Goal: Task Accomplishment & Management: Use online tool/utility

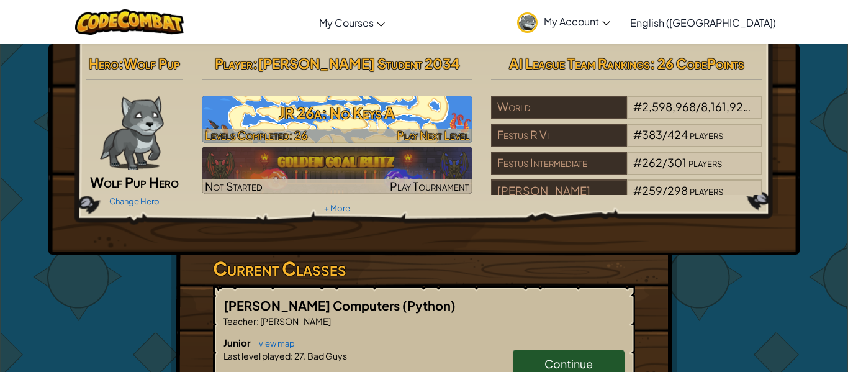
click at [355, 99] on h3 "JR 26a: No Keys A" at bounding box center [337, 113] width 271 height 28
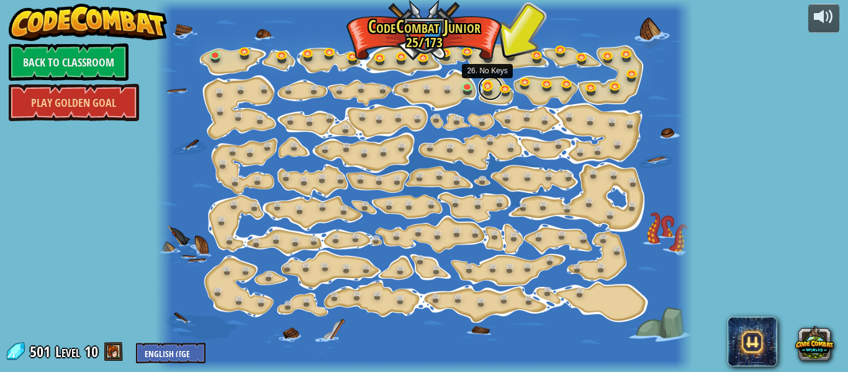
click at [484, 84] on link at bounding box center [490, 88] width 25 height 25
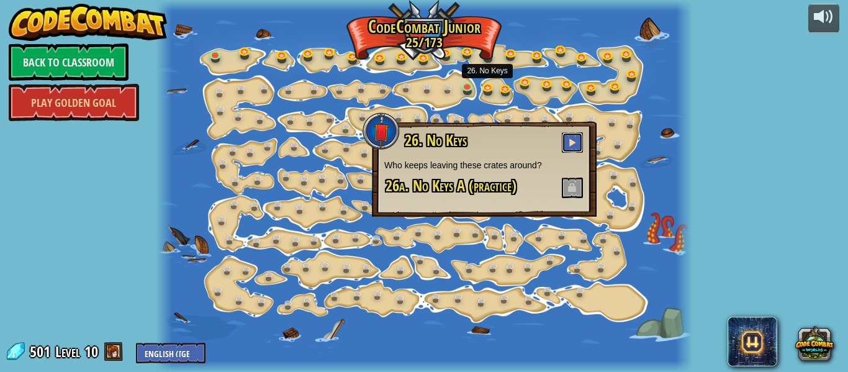
click at [566, 140] on button at bounding box center [572, 142] width 21 height 20
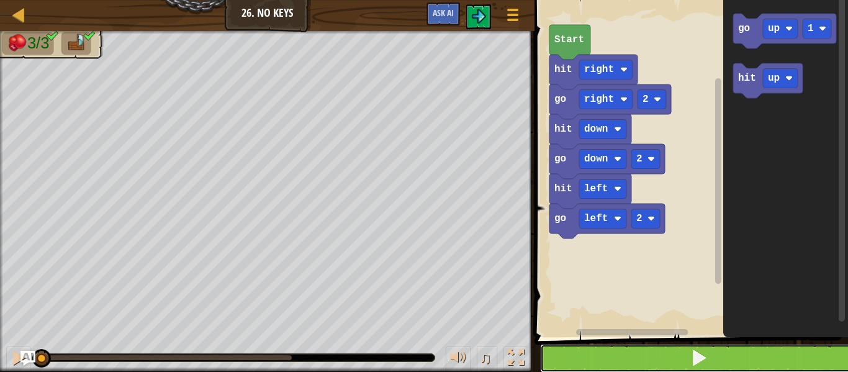
click at [643, 350] on button at bounding box center [698, 358] width 317 height 29
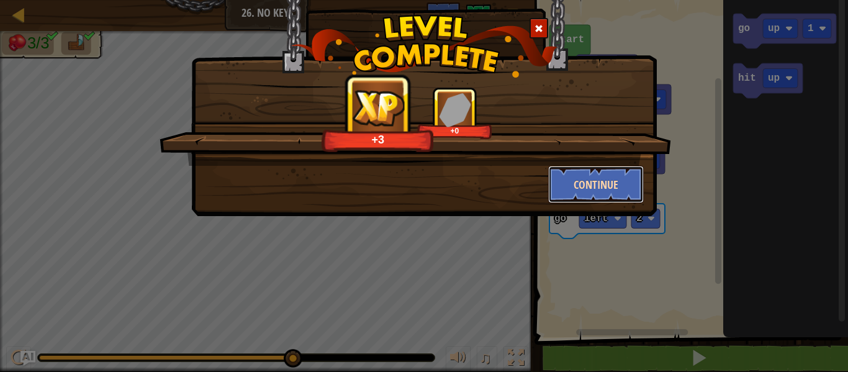
click at [617, 176] on button "Continue" at bounding box center [596, 184] width 96 height 37
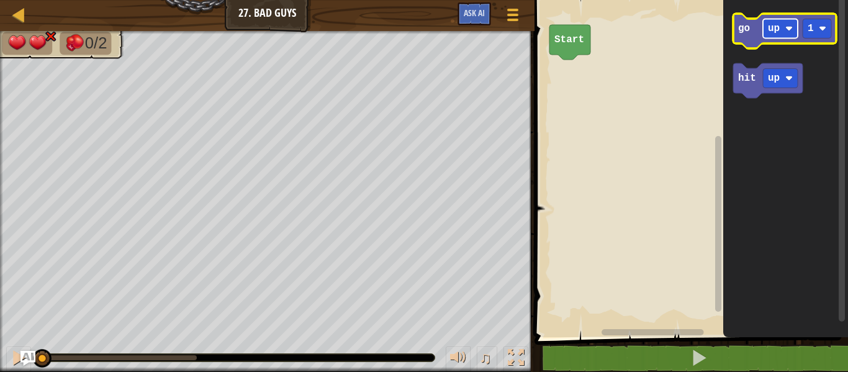
click at [764, 25] on rect "Blockly Workspace" at bounding box center [780, 28] width 35 height 19
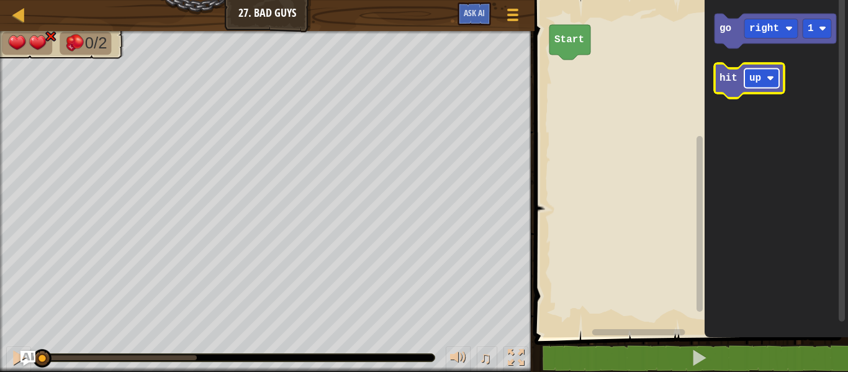
click at [752, 84] on rect "Blockly Workspace" at bounding box center [762, 78] width 35 height 19
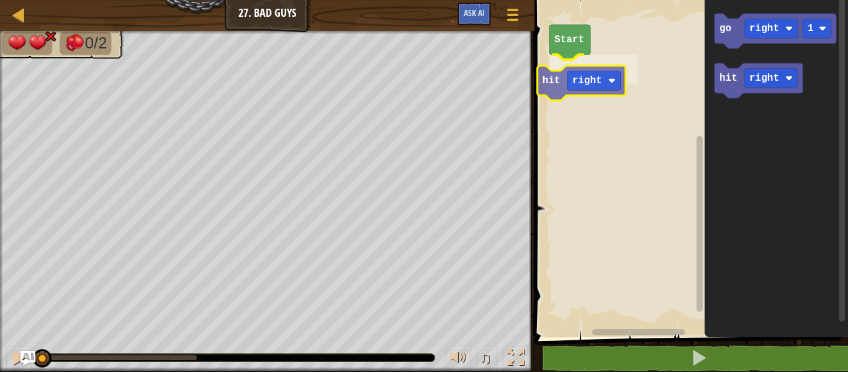
click at [569, 90] on div "Start hit right go right 1 hit right hit right" at bounding box center [689, 165] width 317 height 343
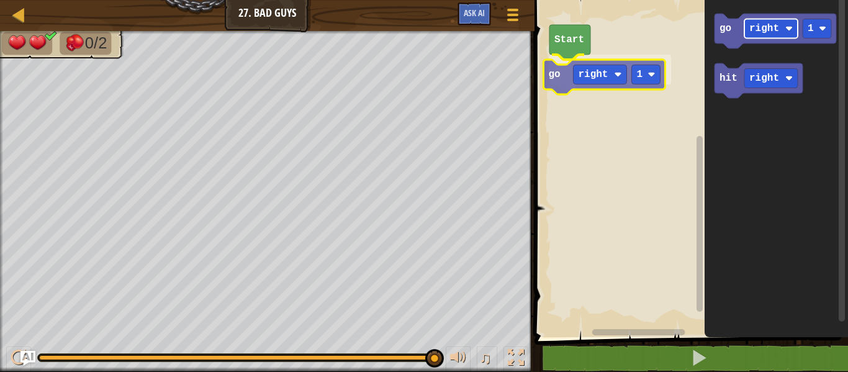
click at [592, 69] on div "Start go right 1 go right 1 hit right go right 1" at bounding box center [689, 165] width 317 height 343
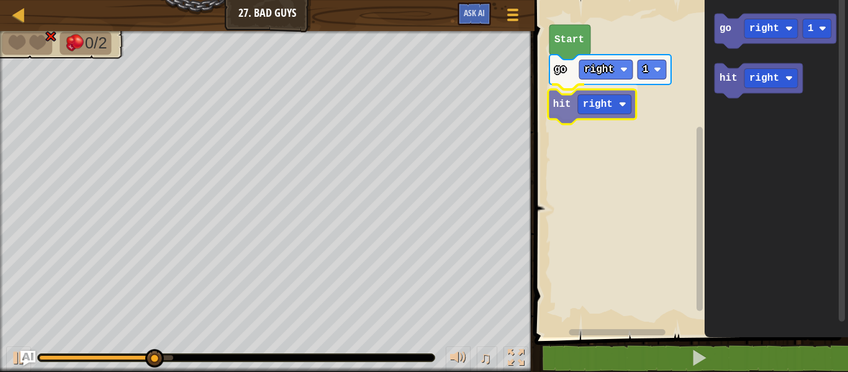
click at [561, 104] on div "Start go right 1 hit right go right 1 hit right hit right" at bounding box center [689, 165] width 317 height 343
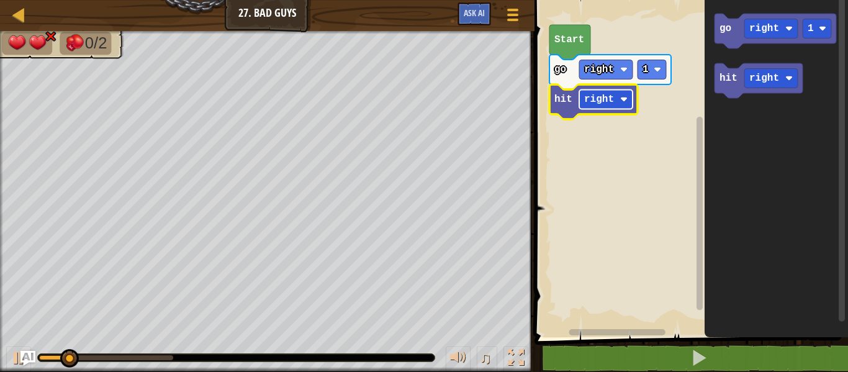
click at [587, 100] on text "right" at bounding box center [599, 99] width 30 height 11
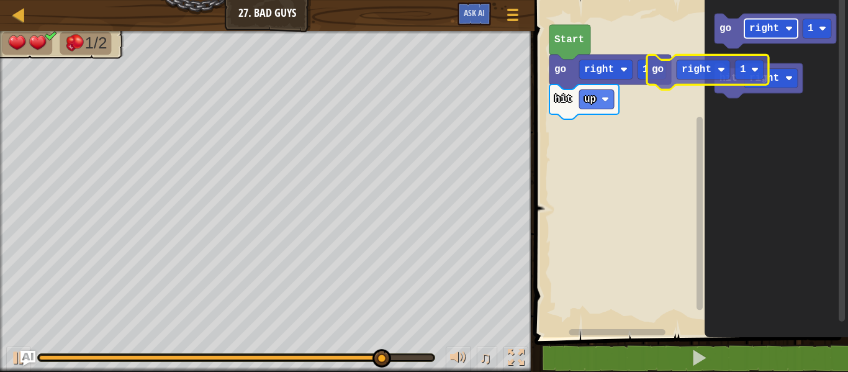
click at [726, 61] on icon "go right 1 hit right" at bounding box center [776, 165] width 143 height 343
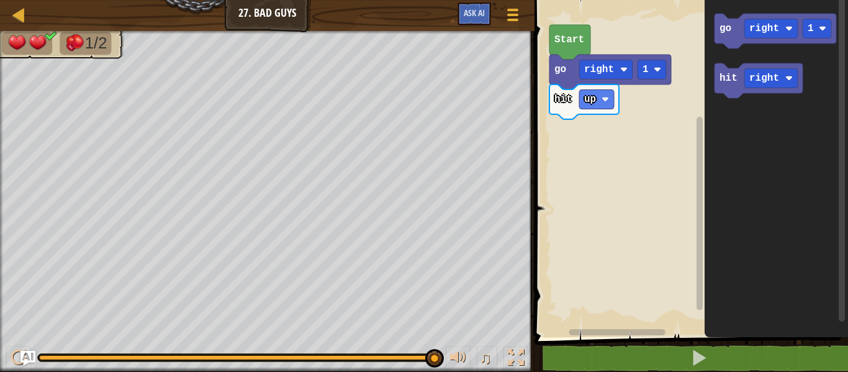
click at [763, 3] on icon "Blockly Workspace" at bounding box center [776, 165] width 143 height 343
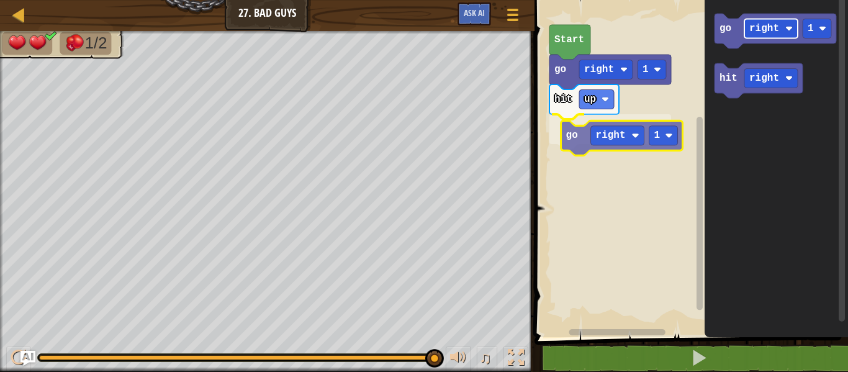
click at [609, 136] on div "Start go right 1 hit up go right 1 go right 1 hit right go right 1" at bounding box center [689, 165] width 317 height 343
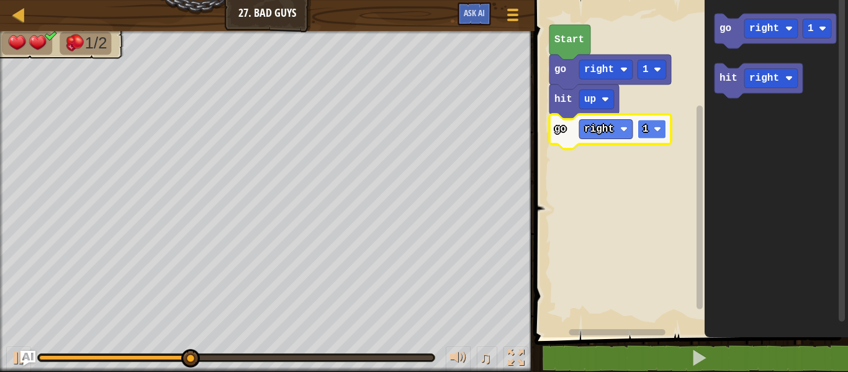
click at [663, 128] on rect "Blockly Workspace" at bounding box center [652, 129] width 29 height 19
click at [645, 132] on text "3" at bounding box center [646, 129] width 6 height 11
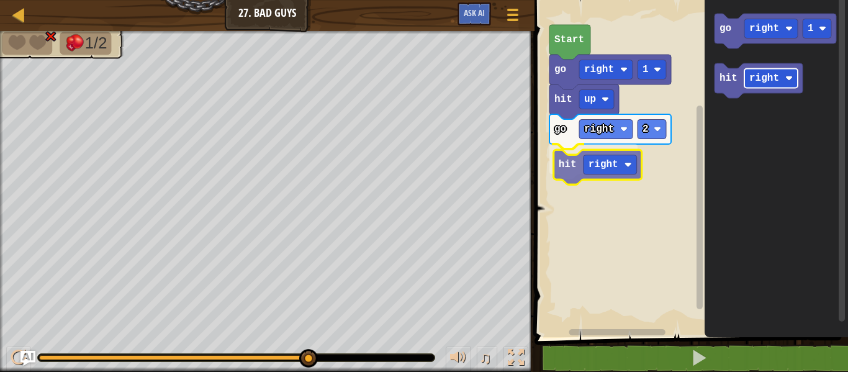
click at [597, 163] on div "Start go right 1 hit up go right 2 hit right go right 1 hit right hit right" at bounding box center [689, 165] width 317 height 343
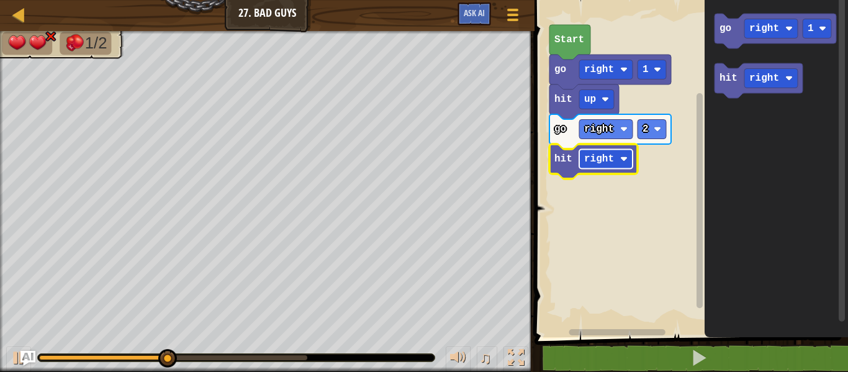
click at [594, 164] on text "right" at bounding box center [599, 158] width 30 height 11
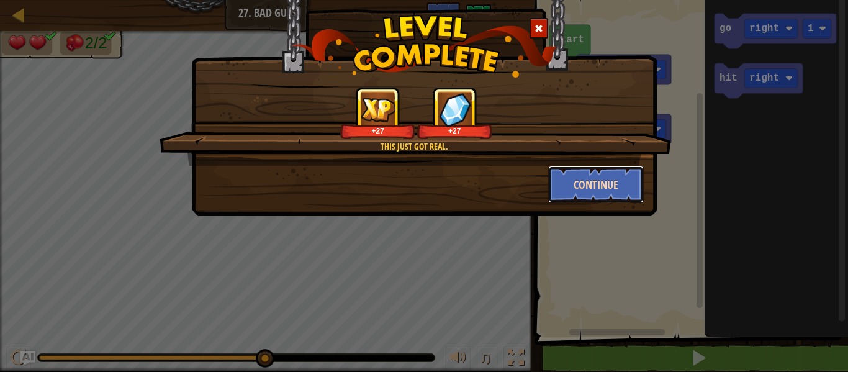
click at [570, 177] on button "Continue" at bounding box center [596, 184] width 96 height 37
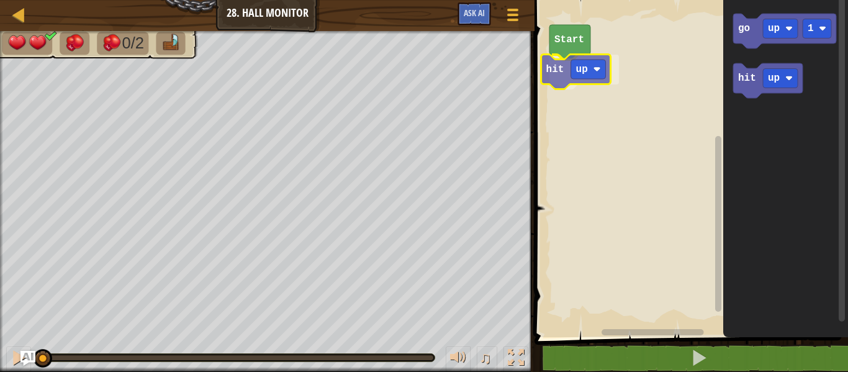
click at [563, 68] on div "Start hit up go up 1 hit up hit up" at bounding box center [689, 165] width 317 height 343
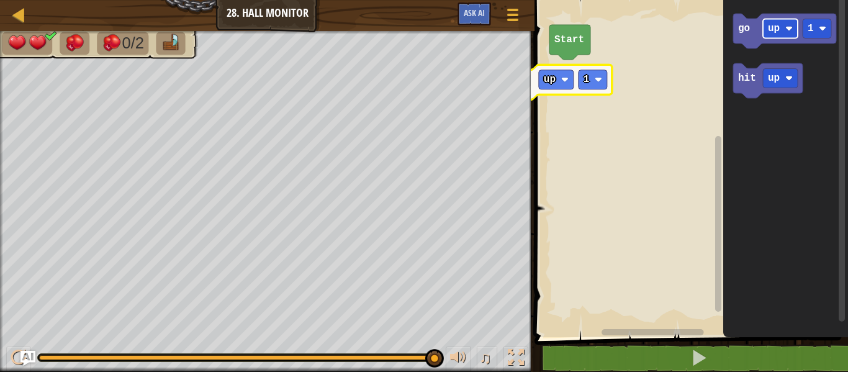
click at [584, 70] on div "Start go up 1 go up 1 hit up go up 1" at bounding box center [689, 165] width 317 height 343
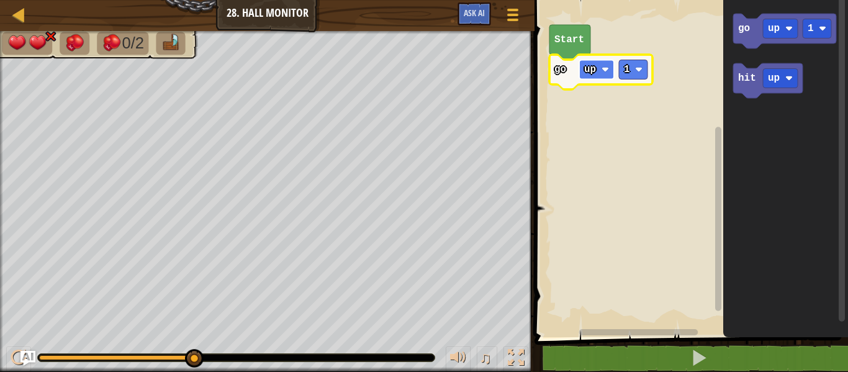
click at [595, 65] on text "up" at bounding box center [590, 69] width 12 height 11
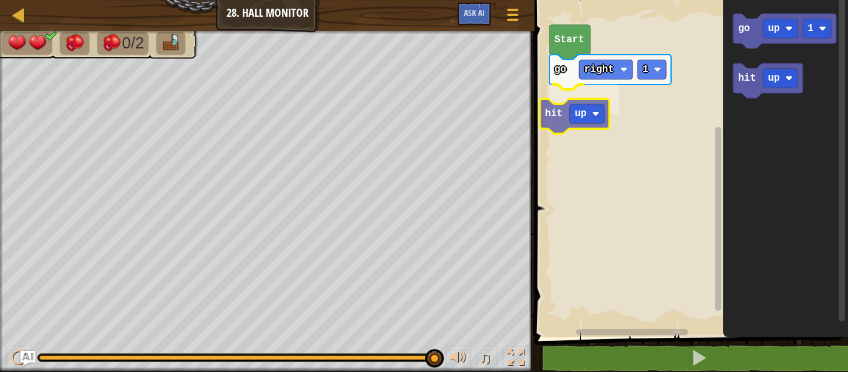
click at [553, 119] on div "Start go right 1 hit up go up 1 hit up hit up" at bounding box center [689, 165] width 317 height 343
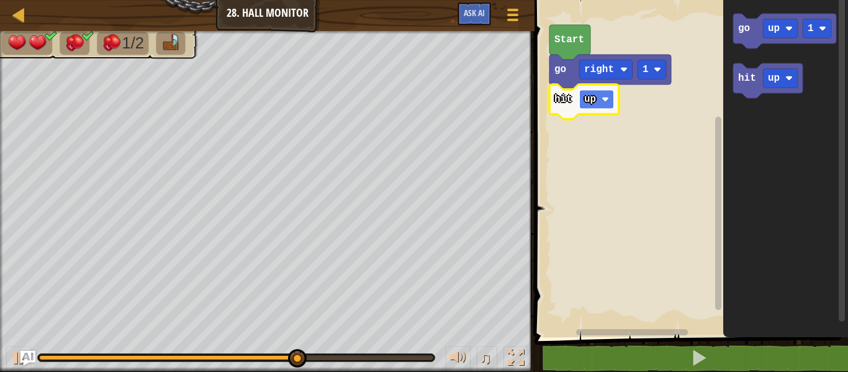
click at [587, 99] on text "up" at bounding box center [590, 99] width 12 height 11
click at [657, 134] on rect "Blockly Workspace" at bounding box center [689, 165] width 317 height 343
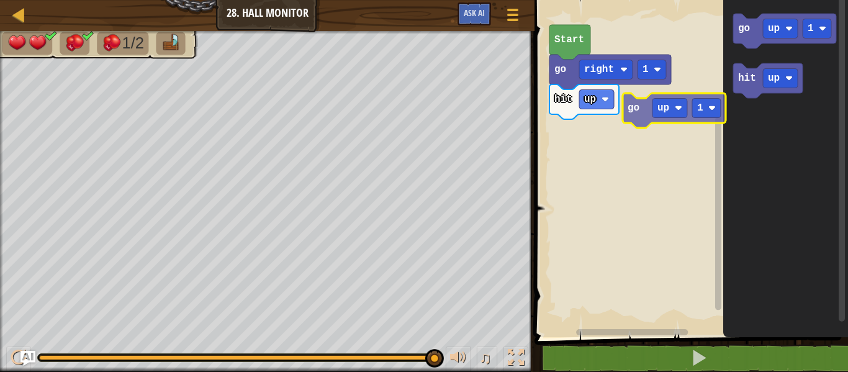
click at [669, 121] on div "Start go right 1 hit up go up 1 hit up go up 1" at bounding box center [689, 165] width 317 height 343
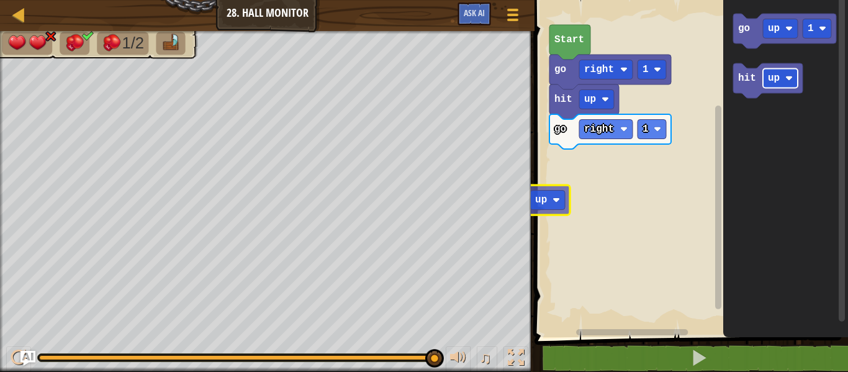
click at [543, 197] on div "Start go right 1 hit up go right 1 go up 1 hit up hit up" at bounding box center [689, 165] width 317 height 343
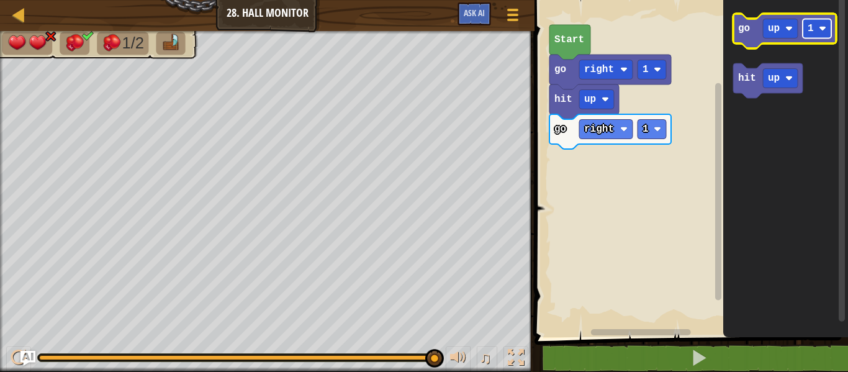
click at [811, 28] on text "1" at bounding box center [811, 28] width 6 height 11
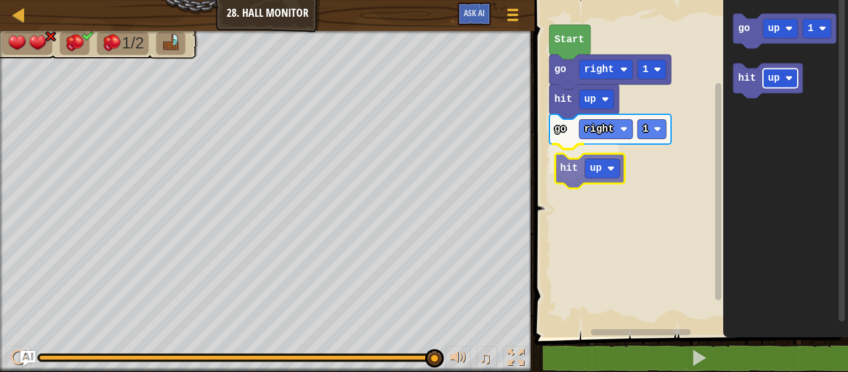
click at [593, 158] on div "Start go right 1 hit up go right 1 hit up go up 1 hit up hit up" at bounding box center [689, 165] width 317 height 343
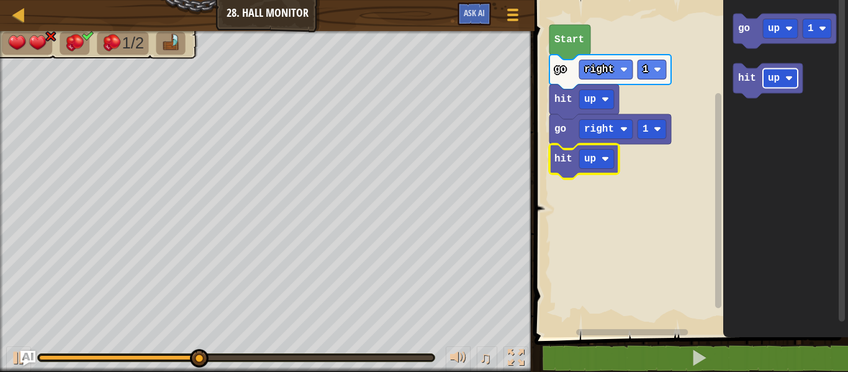
click at [593, 158] on text "up" at bounding box center [590, 158] width 12 height 11
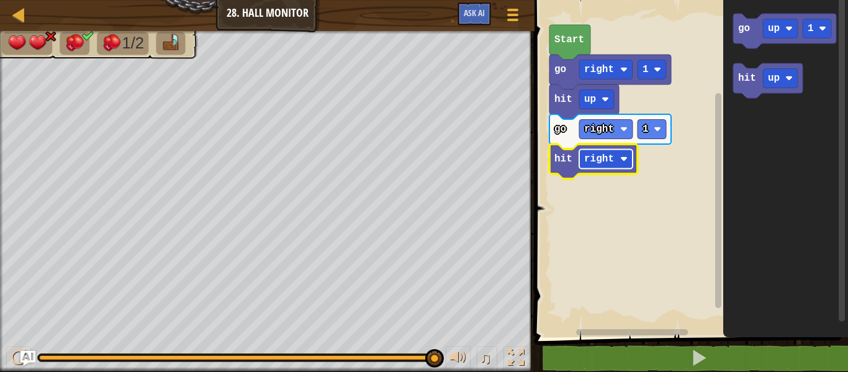
click at [604, 168] on rect "Blockly Workspace" at bounding box center [605, 159] width 53 height 19
click at [591, 157] on text "up" at bounding box center [590, 158] width 12 height 11
click at [622, 156] on rect "Blockly Workspace" at bounding box center [602, 159] width 47 height 19
click at [601, 165] on rect "Blockly Workspace" at bounding box center [602, 159] width 47 height 19
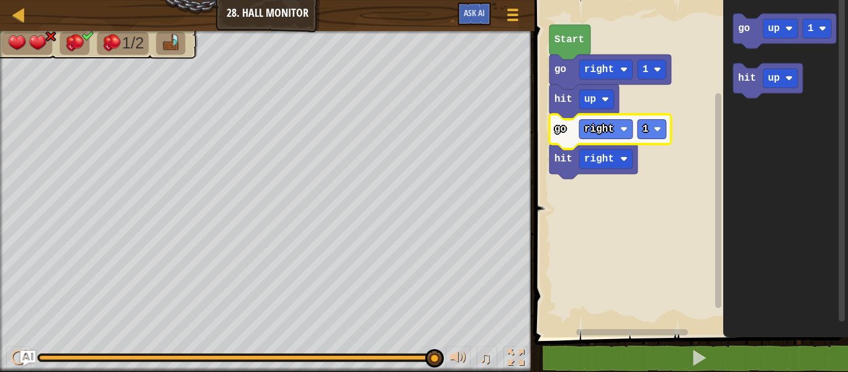
click at [636, 212] on rect "Blockly Workspace" at bounding box center [689, 165] width 317 height 343
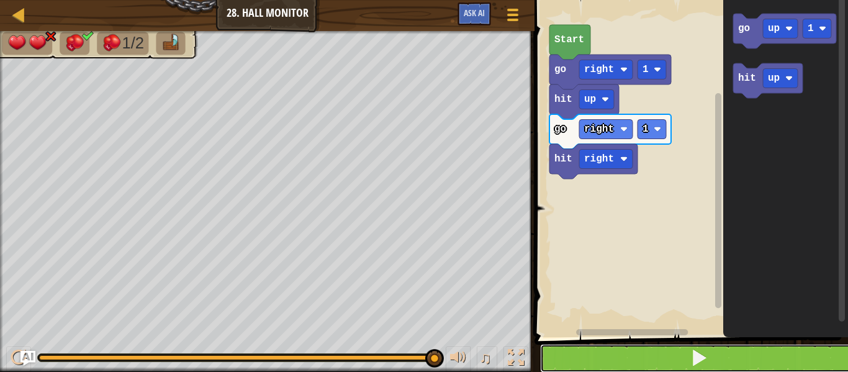
click at [606, 359] on button at bounding box center [698, 358] width 317 height 29
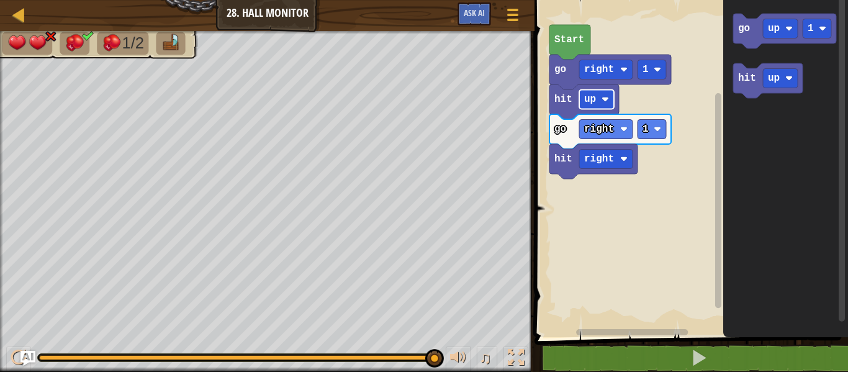
click at [604, 97] on image "Blockly Workspace" at bounding box center [605, 99] width 7 height 7
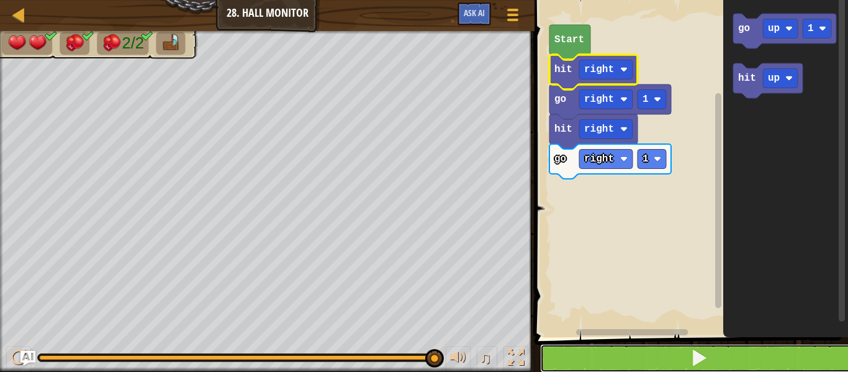
click at [732, 362] on button at bounding box center [698, 358] width 317 height 29
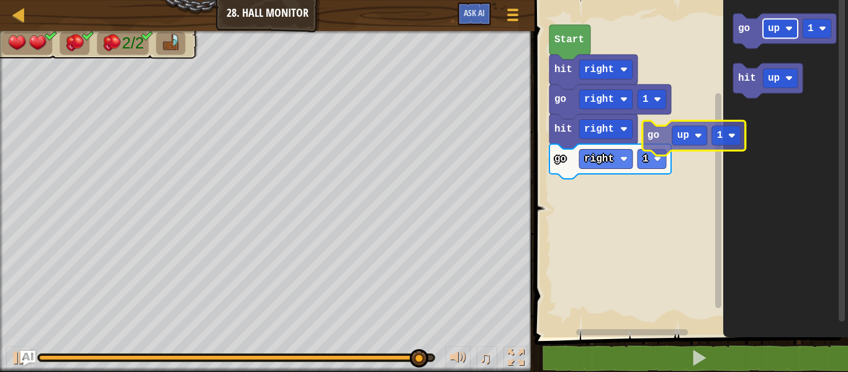
click at [695, 142] on div "Start hit right go right 1 hit right go right 1 go up 1 hit up go up 1" at bounding box center [689, 165] width 317 height 343
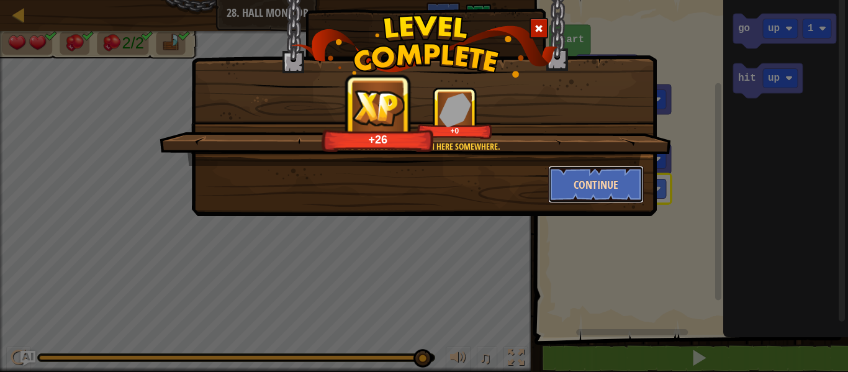
click at [574, 179] on button "Continue" at bounding box center [596, 184] width 96 height 37
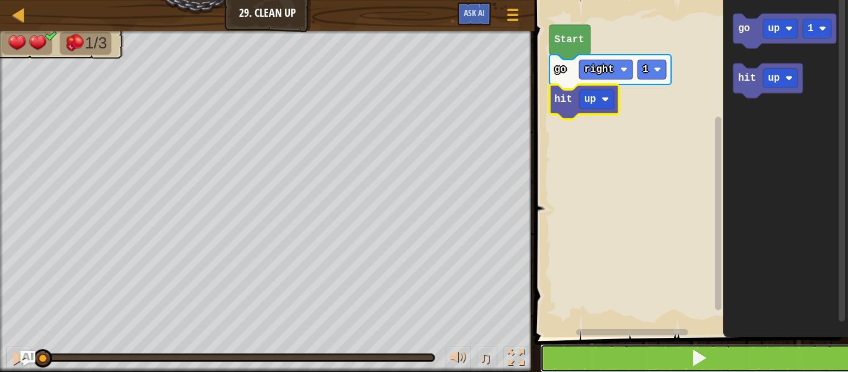
click at [584, 345] on button at bounding box center [698, 358] width 317 height 29
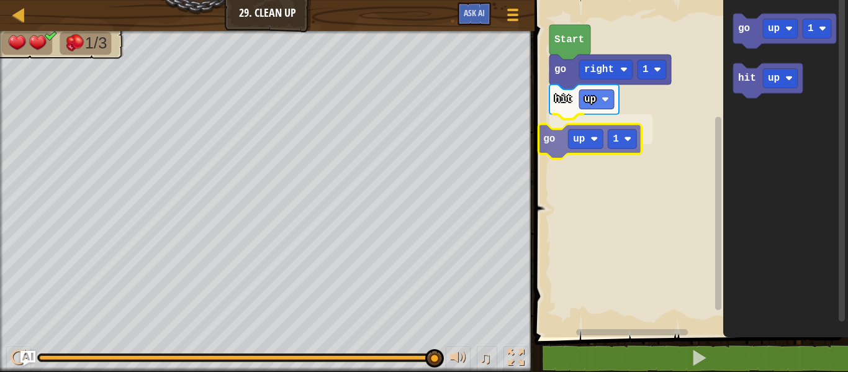
click at [563, 135] on div "Start go right 1 hit up go up 1 go up 1 hit up go up 1" at bounding box center [689, 165] width 317 height 343
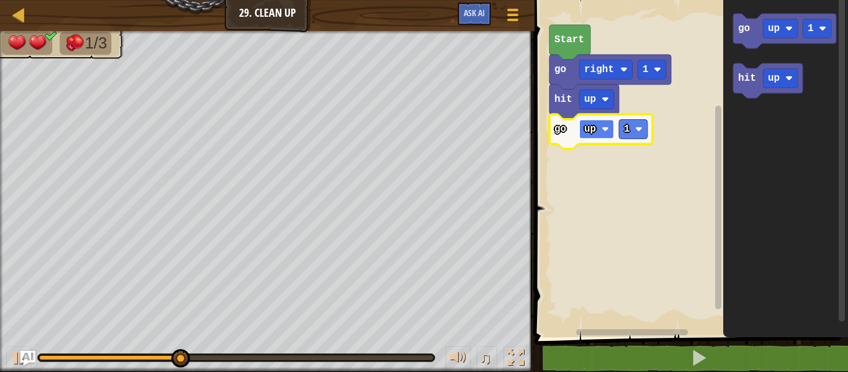
click at [584, 132] on text "up" at bounding box center [590, 129] width 12 height 11
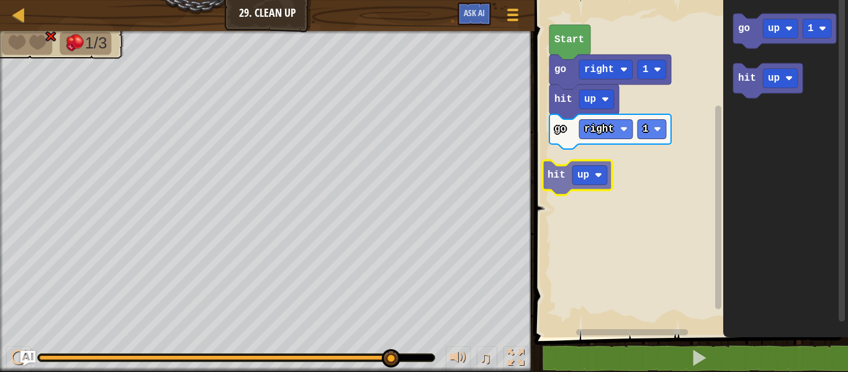
click at [577, 179] on div "Start go right 1 hit up go right 1 hit up go up 1 hit up hit up" at bounding box center [689, 165] width 317 height 343
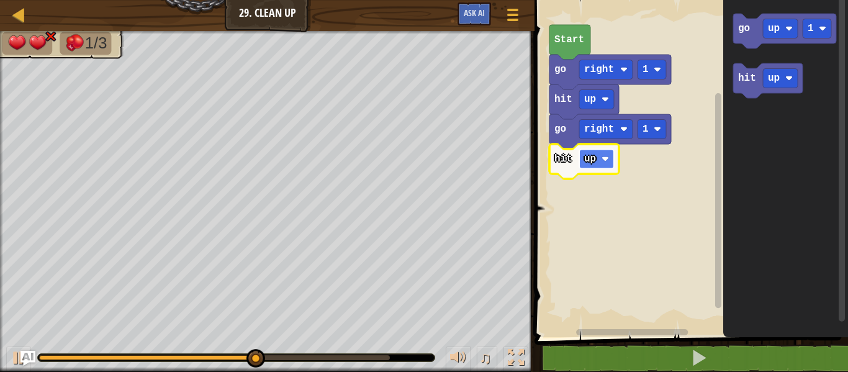
click at [587, 161] on text "up" at bounding box center [590, 158] width 12 height 11
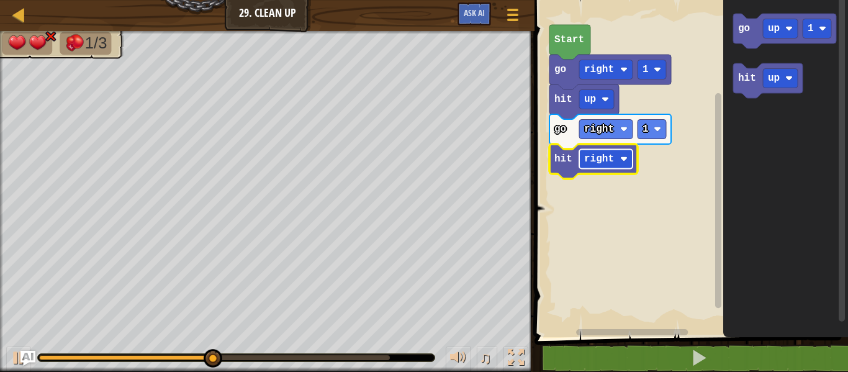
click at [586, 165] on rect "Blockly Workspace" at bounding box center [605, 159] width 53 height 19
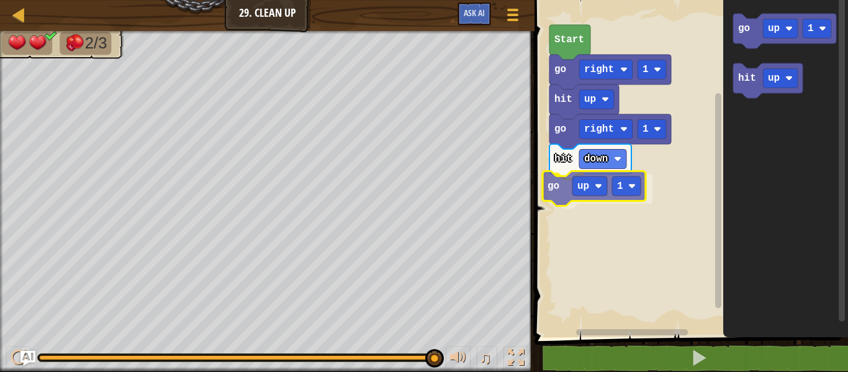
click at [569, 198] on div "Start go right 1 hit up go right 1 hit down go up 1 go up 1 hit up go up 1" at bounding box center [689, 165] width 317 height 343
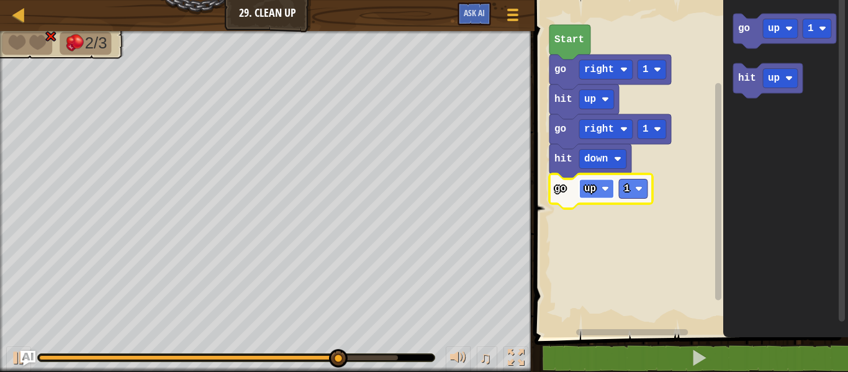
click at [592, 189] on text "up" at bounding box center [590, 188] width 12 height 11
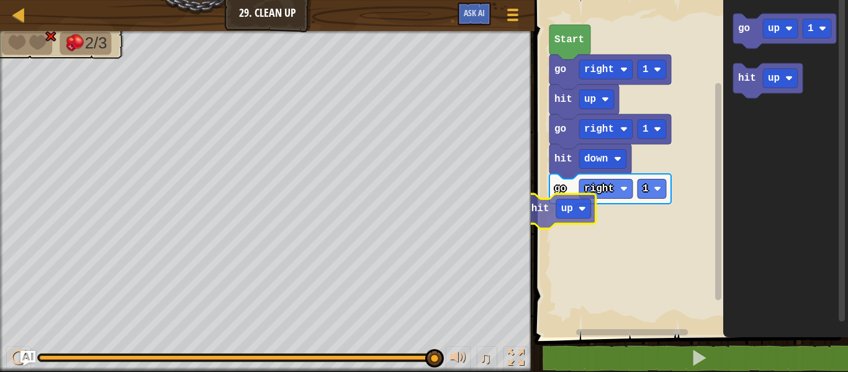
click at [566, 217] on div "Start go right 1 hit up go right 1 hit down go right 1 go up 1 hit up hit up" at bounding box center [689, 165] width 317 height 343
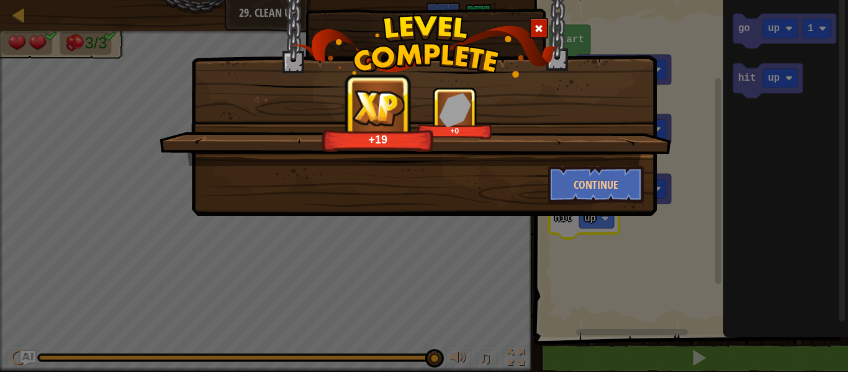
click at [586, 163] on div "+19 +0" at bounding box center [416, 126] width 512 height 79
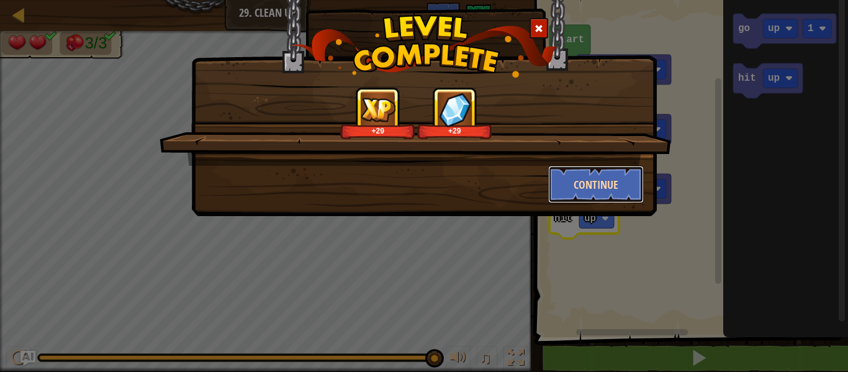
click at [594, 192] on button "Continue" at bounding box center [596, 184] width 96 height 37
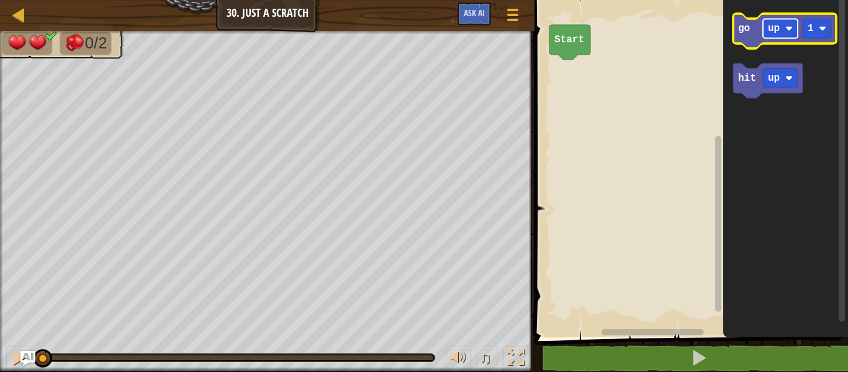
click at [779, 27] on text "up" at bounding box center [774, 28] width 12 height 11
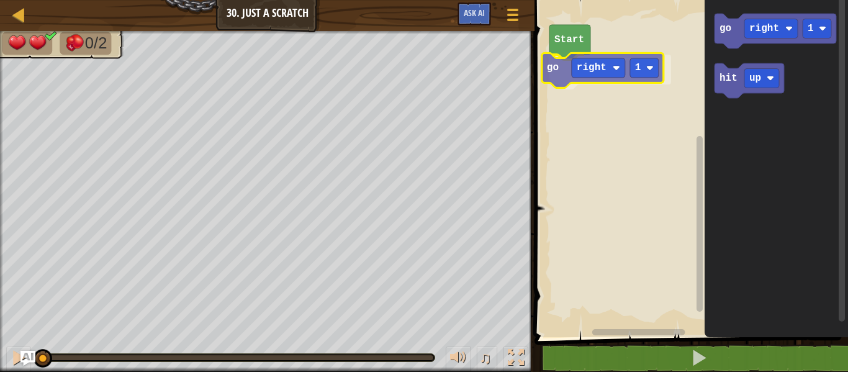
click at [576, 55] on div "Start go right 1 go right 1 hit up go right 1" at bounding box center [689, 165] width 317 height 343
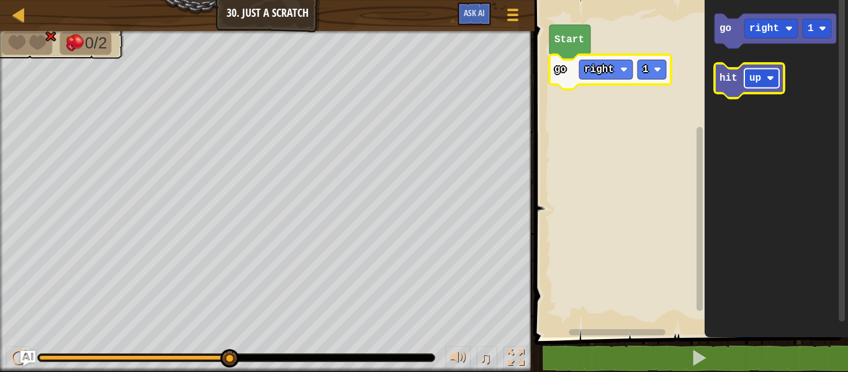
click at [758, 81] on text "up" at bounding box center [755, 78] width 12 height 11
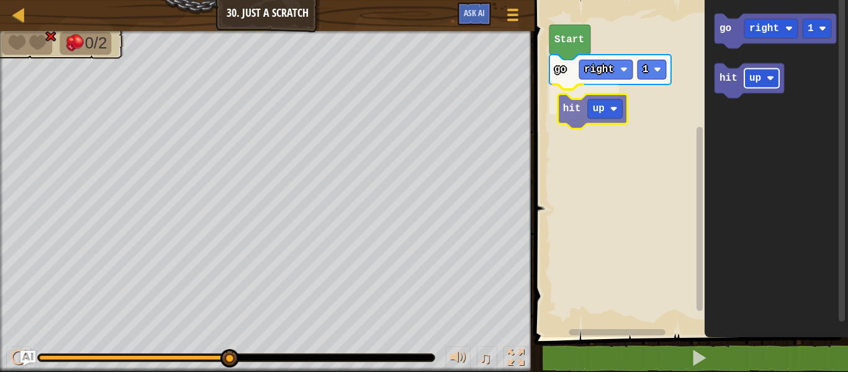
click at [589, 99] on div "Start go right 1 hit up go right 1 hit up hit up" at bounding box center [689, 165] width 317 height 343
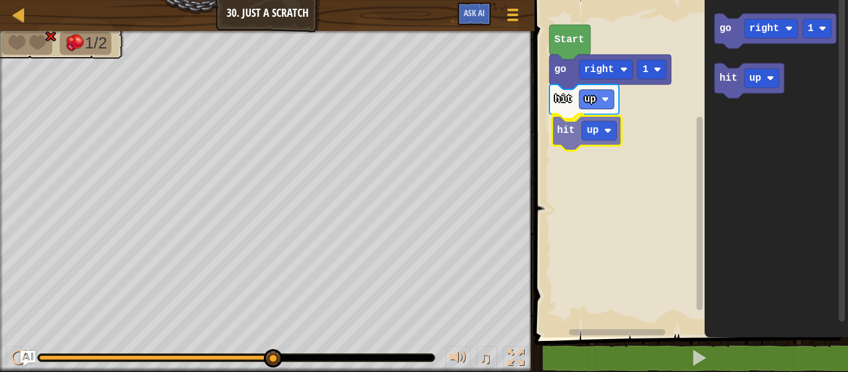
click at [576, 130] on div "Start go right 1 hit up hit up go right 1 hit up hit up" at bounding box center [689, 165] width 317 height 343
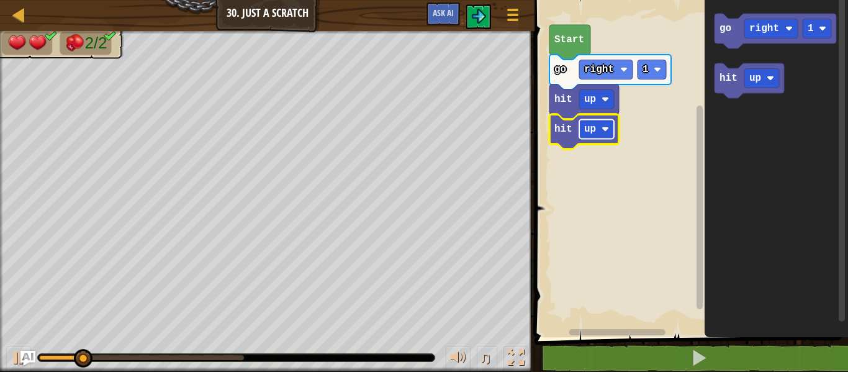
click at [592, 132] on text "up" at bounding box center [590, 129] width 12 height 11
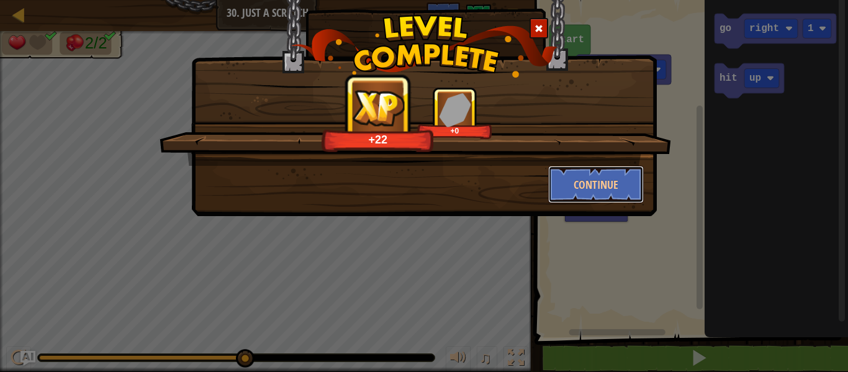
click at [586, 179] on button "Continue" at bounding box center [596, 184] width 96 height 37
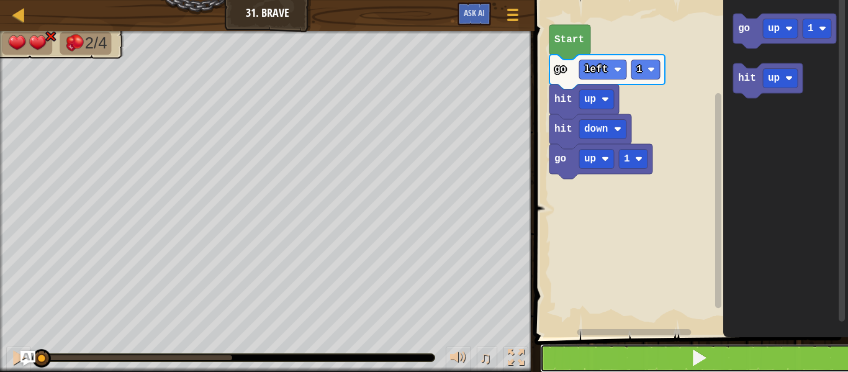
click at [653, 356] on button at bounding box center [698, 358] width 317 height 29
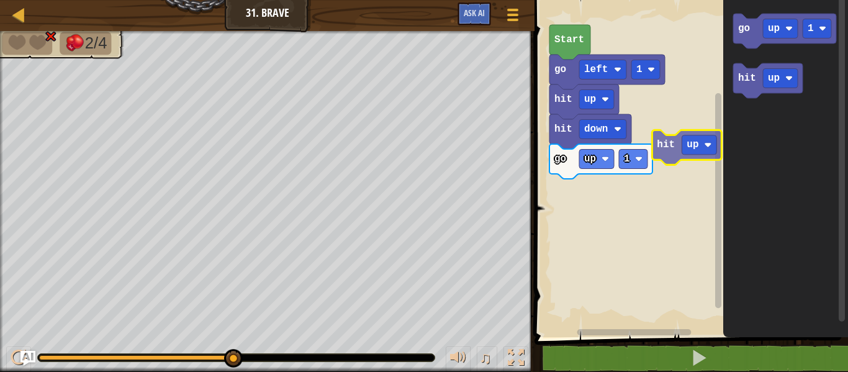
click at [674, 145] on div "go up 1 hit down hit up go left 1 Start go up 1 hit up hit up" at bounding box center [689, 165] width 317 height 343
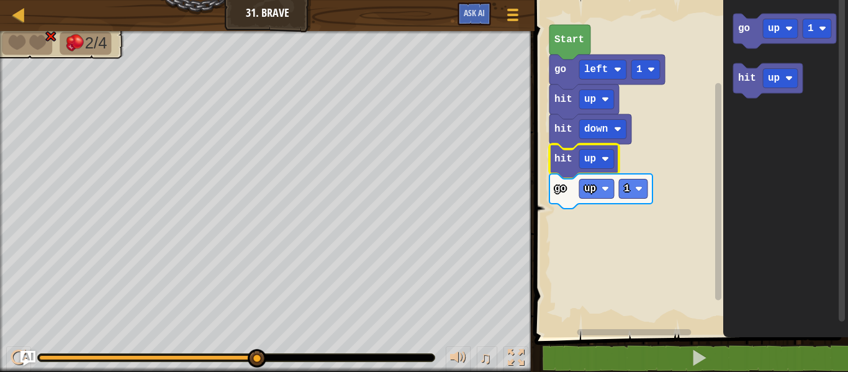
click at [586, 165] on rect "Blockly Workspace" at bounding box center [596, 159] width 35 height 19
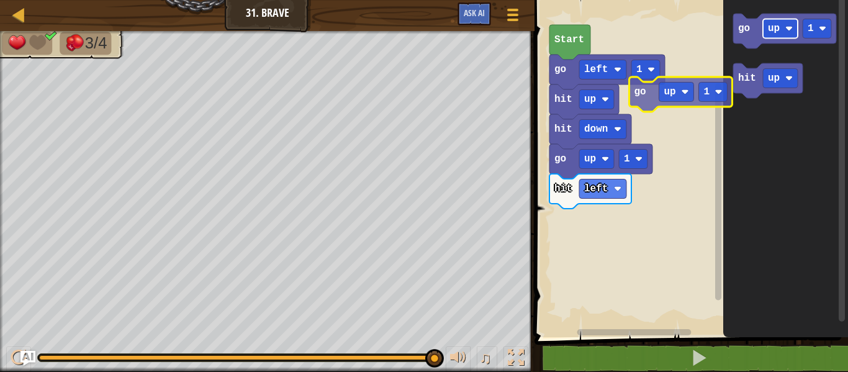
click at [667, 118] on div "Start go left 1 hit up hit down go up 1 hit left go up 1 hit up go up 1" at bounding box center [689, 165] width 317 height 343
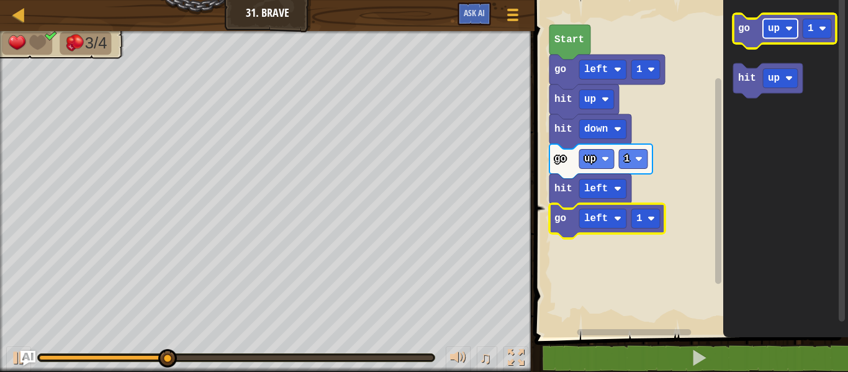
click at [776, 24] on text "up" at bounding box center [774, 28] width 12 height 11
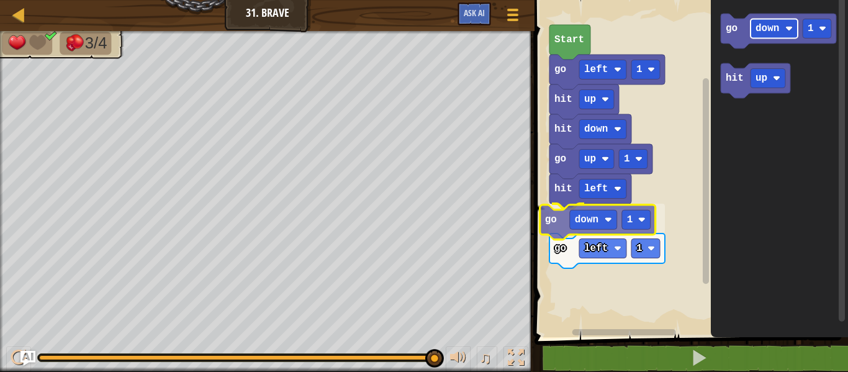
click at [582, 215] on div "Start go left 1 hit up hit down go up 1 hit left go down 1 go left 1 go down 1 …" at bounding box center [689, 165] width 317 height 343
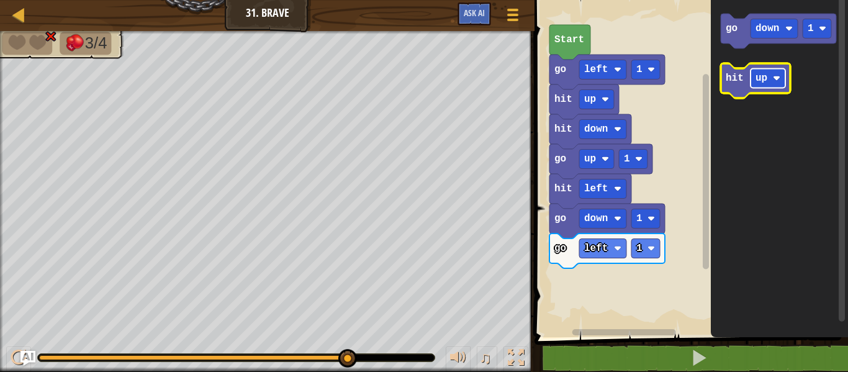
click at [768, 73] on text "up" at bounding box center [762, 78] width 12 height 11
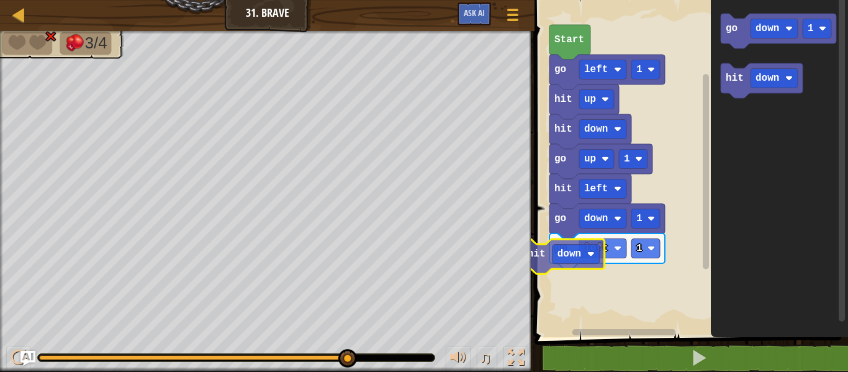
click at [571, 267] on div "Start go left 1 hit up hit down go up 1 hit left go down 1 go left 1 hit down g…" at bounding box center [689, 165] width 317 height 343
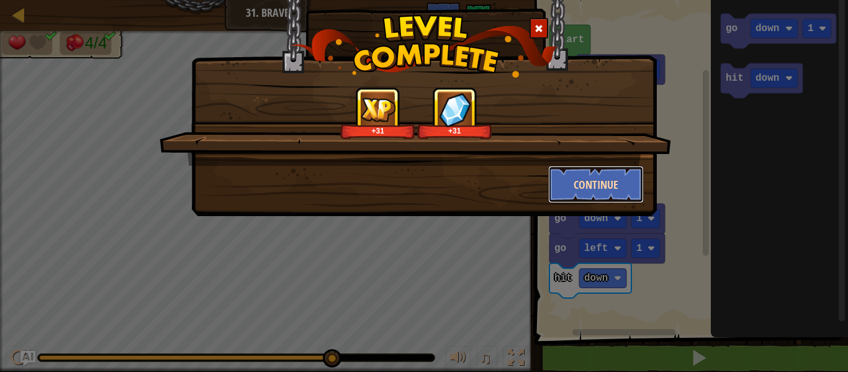
click at [564, 193] on button "Continue" at bounding box center [596, 184] width 96 height 37
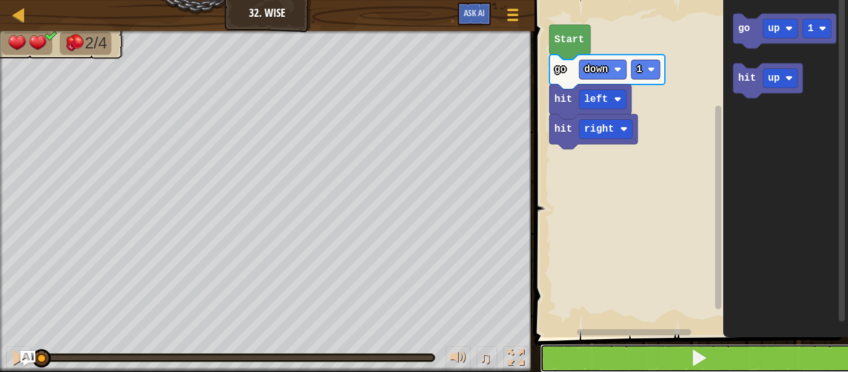
click at [668, 356] on button at bounding box center [698, 358] width 317 height 29
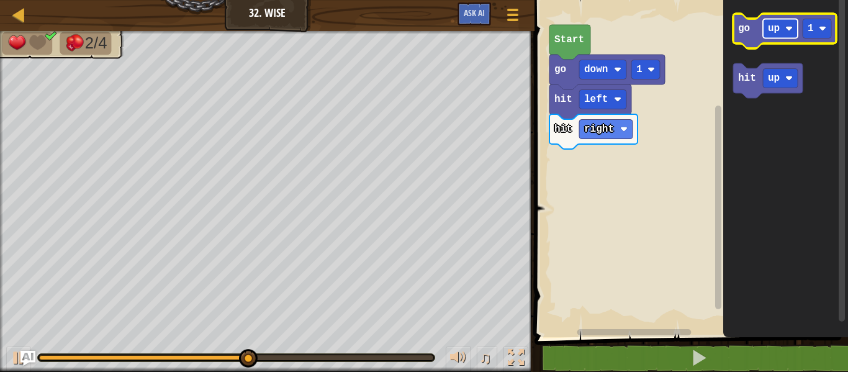
click at [771, 29] on text "up" at bounding box center [774, 28] width 12 height 11
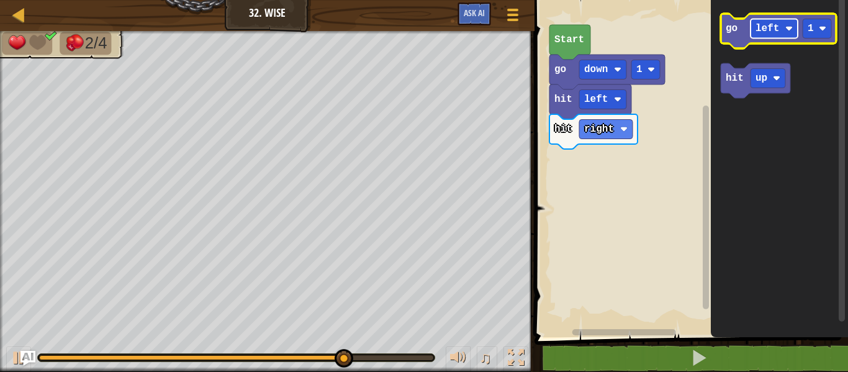
click at [767, 30] on text "left" at bounding box center [768, 28] width 24 height 11
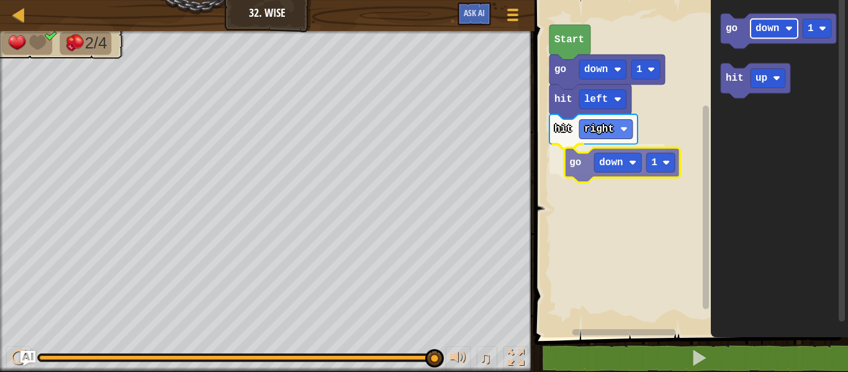
click at [600, 168] on div "hit right go down 1 hit left go down 1 Start go down 1 hit up go down 1" at bounding box center [689, 165] width 317 height 343
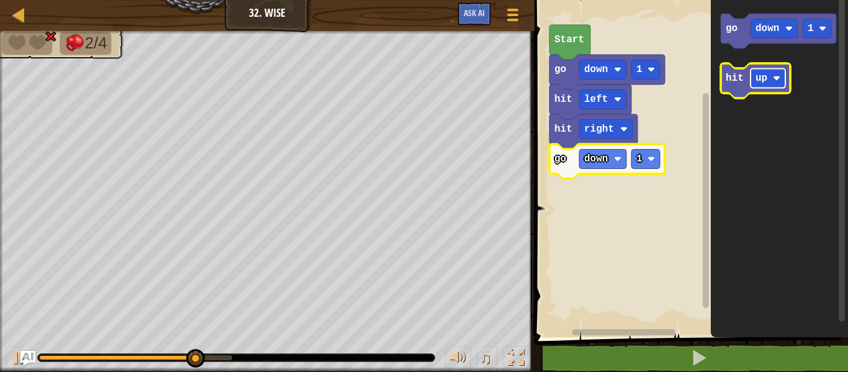
click at [761, 82] on text "up" at bounding box center [762, 78] width 12 height 11
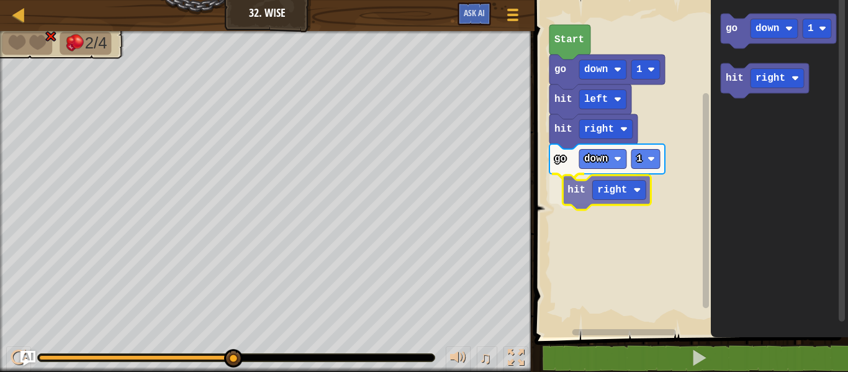
click at [600, 204] on div "hit right go down 1 hit right hit left go down 1 Start go down 1 hit right hit …" at bounding box center [689, 165] width 317 height 343
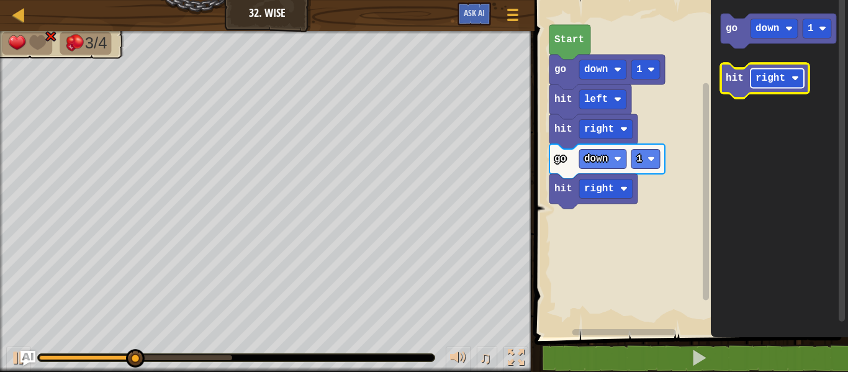
click at [767, 71] on rect "Blockly Workspace" at bounding box center [777, 78] width 53 height 19
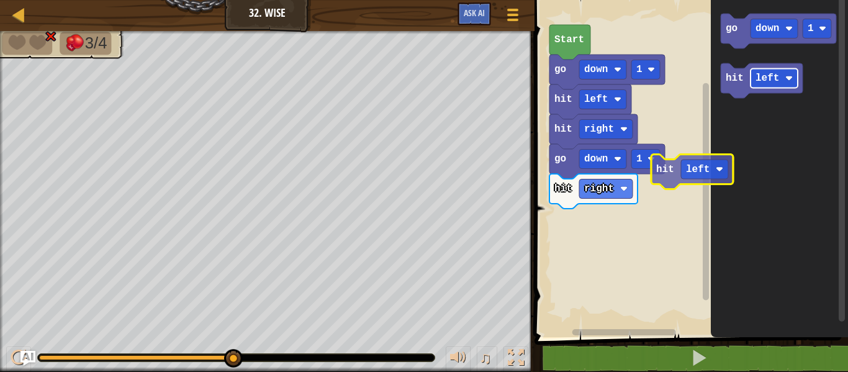
click at [695, 203] on div "hit right go down 1 hit right hit left go down 1 Start go down 1 hit left hit l…" at bounding box center [689, 165] width 317 height 343
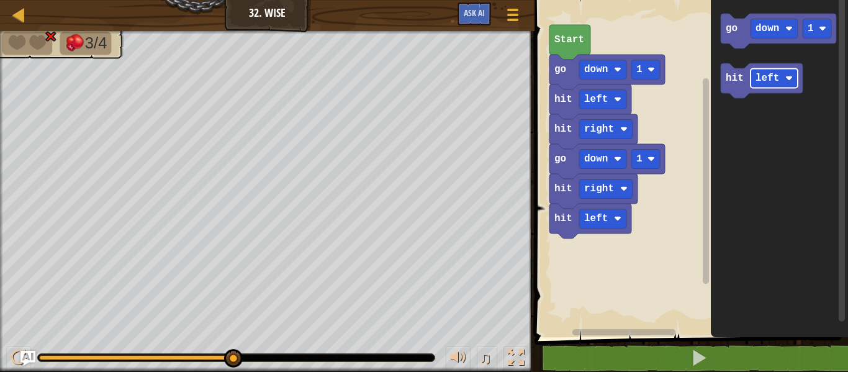
click at [695, 203] on rect "Blockly Workspace" at bounding box center [689, 165] width 317 height 343
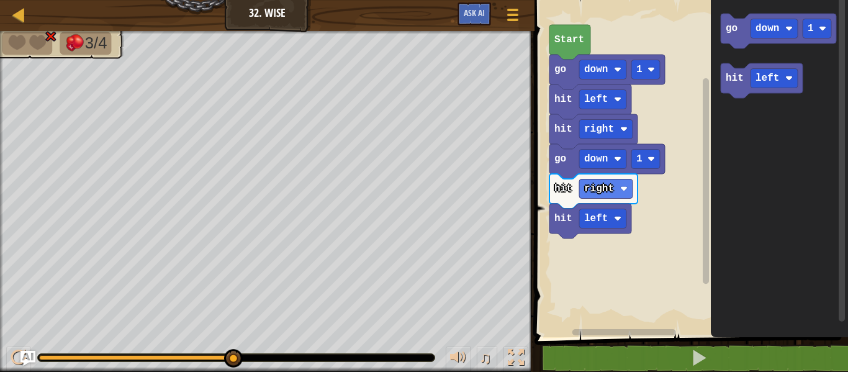
click at [635, 212] on rect "Blockly Workspace" at bounding box center [689, 165] width 317 height 343
click at [632, 297] on rect "Blockly Workspace" at bounding box center [689, 165] width 317 height 343
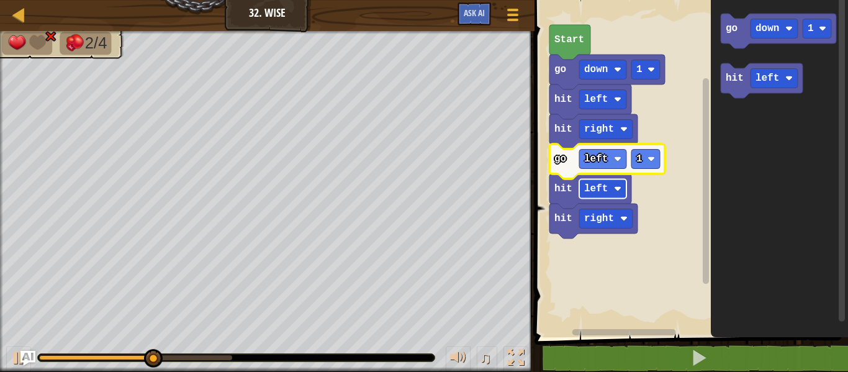
click at [616, 188] on image "Blockly Workspace" at bounding box center [617, 188] width 7 height 7
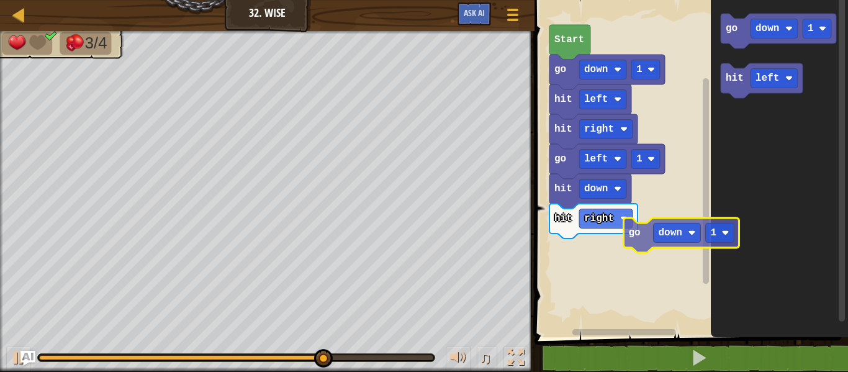
click at [689, 273] on div "Start go down 1 hit left hit right go left 1 hit down hit right go down 1 hit l…" at bounding box center [689, 165] width 317 height 343
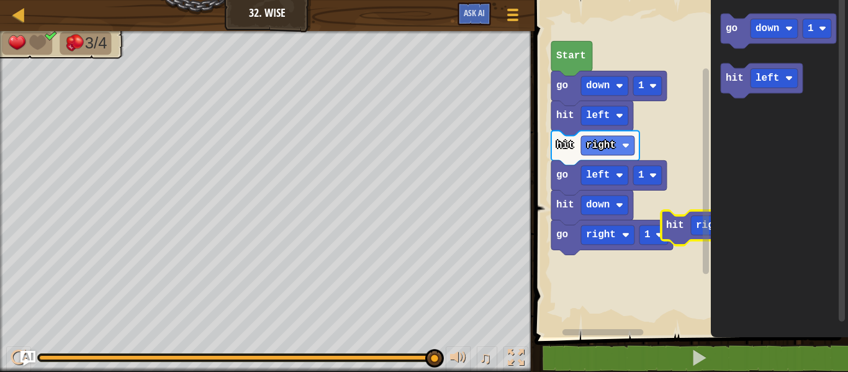
click at [727, 197] on div "Start go down 1 hit left hit right go left 1 hit down go right 1 hit right go d…" at bounding box center [689, 165] width 317 height 343
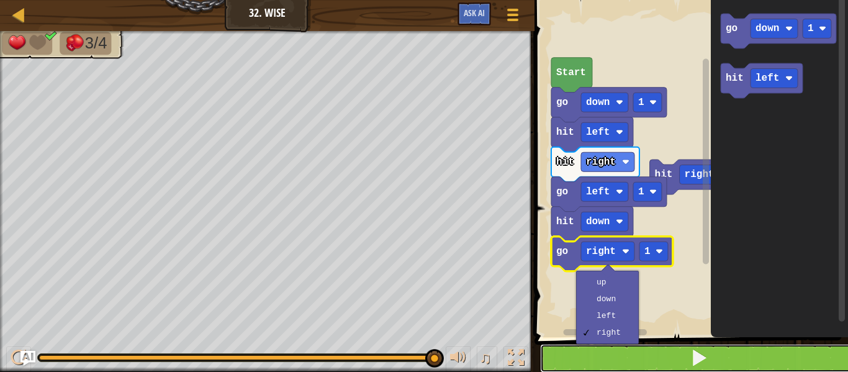
click at [589, 354] on button at bounding box center [698, 358] width 317 height 29
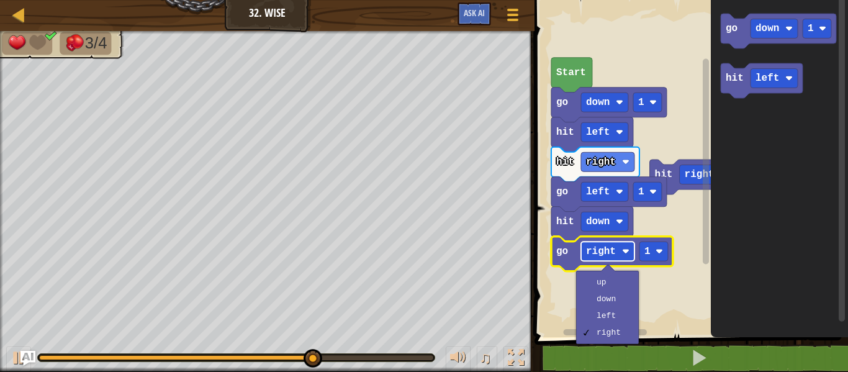
click at [612, 242] on rect "Blockly Workspace" at bounding box center [607, 251] width 53 height 19
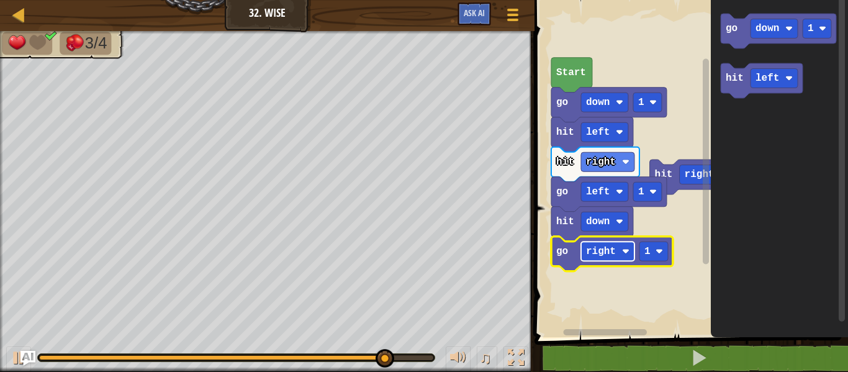
click at [603, 242] on rect "Blockly Workspace" at bounding box center [607, 251] width 53 height 19
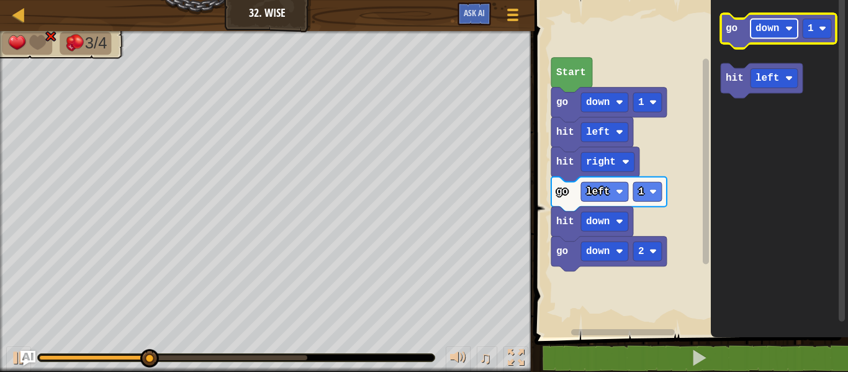
click at [768, 32] on text "down" at bounding box center [768, 28] width 24 height 11
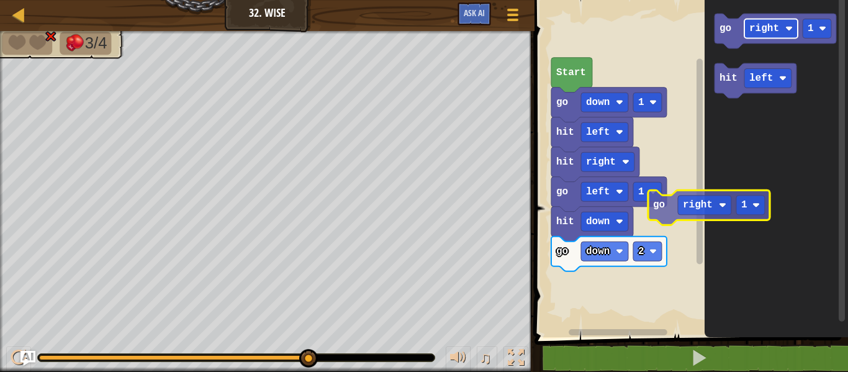
click at [687, 214] on div "Start go down 1 hit left hit right go left 1 hit down go down 2 go right 1 hit …" at bounding box center [689, 165] width 317 height 343
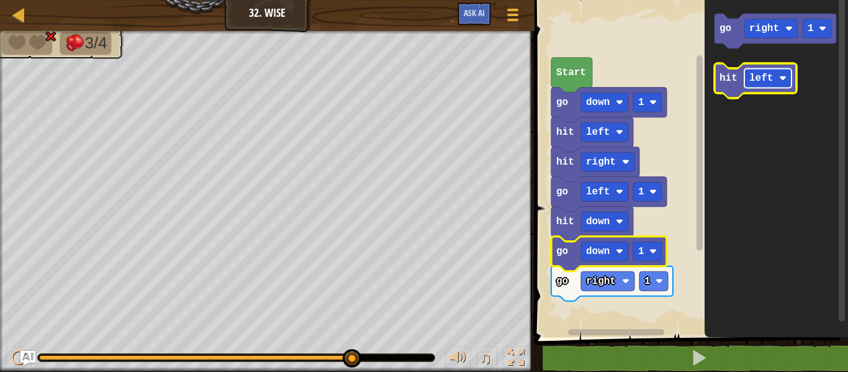
click at [749, 73] on text "left" at bounding box center [761, 78] width 24 height 11
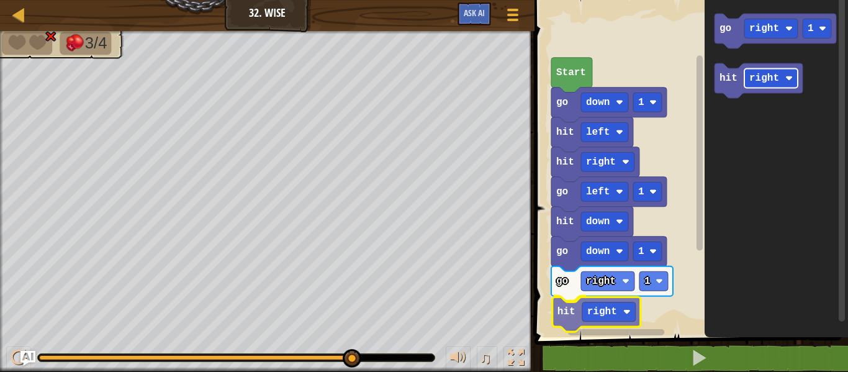
click at [591, 306] on div "Start go down 1 hit left hit right go left 1 hit down go down 1 go right 1 hit …" at bounding box center [689, 165] width 317 height 343
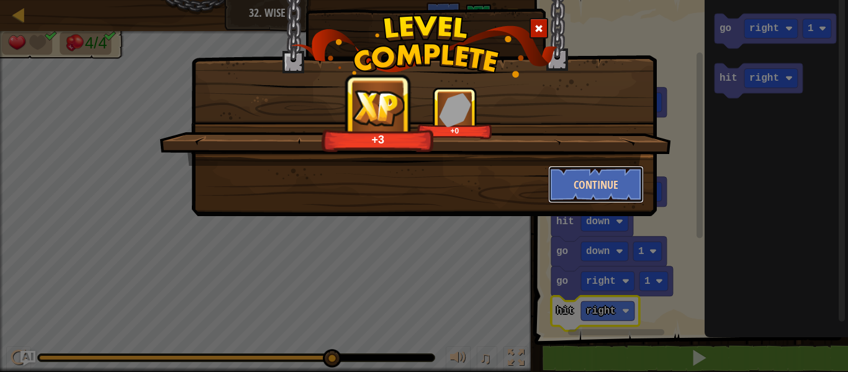
click at [605, 183] on button "Continue" at bounding box center [596, 184] width 96 height 37
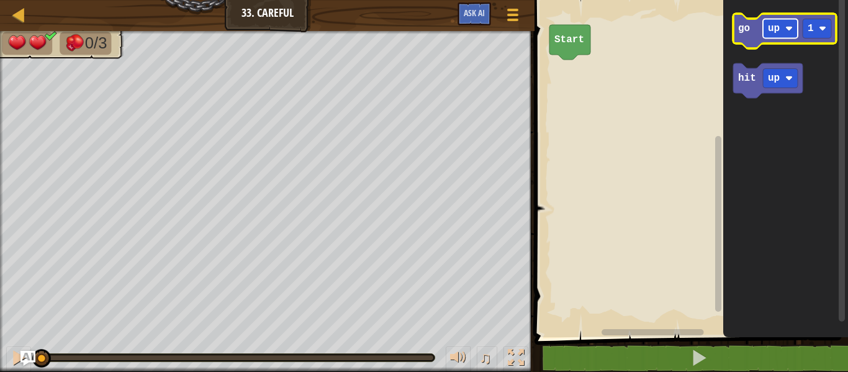
click at [779, 27] on text "up" at bounding box center [774, 28] width 12 height 11
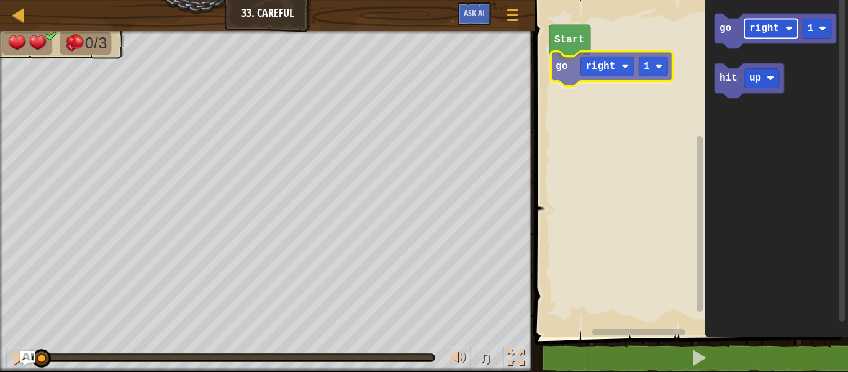
click at [595, 61] on div "Start go right 1 go right 1 hit up go right 1" at bounding box center [689, 165] width 317 height 343
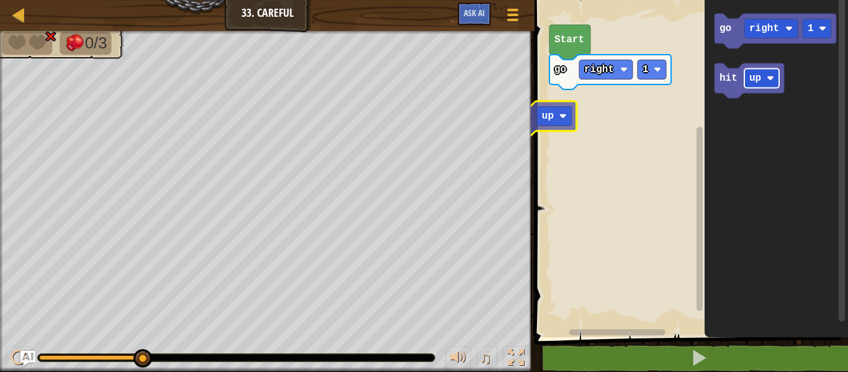
click at [551, 87] on div "Start go right 1 go right 1 hit up hit up" at bounding box center [689, 165] width 317 height 343
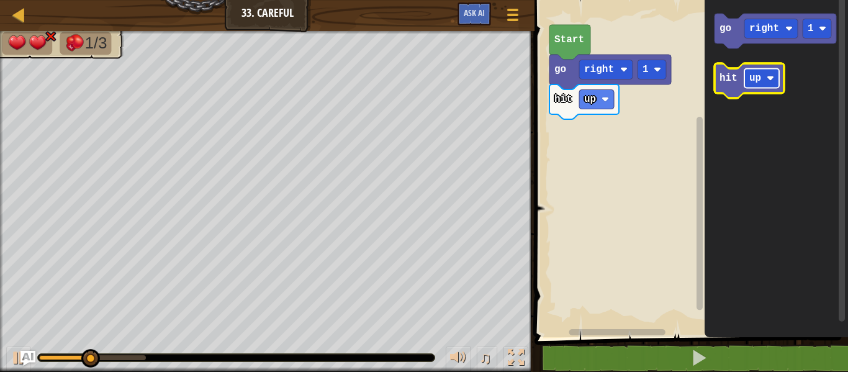
click at [751, 79] on text "up" at bounding box center [755, 78] width 12 height 11
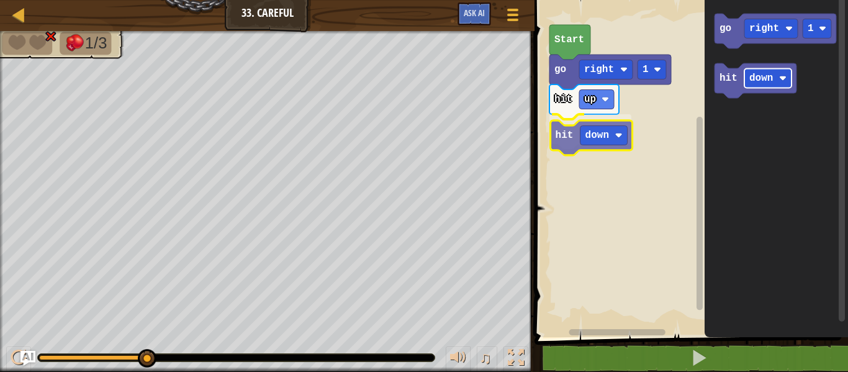
click at [595, 125] on div "hit up hit down go right 1 Start go right 1 hit down hit down" at bounding box center [689, 165] width 317 height 343
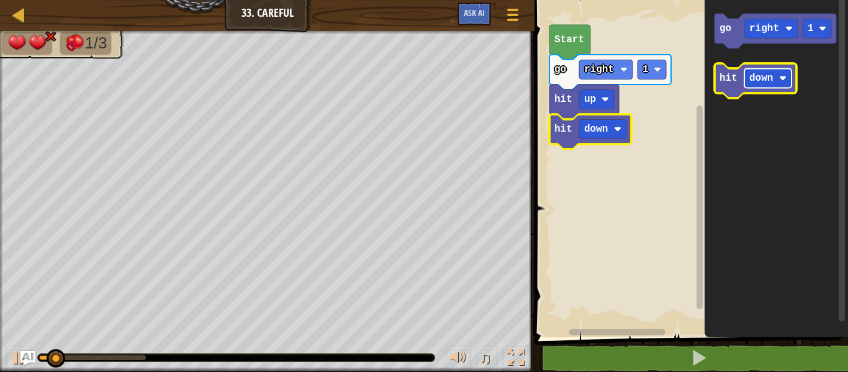
click at [746, 73] on rect "Blockly Workspace" at bounding box center [768, 78] width 47 height 19
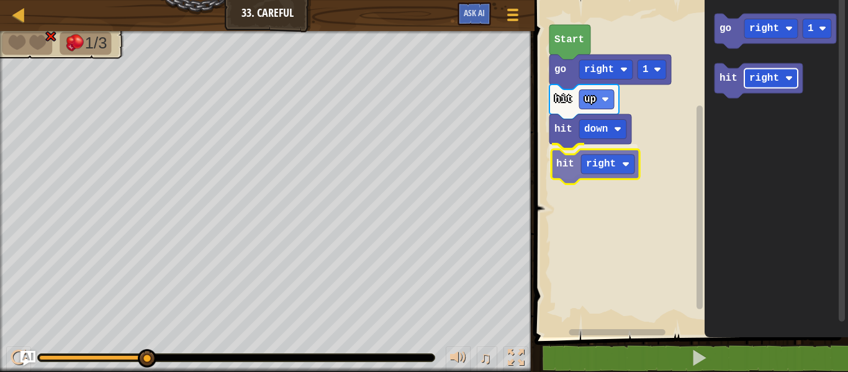
click at [589, 168] on div "hit up hit down hit right go right 1 Start go right 1 hit right hit right" at bounding box center [689, 165] width 317 height 343
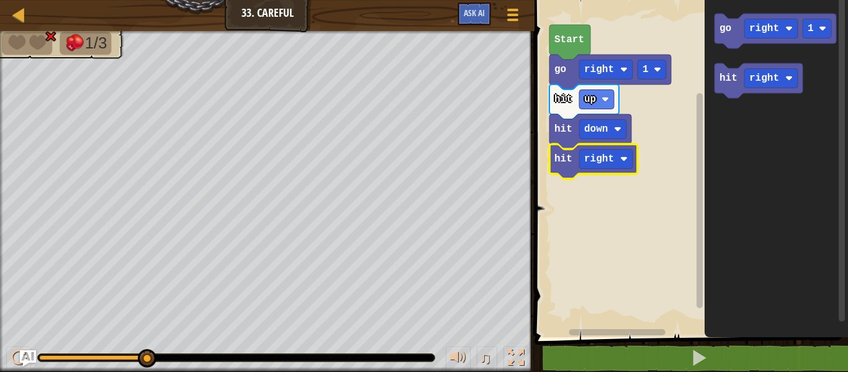
click at [20, 356] on img "Ask AI" at bounding box center [28, 358] width 16 height 16
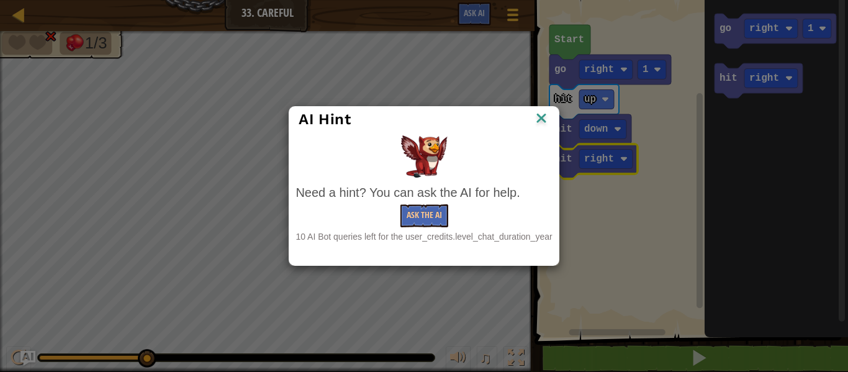
click at [550, 119] on img at bounding box center [541, 119] width 16 height 19
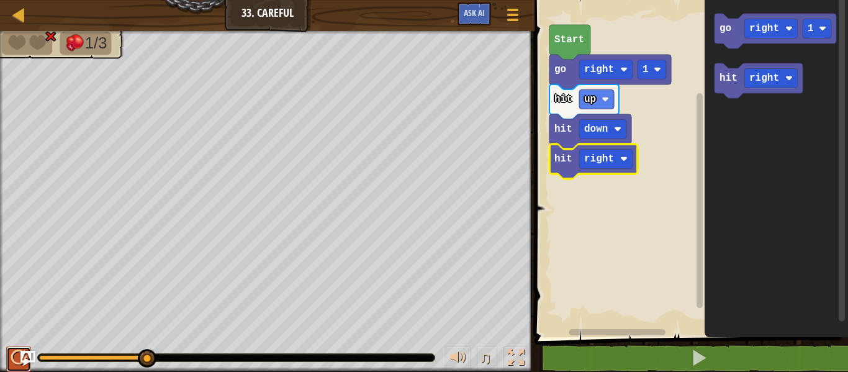
click at [11, 359] on div at bounding box center [19, 358] width 16 height 16
click at [515, 12] on div at bounding box center [513, 15] width 17 height 18
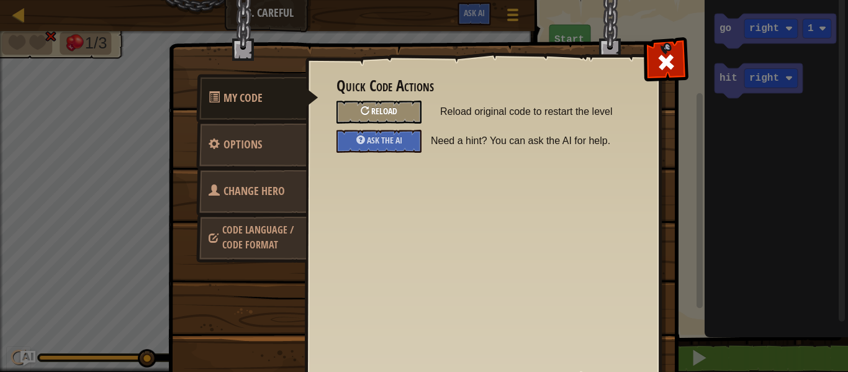
click at [389, 112] on span "Reload" at bounding box center [384, 111] width 26 height 12
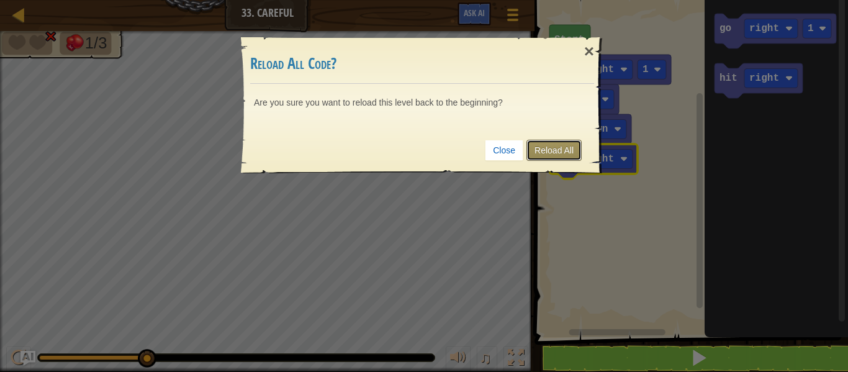
click at [569, 147] on link "Reload All" at bounding box center [554, 150] width 55 height 21
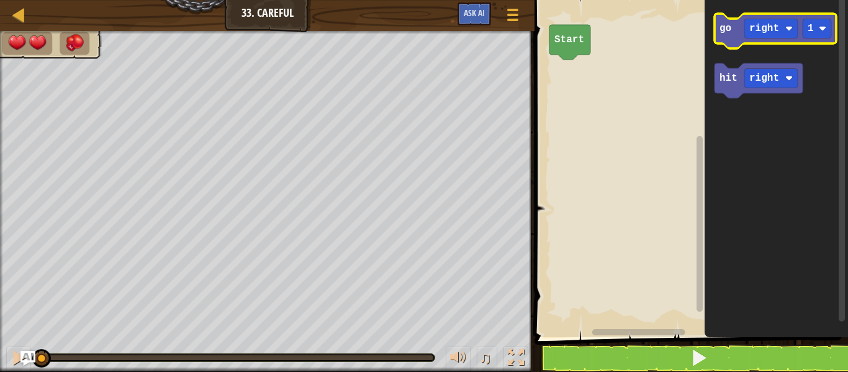
click at [758, 17] on icon "Blockly Workspace" at bounding box center [776, 31] width 122 height 35
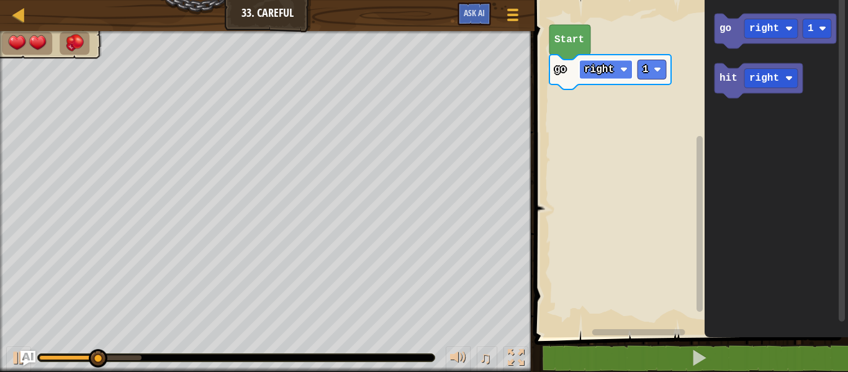
click at [593, 71] on text "right" at bounding box center [599, 69] width 30 height 11
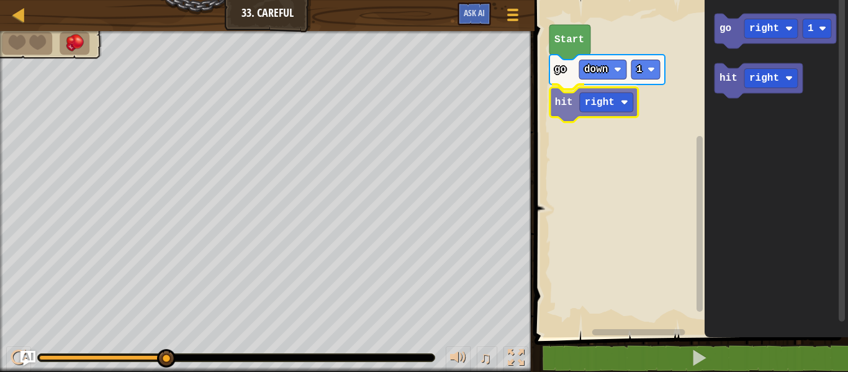
click at [577, 105] on div "Start go down 1 hit right go right 1 hit right hit right" at bounding box center [689, 165] width 317 height 343
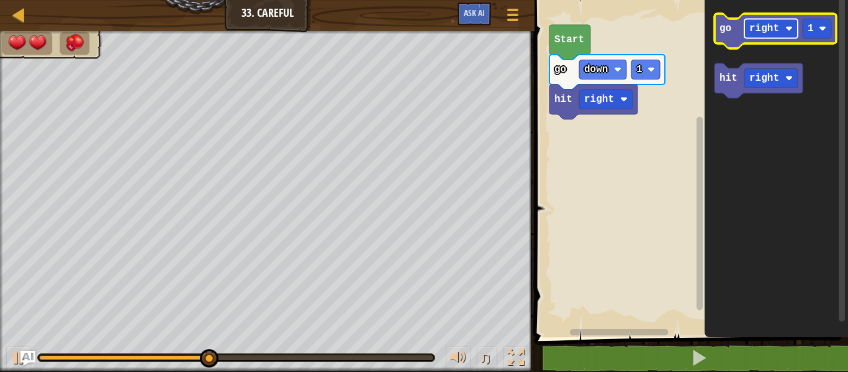
click at [755, 25] on text "right" at bounding box center [764, 28] width 30 height 11
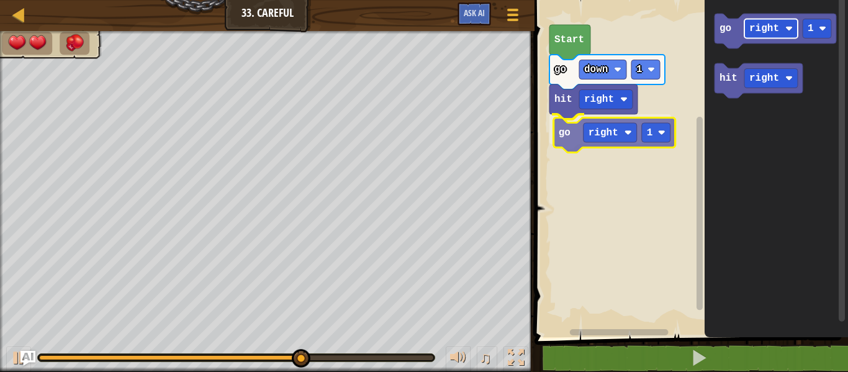
click at [596, 129] on div "Start go down 1 hit right go right 1 go right 1 hit right go right 1" at bounding box center [689, 165] width 317 height 343
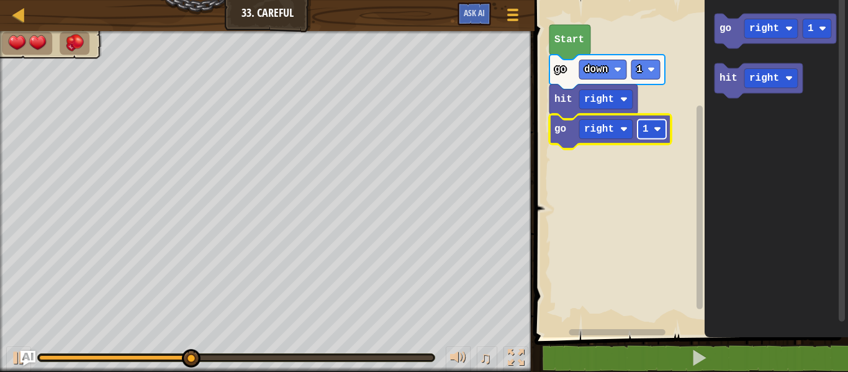
click at [641, 129] on rect "Blockly Workspace" at bounding box center [652, 129] width 29 height 19
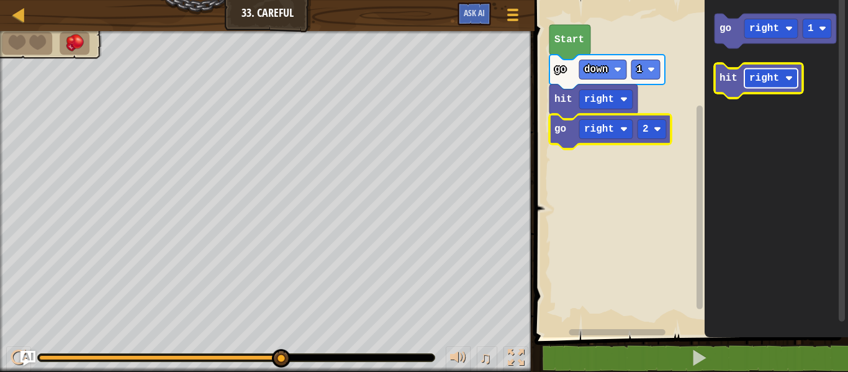
click at [762, 76] on text "right" at bounding box center [764, 78] width 30 height 11
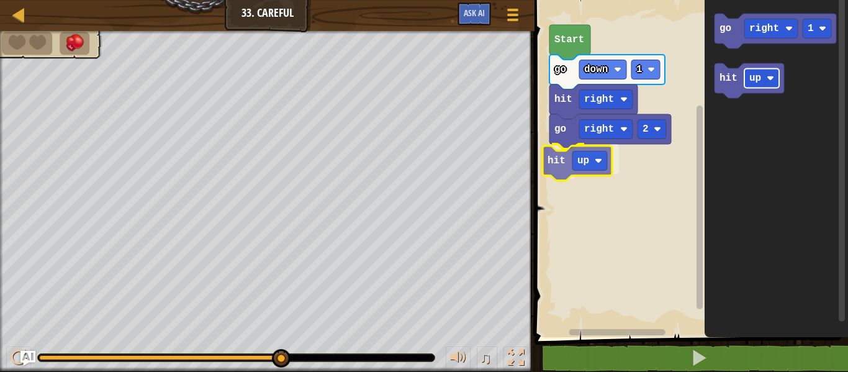
click at [579, 160] on div "Start go down 1 hit right go right 2 hit up go right 1 hit up hit up" at bounding box center [689, 165] width 317 height 343
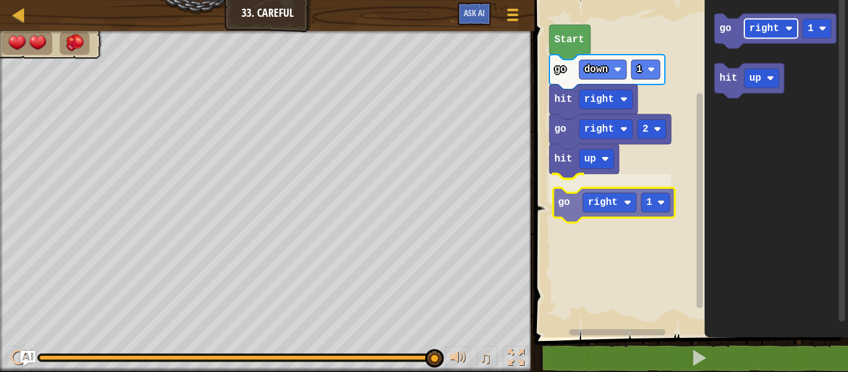
click at [623, 192] on div "Start go down 1 hit right go right 2 hit up go right 1 go right 1 hit up go rig…" at bounding box center [689, 165] width 317 height 343
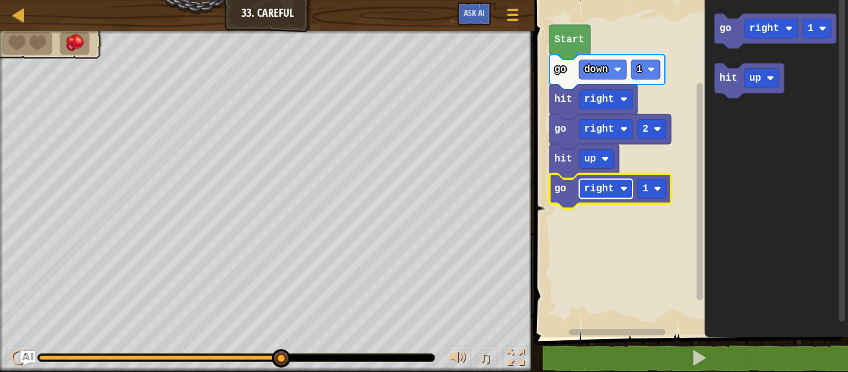
click at [615, 188] on rect "Blockly Workspace" at bounding box center [605, 188] width 53 height 19
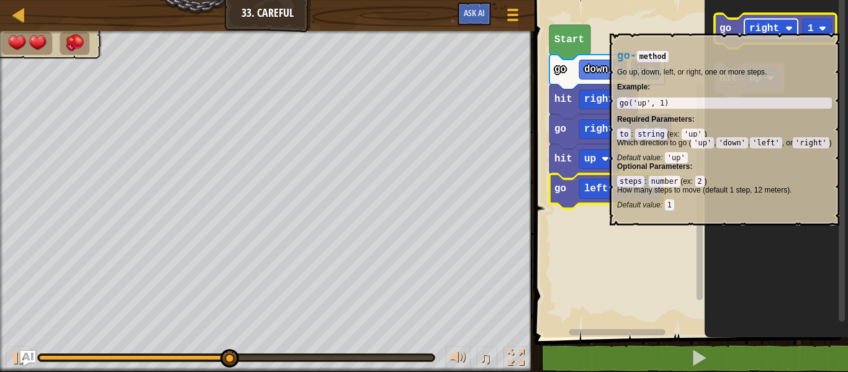
click at [753, 31] on text "right" at bounding box center [764, 28] width 30 height 11
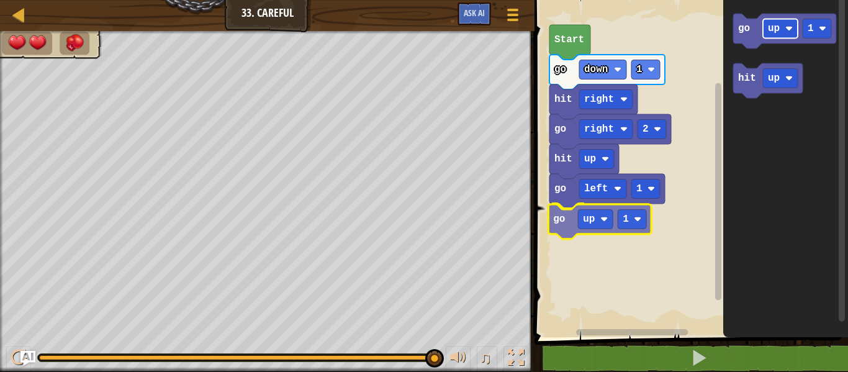
click at [590, 215] on div "Start go down 1 hit right go right 2 hit up go left 1 go up 1 go up 1 hit up go…" at bounding box center [689, 165] width 317 height 343
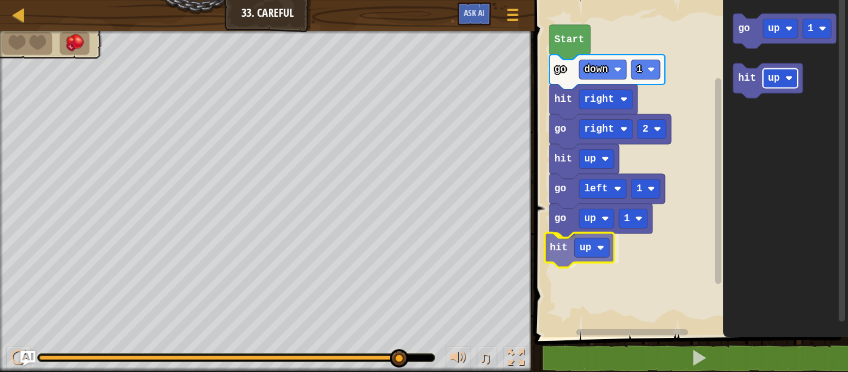
click at [591, 243] on div "Start go down 1 hit right go right 2 hit up go left 1 go up 1 hit up go up 1 hi…" at bounding box center [689, 165] width 317 height 343
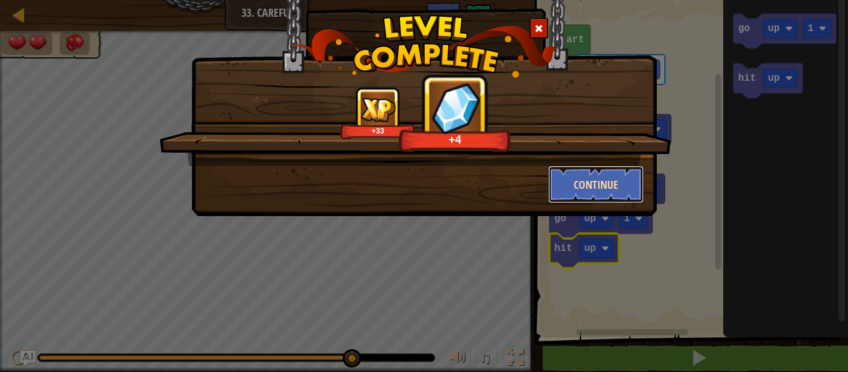
click at [622, 188] on button "Continue" at bounding box center [596, 184] width 96 height 37
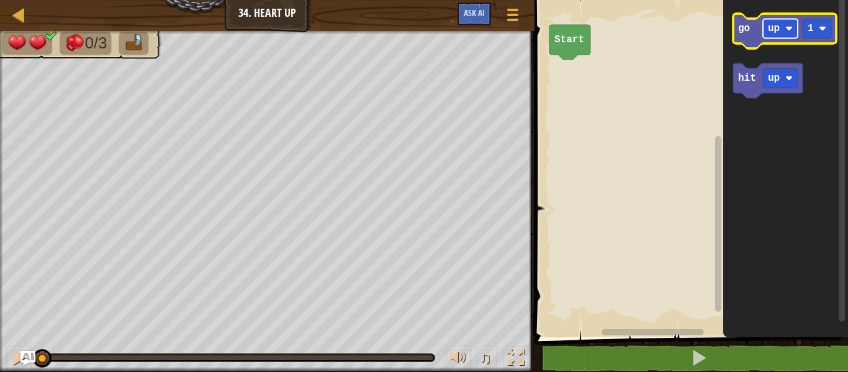
click at [784, 30] on rect "Blockly Workspace" at bounding box center [780, 28] width 35 height 19
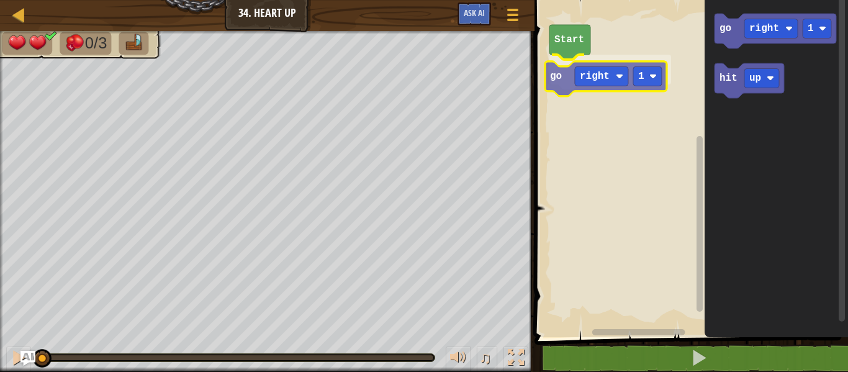
click at [597, 58] on div "Start go right 1 go right 1 hit up go right 1" at bounding box center [689, 165] width 317 height 343
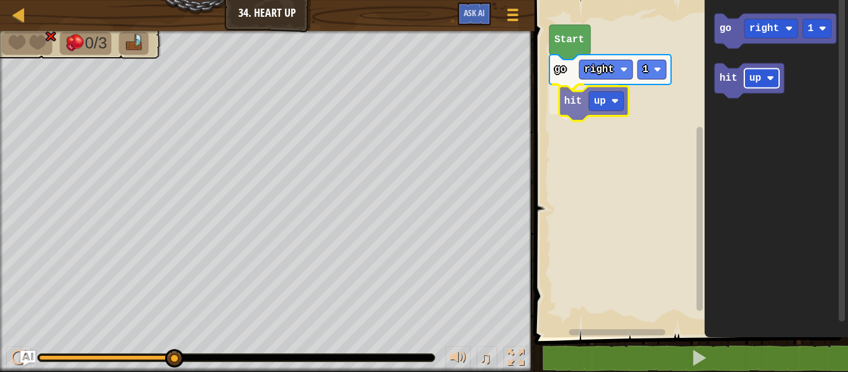
click at [591, 95] on div "Start go right 1 hit up go right 1 hit up hit up" at bounding box center [689, 165] width 317 height 343
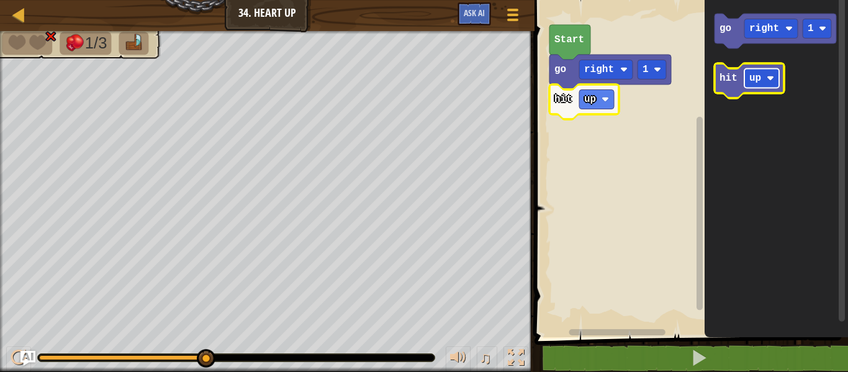
click at [758, 77] on text "up" at bounding box center [755, 78] width 12 height 11
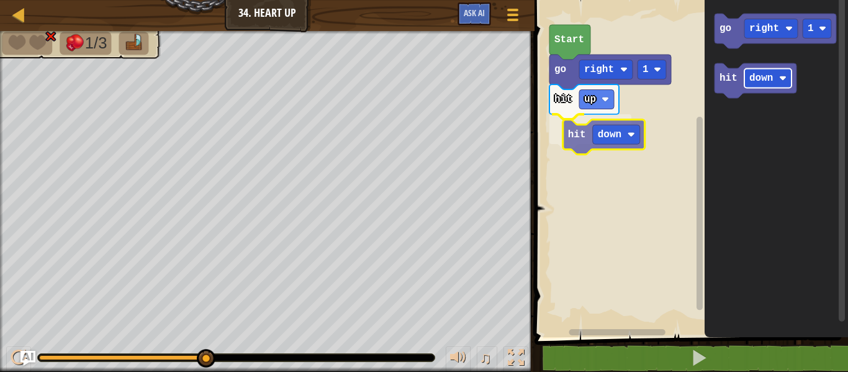
click at [581, 132] on div "Start go right 1 hit up hit down go right 1 hit down hit down" at bounding box center [689, 165] width 317 height 343
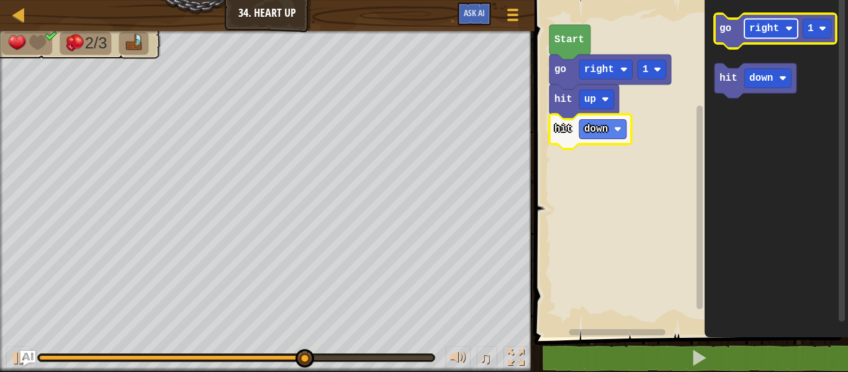
click at [755, 26] on text "right" at bounding box center [764, 28] width 30 height 11
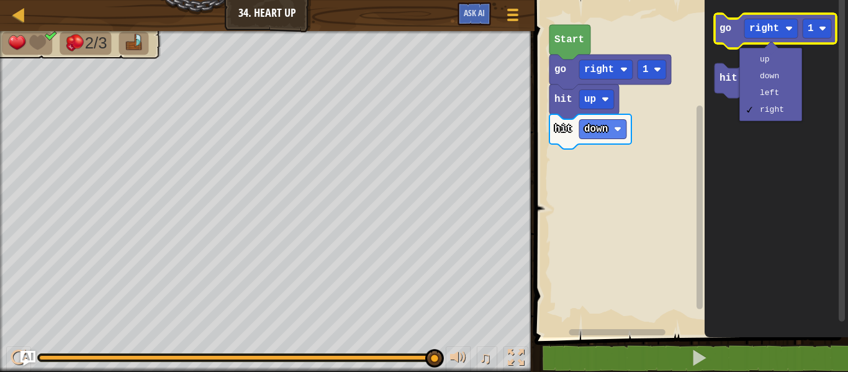
click at [766, 16] on icon "Blockly Workspace" at bounding box center [776, 31] width 122 height 35
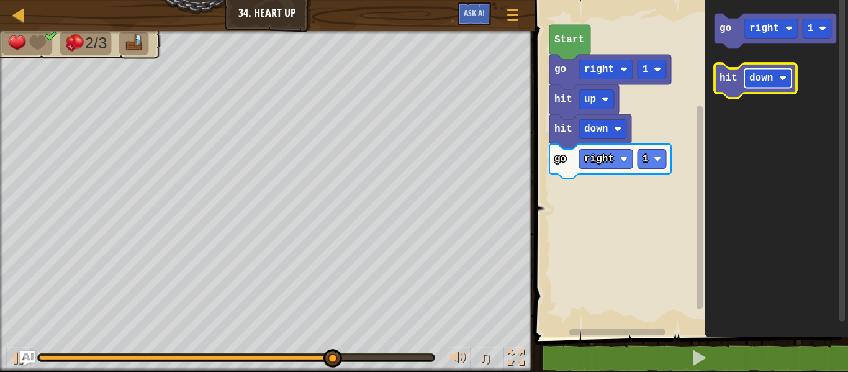
click at [763, 77] on text "down" at bounding box center [761, 78] width 24 height 11
click at [774, 85] on rect "Blockly Workspace" at bounding box center [771, 78] width 53 height 19
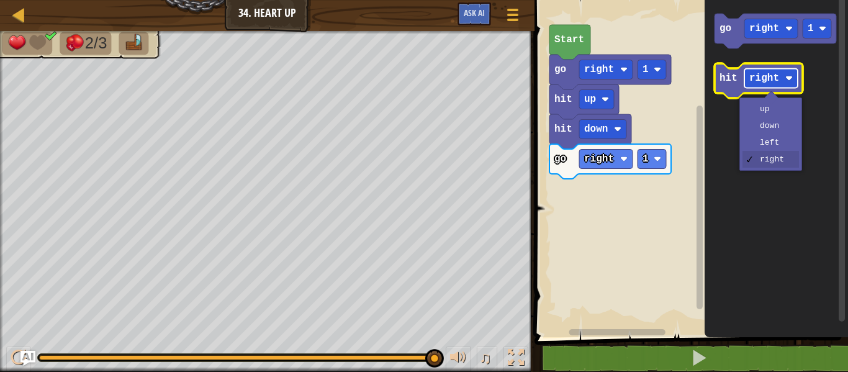
click at [747, 73] on rect "Blockly Workspace" at bounding box center [771, 78] width 53 height 19
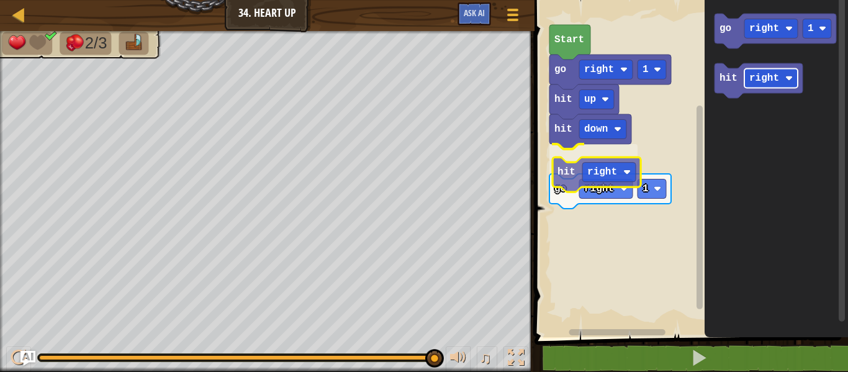
click at [584, 167] on div "Start go right 1 hit up hit down hit right go right 1 go right 1 hit right hit …" at bounding box center [689, 165] width 317 height 343
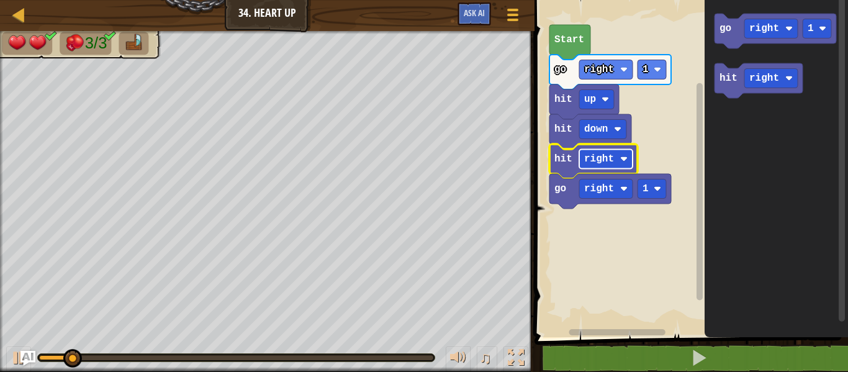
click at [586, 167] on rect "Blockly Workspace" at bounding box center [605, 159] width 53 height 19
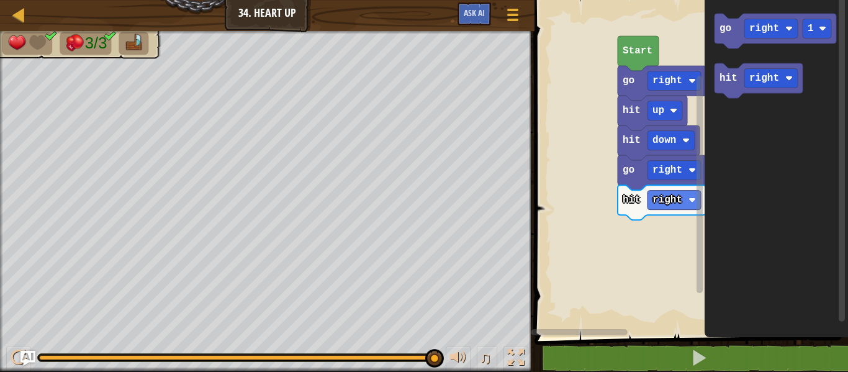
click at [648, 206] on g "hit right go right 1 hit down hit up go right 1 Start" at bounding box center [689, 165] width 317 height 343
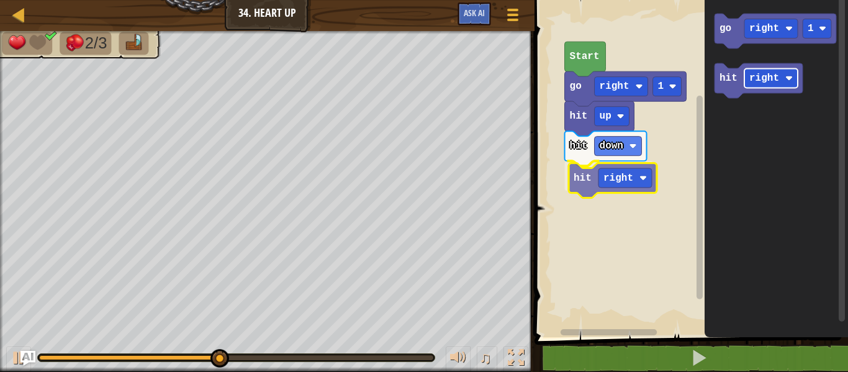
click at [612, 178] on div "Start hit up hit down hit right go right 1 go right 1 hit right hit right" at bounding box center [689, 165] width 317 height 343
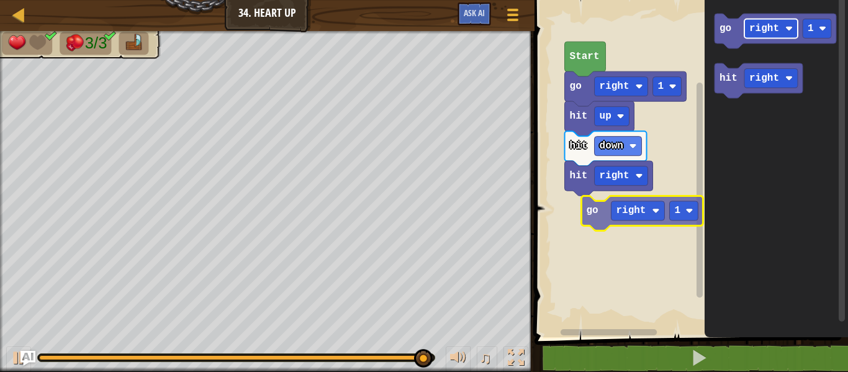
click at [629, 211] on div "Start hit up hit down hit right go right 1 go right 1 hit right go right 1" at bounding box center [689, 165] width 317 height 343
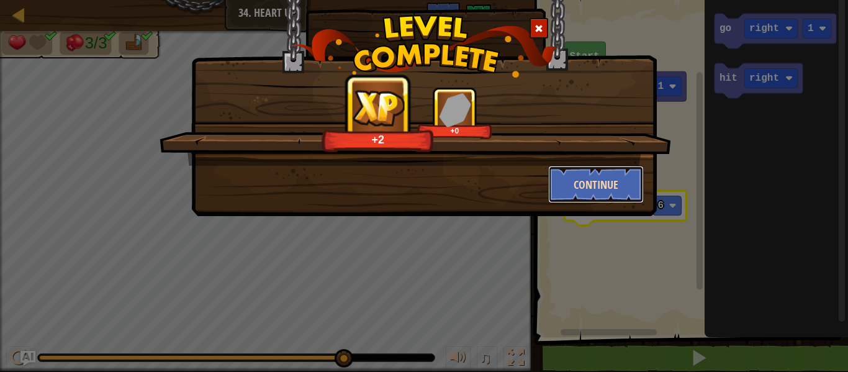
click at [622, 189] on button "Continue" at bounding box center [596, 184] width 96 height 37
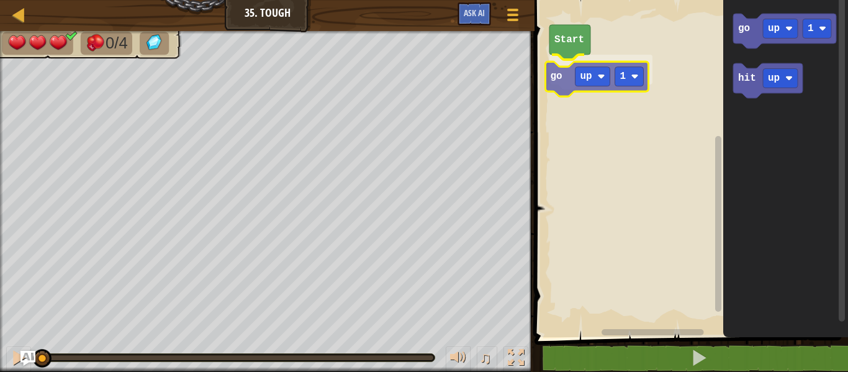
click at [578, 78] on div "Start go up 1 go up 1 hit up go up 1" at bounding box center [689, 165] width 317 height 343
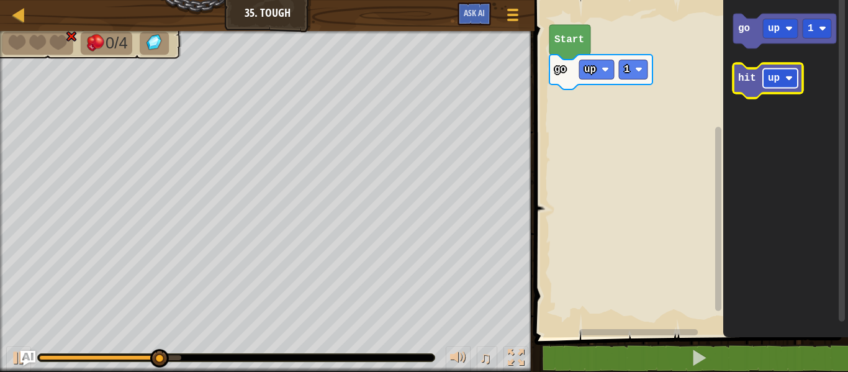
click at [779, 78] on text "up" at bounding box center [774, 78] width 12 height 11
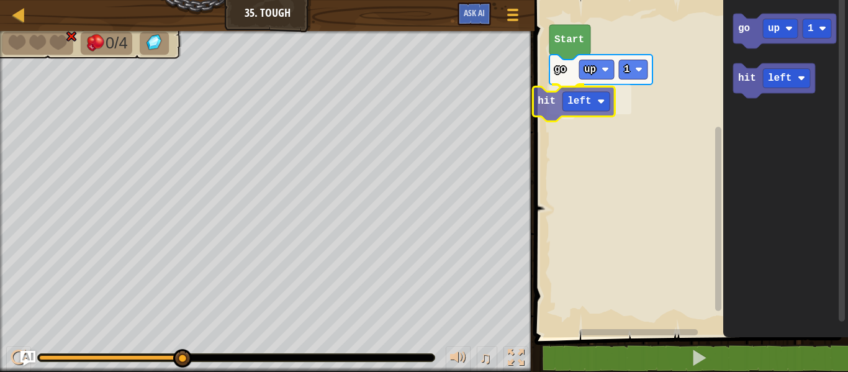
click at [559, 107] on div "Start go up 1 hit left go up 1 hit left hit left" at bounding box center [689, 165] width 317 height 343
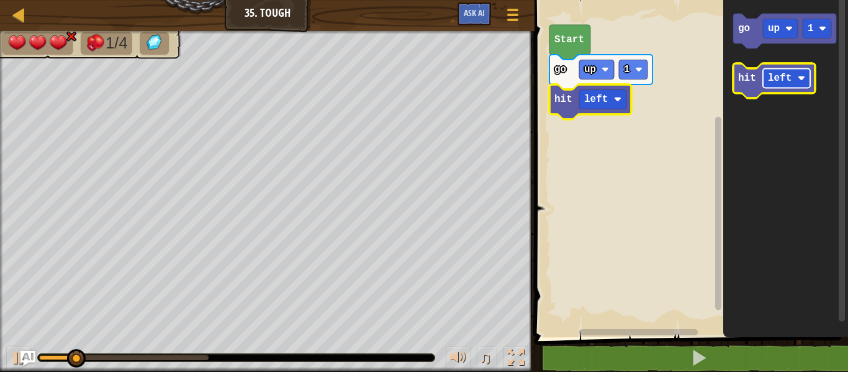
click at [774, 73] on text "left" at bounding box center [780, 78] width 24 height 11
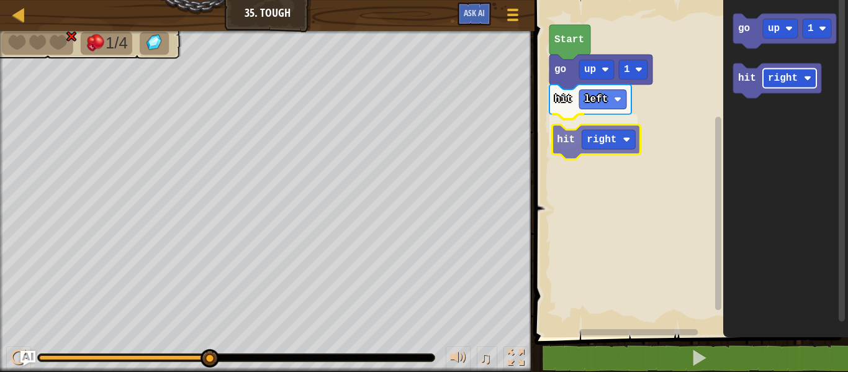
click at [591, 142] on div "Start go up 1 hit left hit right go up 1 hit right hit right" at bounding box center [689, 165] width 317 height 343
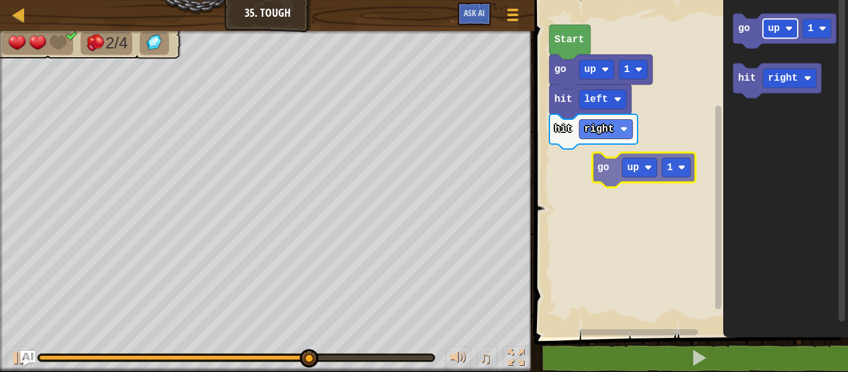
click at [648, 157] on div "Start go up 1 hit left hit right go up 1 hit right go up 1" at bounding box center [689, 165] width 317 height 343
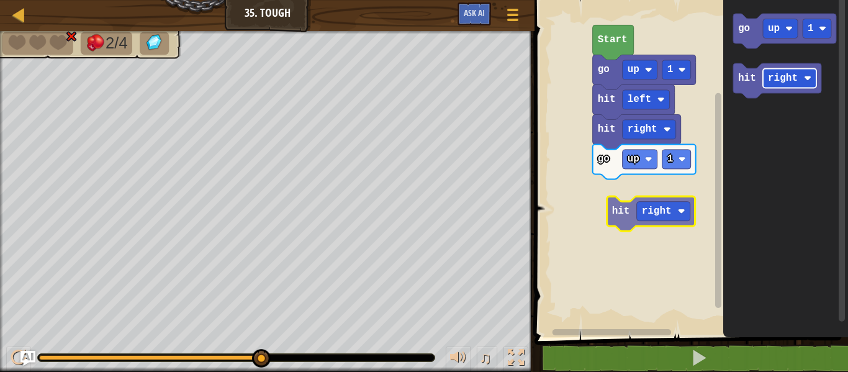
click at [657, 204] on div "go up 1 hit right hit left go up 1 Start go up 1 hit right hit right" at bounding box center [689, 165] width 317 height 343
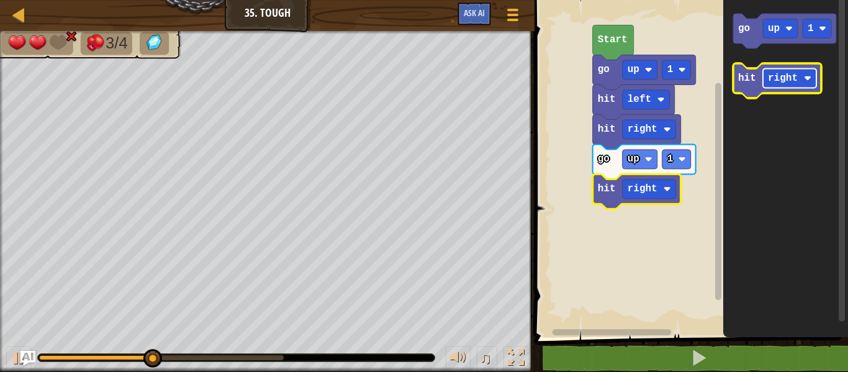
click at [791, 75] on text "right" at bounding box center [783, 78] width 30 height 11
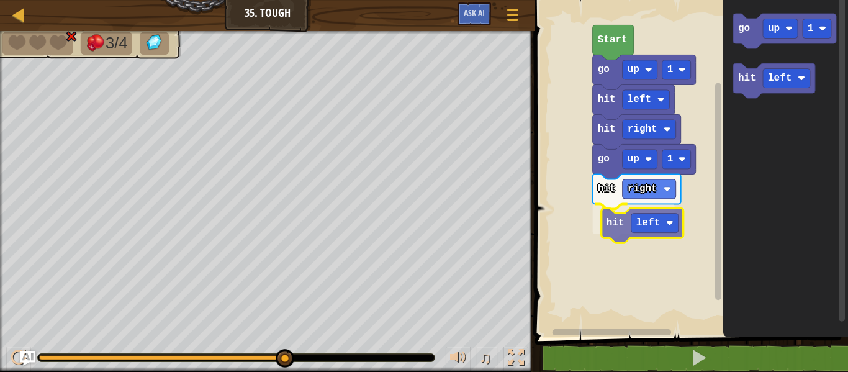
click at [627, 218] on div "go up 1 hit right hit left hit right hit left go up 1 Start go up 1 hit left hi…" at bounding box center [689, 165] width 317 height 343
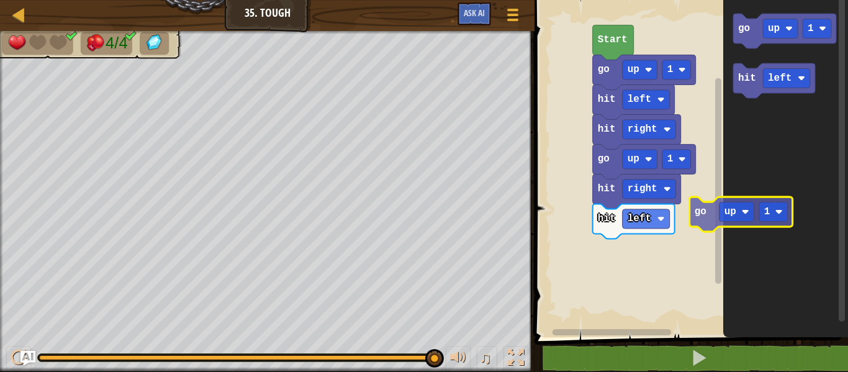
click at [731, 227] on icon "go up 1 hit left" at bounding box center [785, 165] width 125 height 343
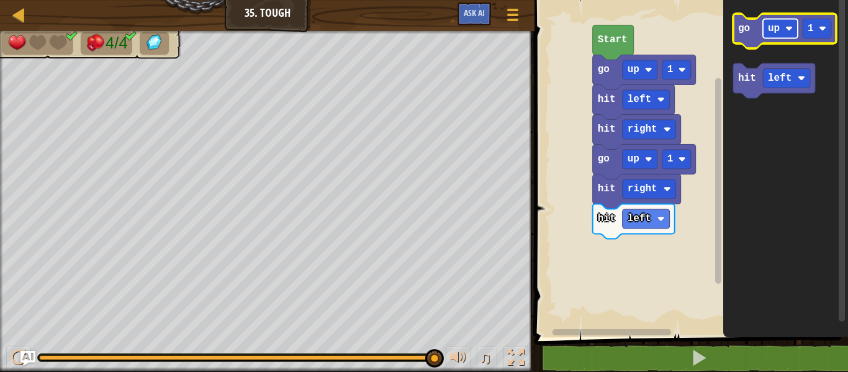
click at [764, 25] on rect "Blockly Workspace" at bounding box center [780, 28] width 35 height 19
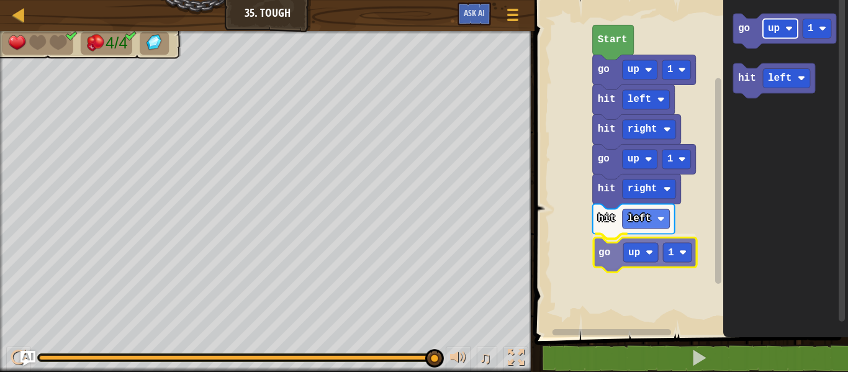
click at [625, 254] on div "go up 1 hit right hit left go up 1 hit right hit left go up 1 Start go up 1 hit…" at bounding box center [689, 165] width 317 height 343
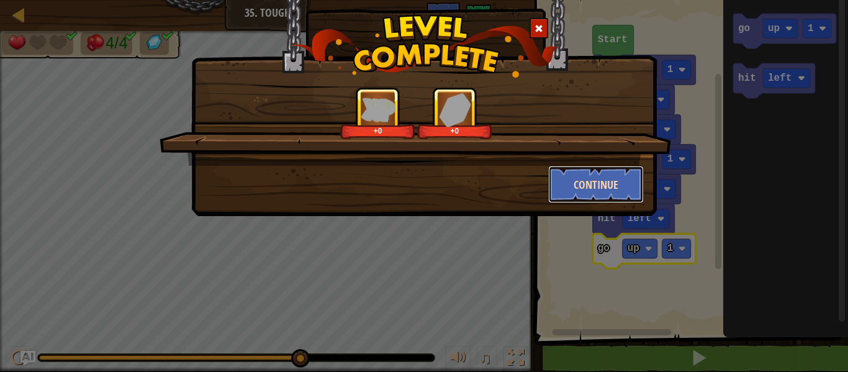
click at [553, 179] on button "Continue" at bounding box center [596, 184] width 96 height 37
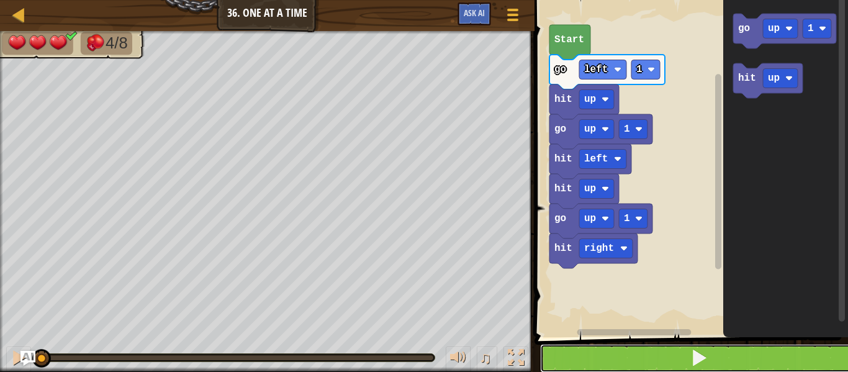
click at [708, 345] on button at bounding box center [698, 358] width 317 height 29
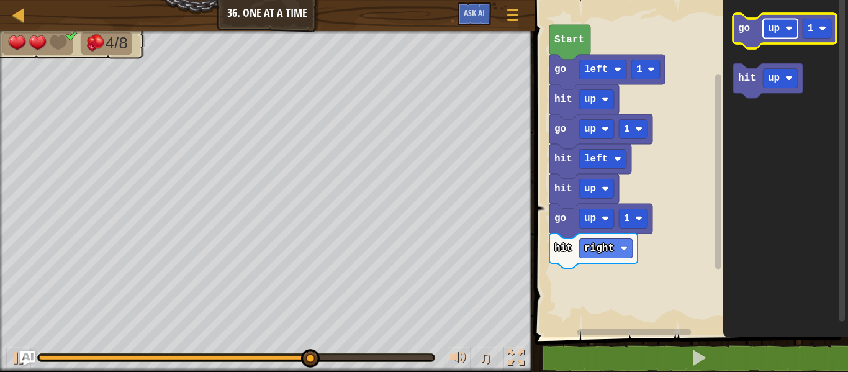
click at [775, 30] on text "up" at bounding box center [774, 28] width 12 height 11
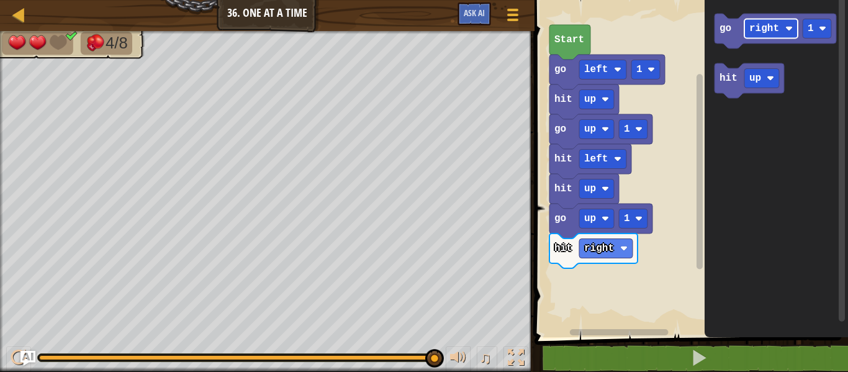
click at [764, 124] on icon "go right 1 hit up" at bounding box center [776, 165] width 143 height 343
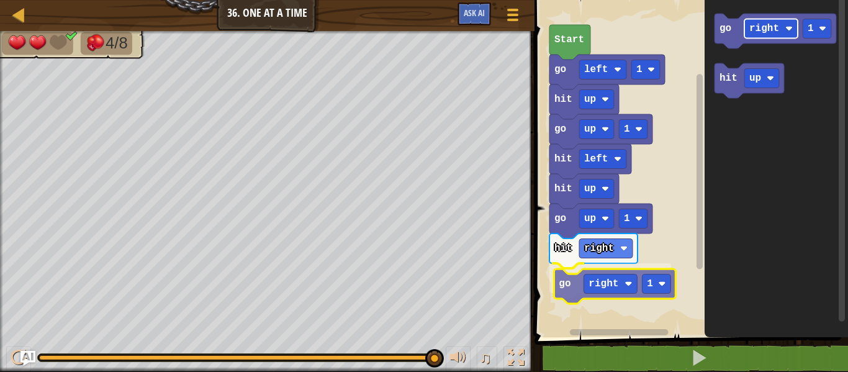
click at [617, 283] on div "go up 1 hit right go right 1 go up 1 hit up hit left hit up go left 1 Start go …" at bounding box center [689, 165] width 317 height 343
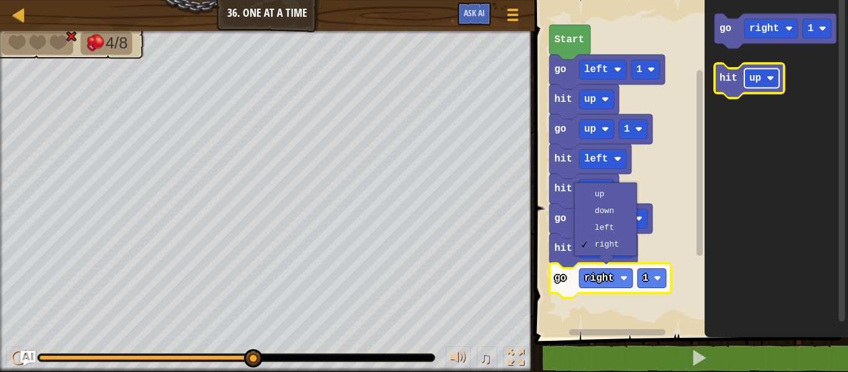
click at [766, 73] on rect "Blockly Workspace" at bounding box center [762, 78] width 35 height 19
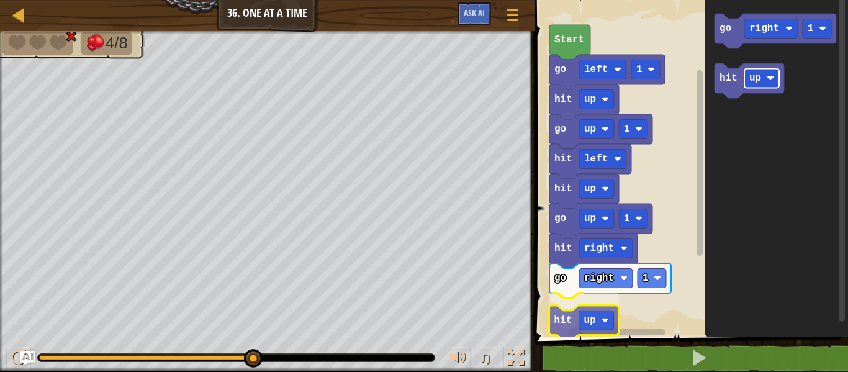
click at [587, 313] on div "Start go left 1 hit up go up 1 hit left hit up go up 1 hit right go right 1 hit…" at bounding box center [689, 165] width 317 height 343
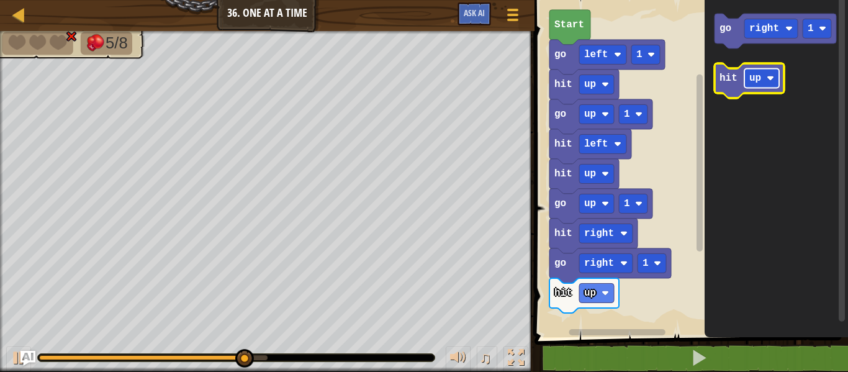
click at [764, 79] on rect "Blockly Workspace" at bounding box center [762, 78] width 35 height 19
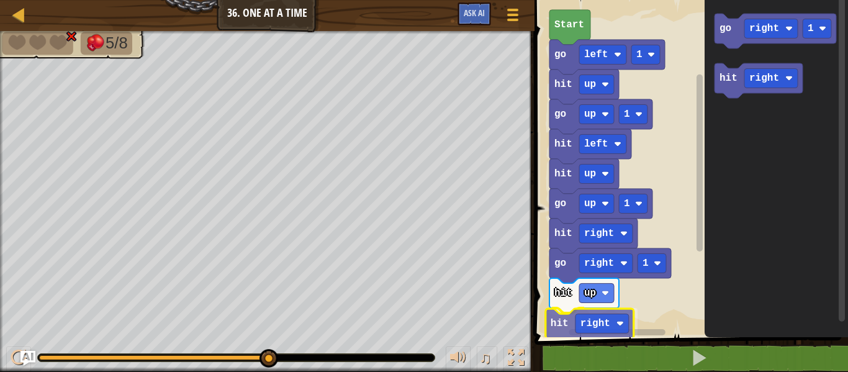
click at [595, 335] on div "Start go left 1 hit up go up 1 hit left hit up go up 1 hit right go right 1 hit…" at bounding box center [689, 165] width 317 height 343
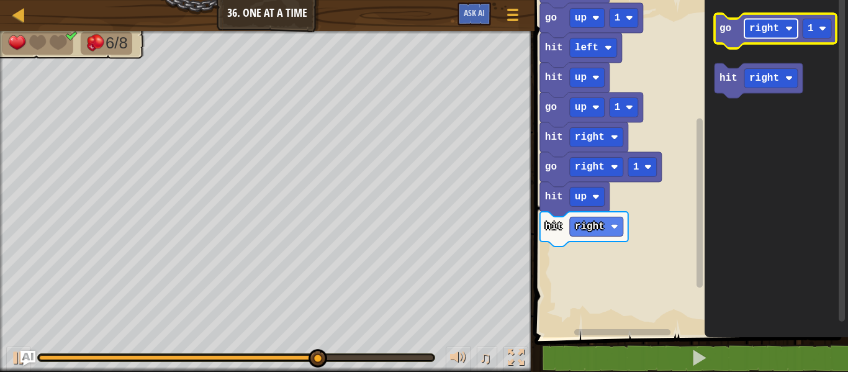
click at [756, 23] on text "right" at bounding box center [764, 28] width 30 height 11
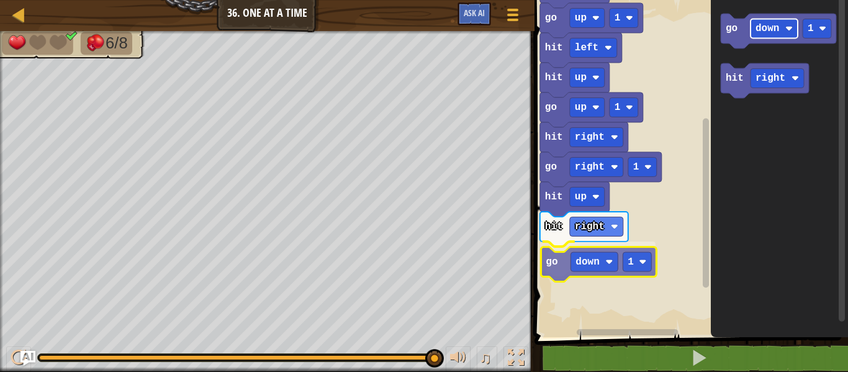
click at [583, 265] on div "Start go left 1 hit up go up 1 hit left hit up go up 1 hit right go right 1 hit…" at bounding box center [689, 165] width 317 height 343
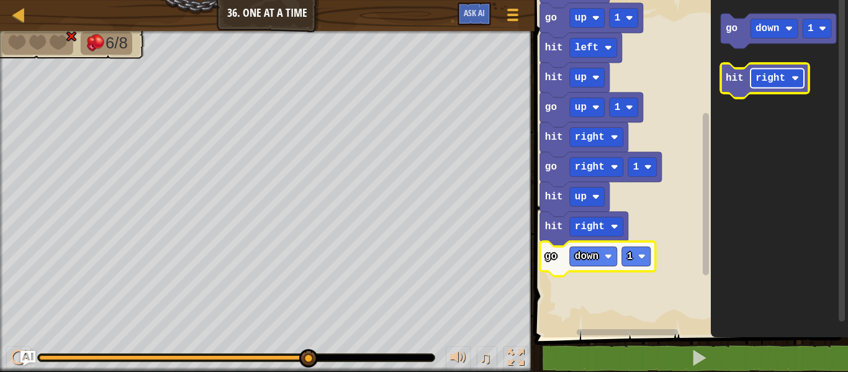
click at [769, 73] on text "right" at bounding box center [771, 78] width 30 height 11
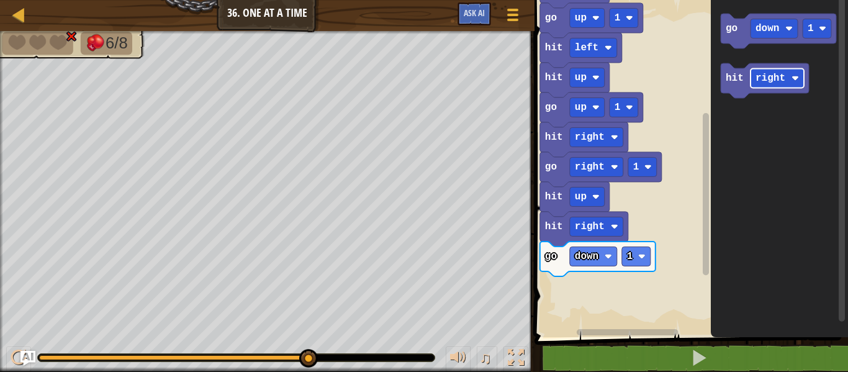
click at [220, 0] on html "Map Junior 36. One at a Time Game Menu Ask AI 1 ההההההההההההההההההההההההההההההה…" at bounding box center [424, 0] width 848 height 0
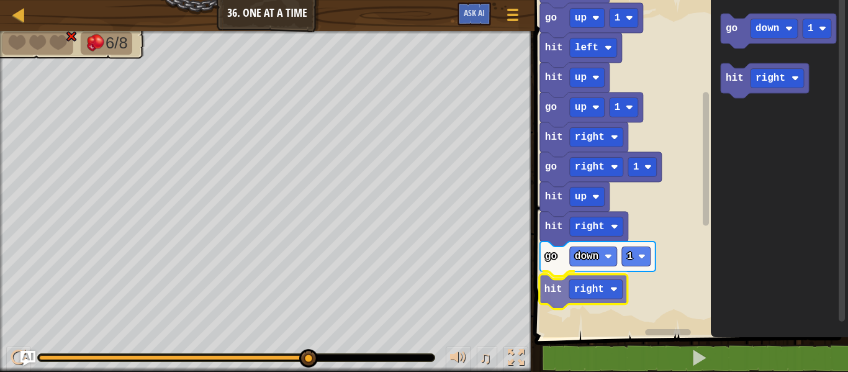
click at [553, 294] on div "Start go left 1 hit up go up 1 hit left hit up go up 1 hit right go right 1 hit…" at bounding box center [689, 165] width 317 height 343
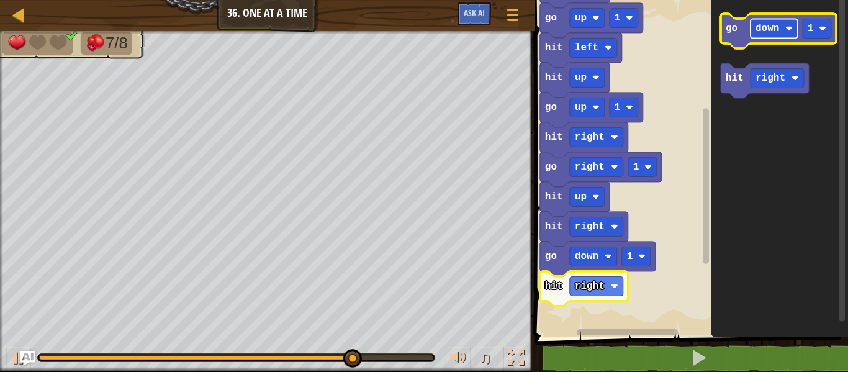
click at [776, 23] on text "down" at bounding box center [768, 28] width 24 height 11
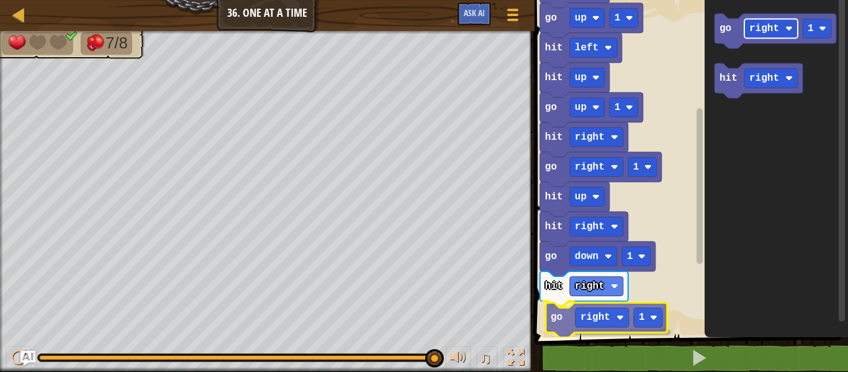
click at [596, 322] on div "Start go left 1 hit up go up 1 hit left hit up go up 1 hit right go right 1 hit…" at bounding box center [689, 165] width 317 height 343
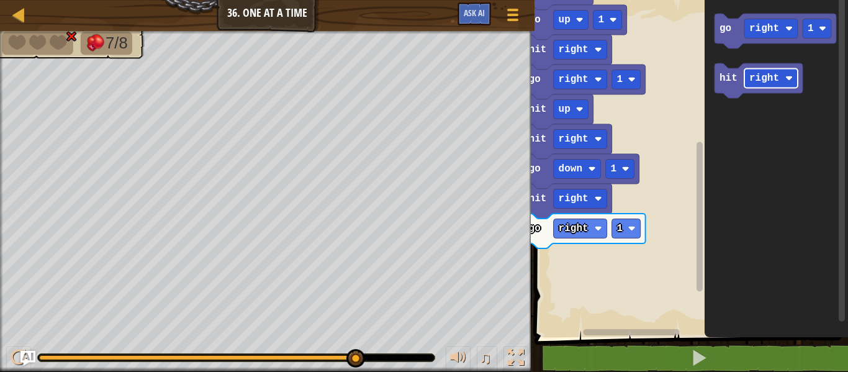
click at [591, 283] on div "Start go left 1 hit up go up 1 hit left hit up go up 1 hit right go right 1 hit…" at bounding box center [689, 165] width 317 height 343
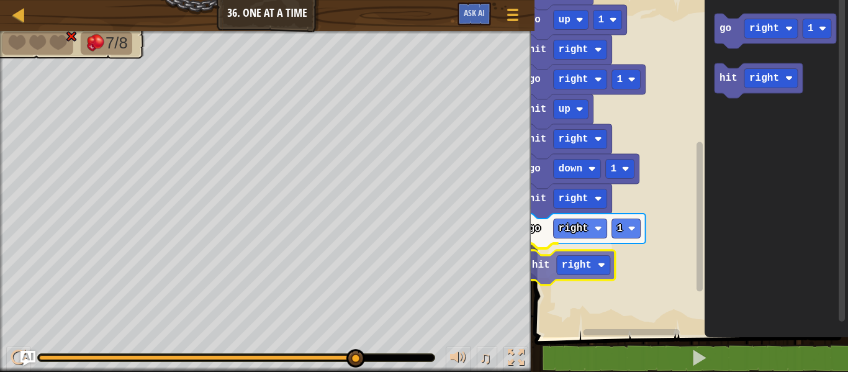
click at [567, 248] on div "Start go left 1 hit up go up 1 hit left hit up go up 1 hit right go right 1 hit…" at bounding box center [689, 165] width 317 height 343
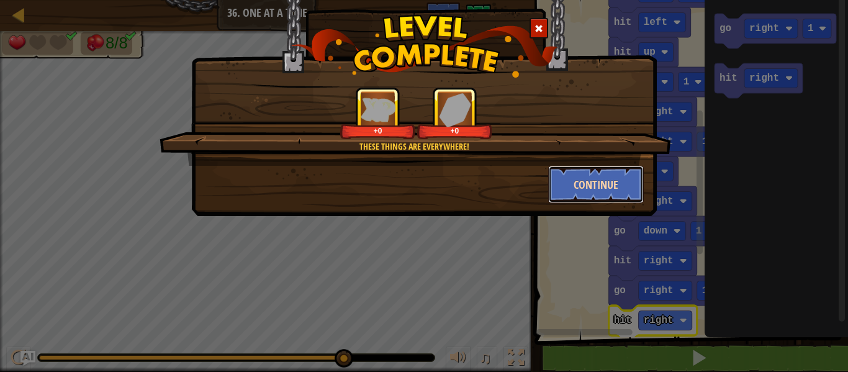
click at [609, 183] on button "Continue" at bounding box center [596, 184] width 96 height 37
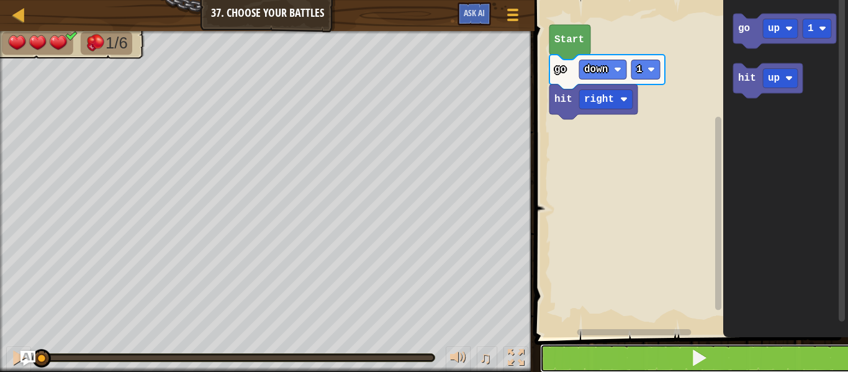
click at [638, 358] on button at bounding box center [698, 358] width 317 height 29
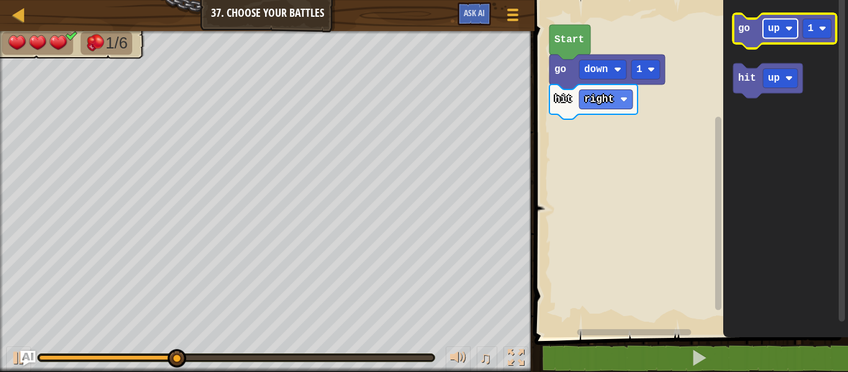
click at [774, 29] on text "up" at bounding box center [774, 28] width 12 height 11
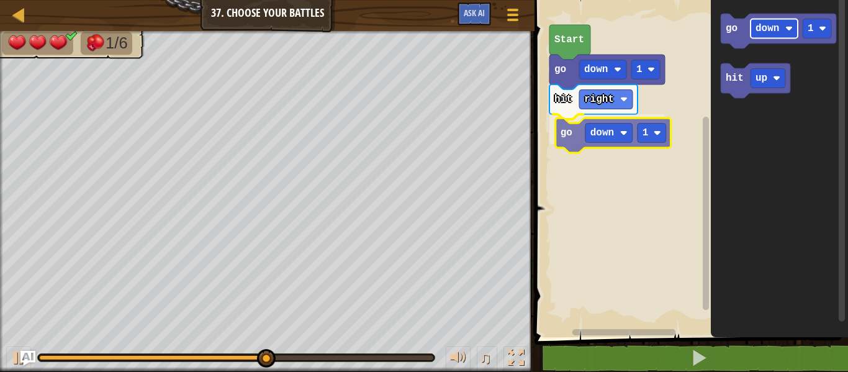
click at [591, 131] on div "hit right go down 1 go down 1 Start go down 1 hit up go down 1" at bounding box center [689, 165] width 317 height 343
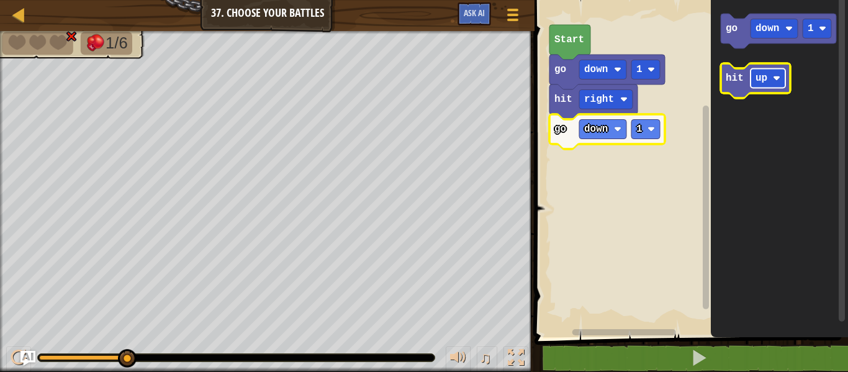
click at [758, 78] on text "up" at bounding box center [762, 78] width 12 height 11
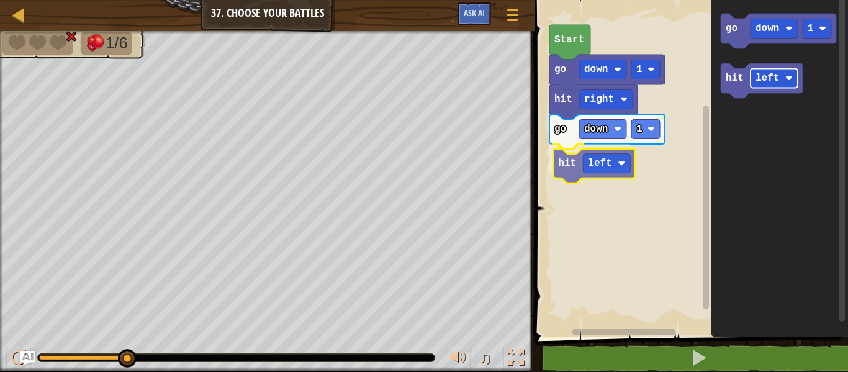
click at [589, 158] on div "hit right go down 1 hit left go down 1 Start go down 1 hit left hit left" at bounding box center [689, 165] width 317 height 343
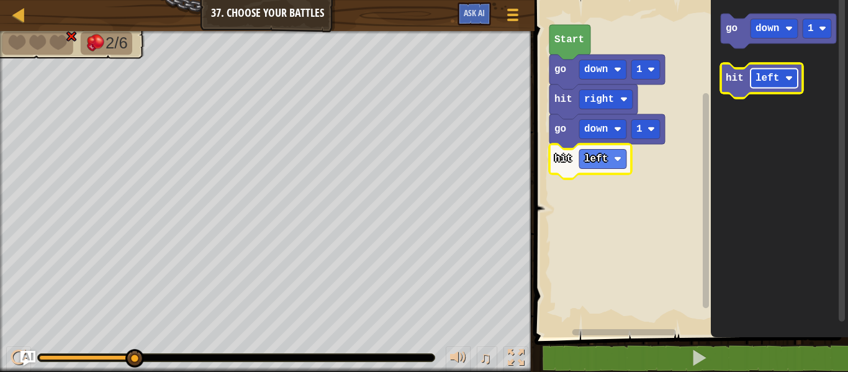
click at [756, 76] on text "left" at bounding box center [768, 78] width 24 height 11
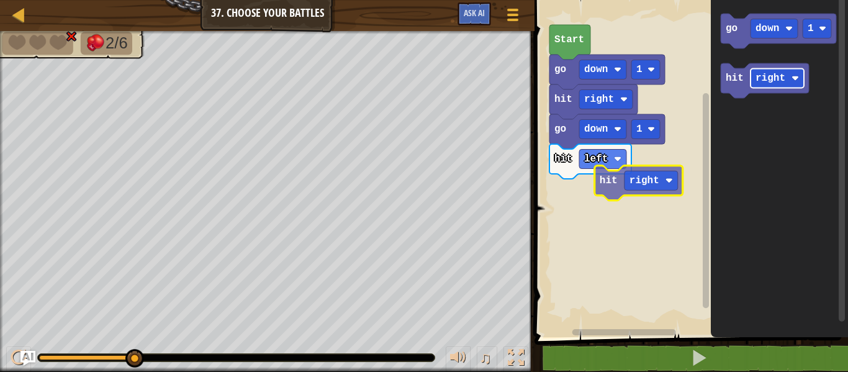
click at [623, 179] on div "hit right go down 1 hit left go down 1 Start go down 1 hit right hit right" at bounding box center [689, 165] width 317 height 343
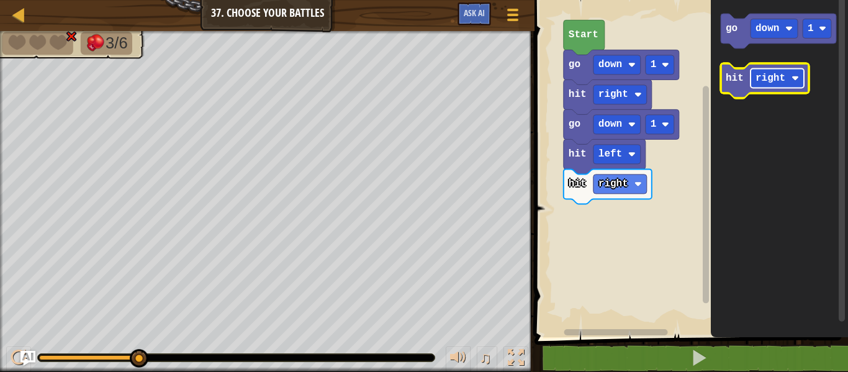
click at [760, 81] on text "right" at bounding box center [771, 78] width 30 height 11
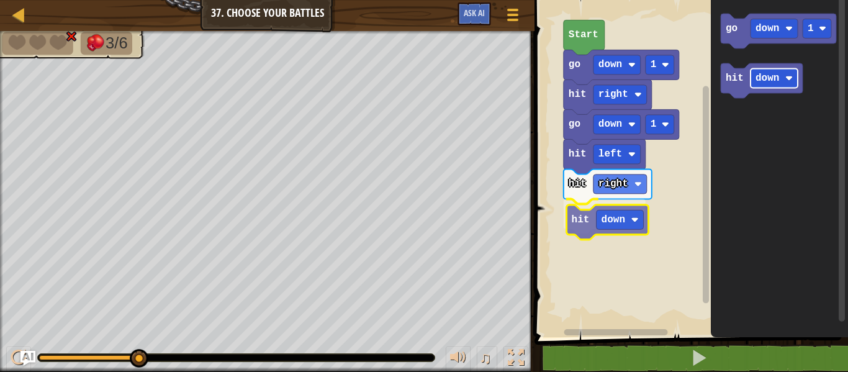
click at [617, 228] on div "hit right hit down hit left go down 1 hit right go down 1 Start go down 1 hit d…" at bounding box center [689, 165] width 317 height 343
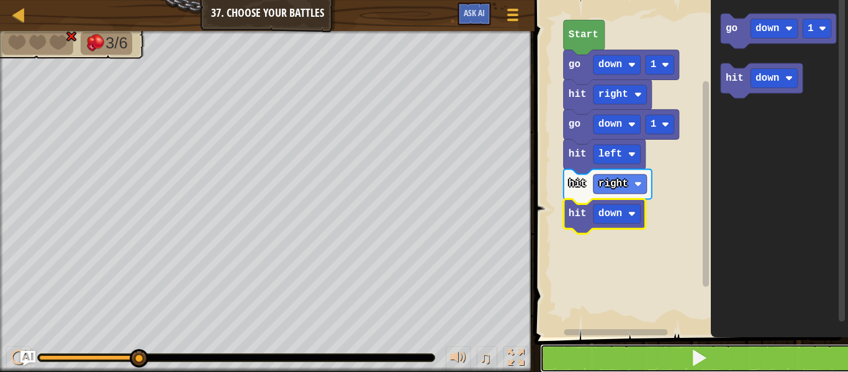
click at [560, 356] on button at bounding box center [698, 358] width 317 height 29
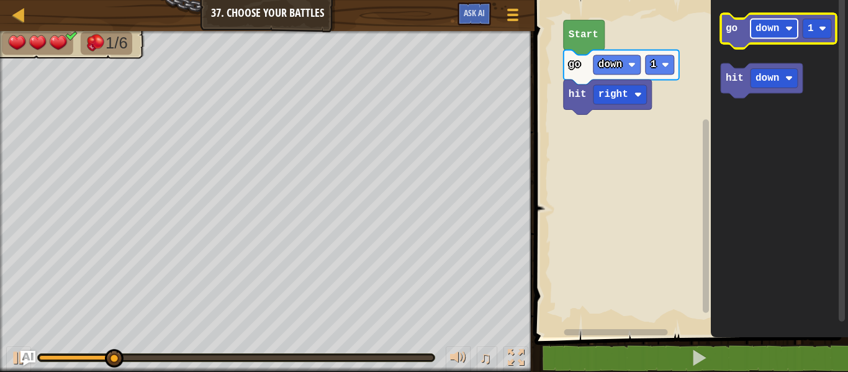
click at [782, 30] on rect "Blockly Workspace" at bounding box center [774, 28] width 47 height 19
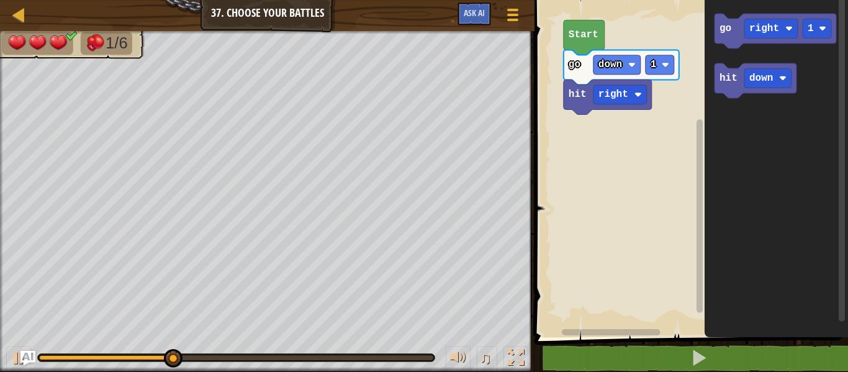
click at [740, 1] on icon "Blockly Workspace" at bounding box center [776, 165] width 143 height 343
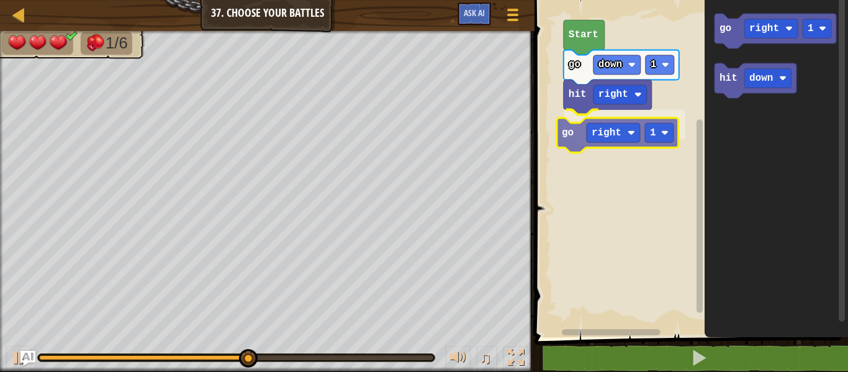
click at [587, 122] on div "hit right go right 1 go down 1 Start go right 1 hit down go right 1" at bounding box center [689, 165] width 317 height 343
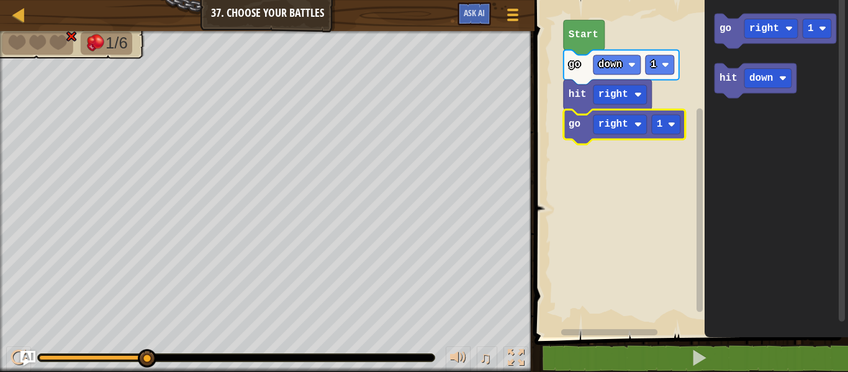
click at [745, 313] on icon "Blockly Workspace" at bounding box center [776, 165] width 143 height 343
click at [747, 313] on icon "Blockly Workspace" at bounding box center [776, 165] width 143 height 343
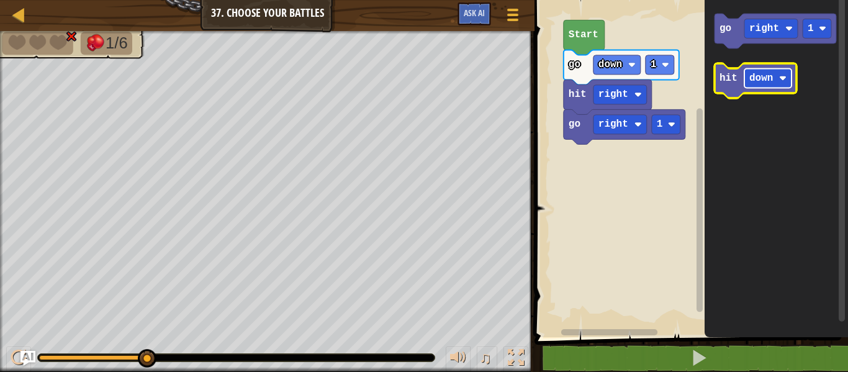
click at [769, 80] on text "down" at bounding box center [761, 78] width 24 height 11
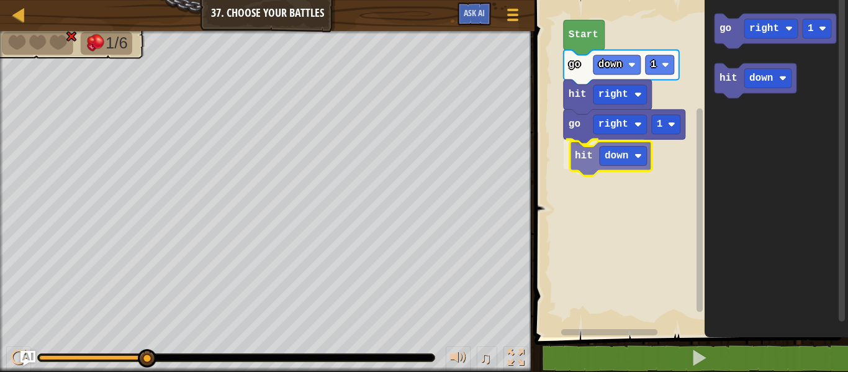
click at [595, 147] on div "hit right go right 1 hit down go down 1 Start go right 1 hit down hit down" at bounding box center [689, 165] width 317 height 343
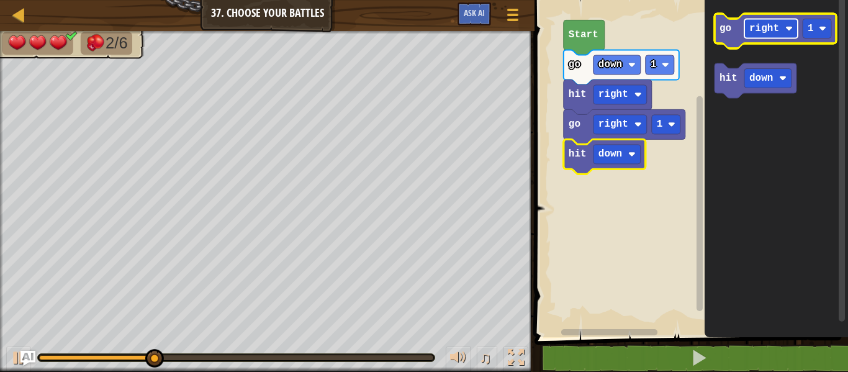
click at [748, 22] on rect "Blockly Workspace" at bounding box center [771, 28] width 53 height 19
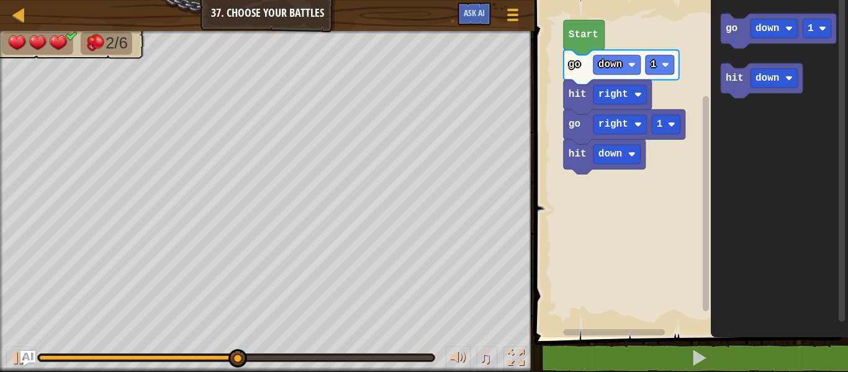
click at [686, 111] on div "hit right go right 1 hit down go down 1 Start go down 1 hit down" at bounding box center [689, 165] width 317 height 343
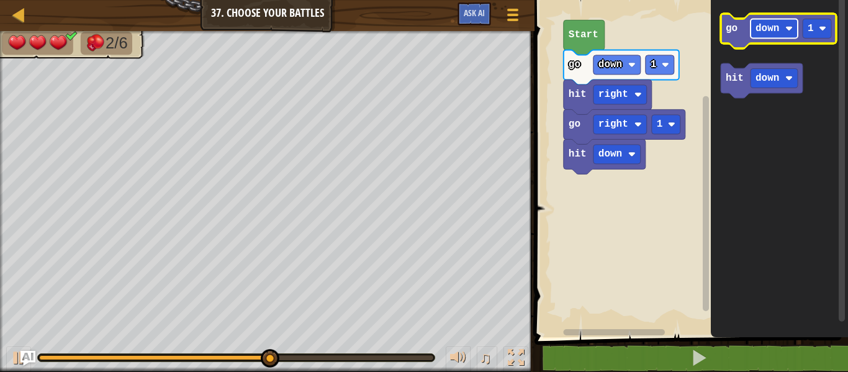
click at [763, 25] on text "down" at bounding box center [768, 28] width 24 height 11
click at [761, 28] on text "down" at bounding box center [768, 28] width 24 height 11
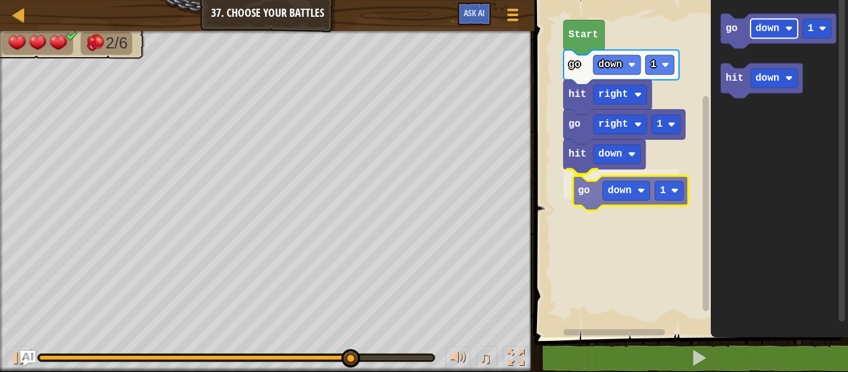
click at [609, 188] on div "hit right go right 1 hit down go down 1 go down 1 Start go down 1 hit down go d…" at bounding box center [689, 165] width 317 height 343
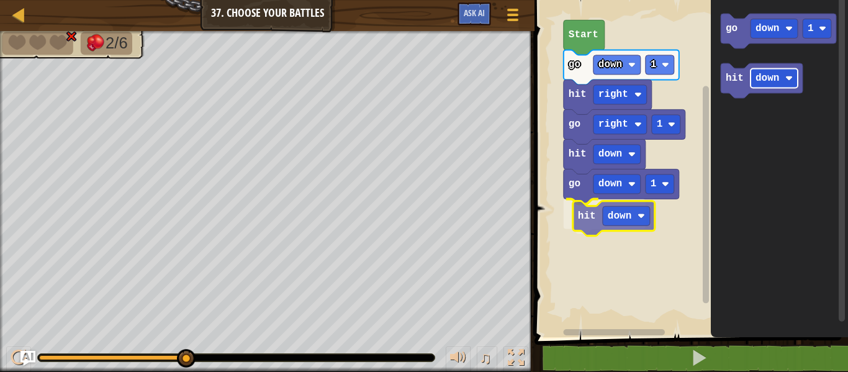
click at [611, 220] on div "hit right go right 1 hit down go down 1 hit down go down 1 Start go down 1 hit …" at bounding box center [689, 165] width 317 height 343
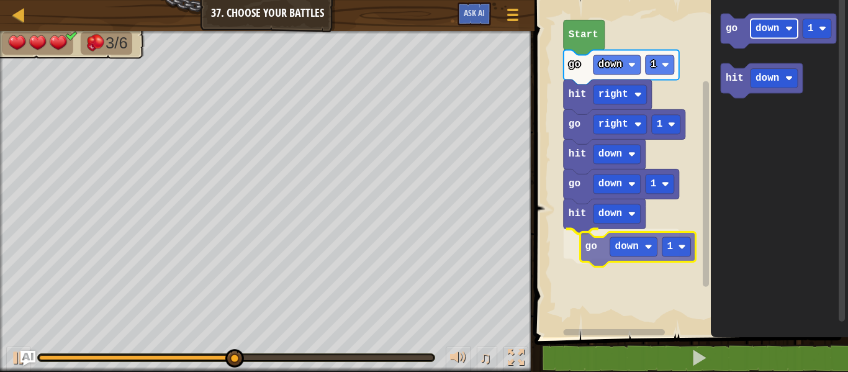
click at [622, 245] on div "hit right go right 1 hit down go down 1 hit down go down 1 go down 1 Start go d…" at bounding box center [689, 165] width 317 height 343
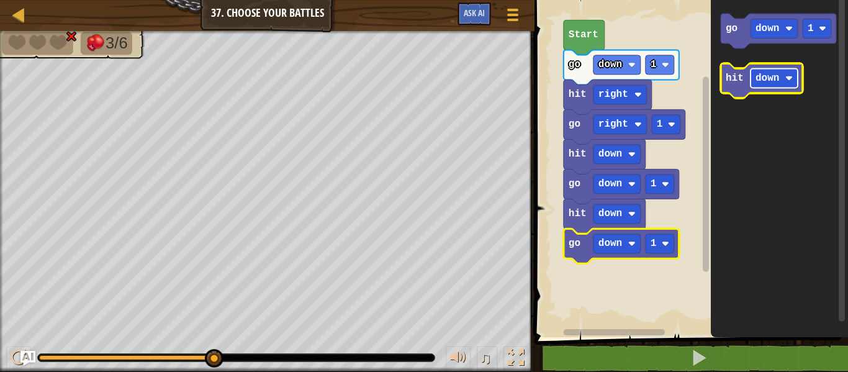
click at [765, 82] on text "down" at bounding box center [768, 78] width 24 height 11
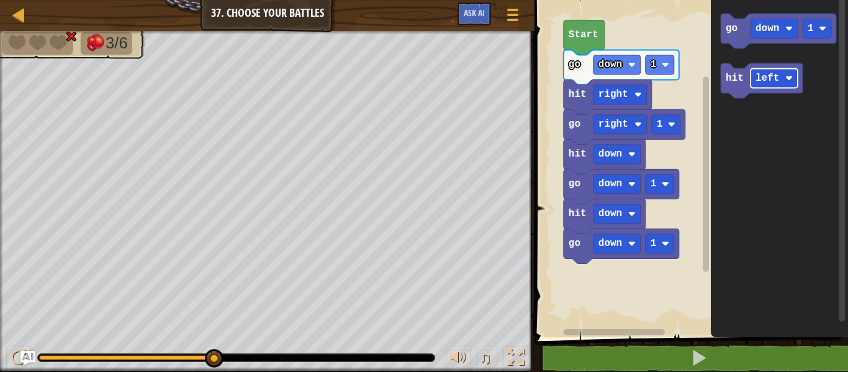
click at [732, 198] on icon "go down 1 hit left" at bounding box center [779, 165] width 137 height 343
click at [758, 120] on icon "go down 1 hit left" at bounding box center [779, 165] width 137 height 343
click at [771, 95] on g "go down 1 hit left" at bounding box center [778, 56] width 115 height 84
click at [749, 113] on icon "go down 1 hit left" at bounding box center [779, 165] width 137 height 343
click at [738, 120] on icon "go down 1 hit left" at bounding box center [779, 165] width 137 height 343
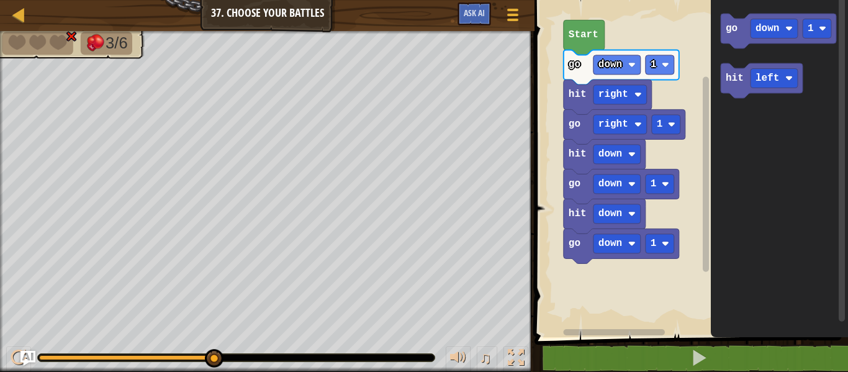
click at [741, 139] on icon "go down 1 hit left" at bounding box center [779, 165] width 137 height 343
click at [741, 139] on icon "Blockly Workspace" at bounding box center [779, 165] width 137 height 343
click at [723, 153] on icon "go down 1 hit left" at bounding box center [779, 165] width 137 height 343
click at [767, 54] on icon "go down 1 hit left" at bounding box center [779, 165] width 137 height 343
click at [760, 122] on icon "go down 1 hit left" at bounding box center [779, 165] width 137 height 343
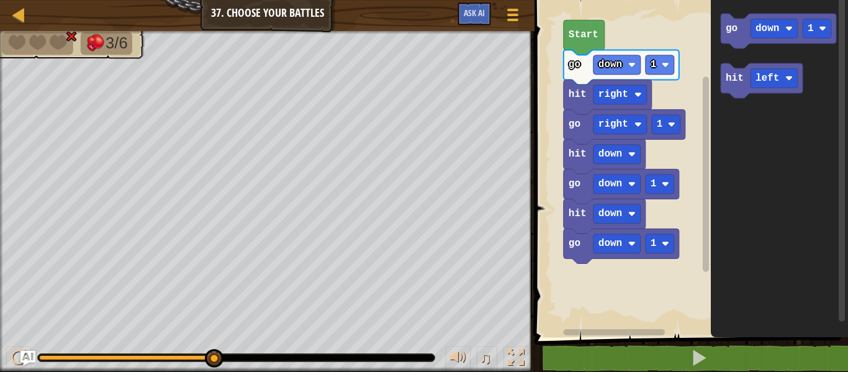
click at [754, 61] on icon "Blockly Workspace" at bounding box center [779, 165] width 137 height 343
click at [589, 260] on div "Start go down 1 hit right go right 1 hit down go down 1 hit down go down 1 hit …" at bounding box center [689, 165] width 317 height 343
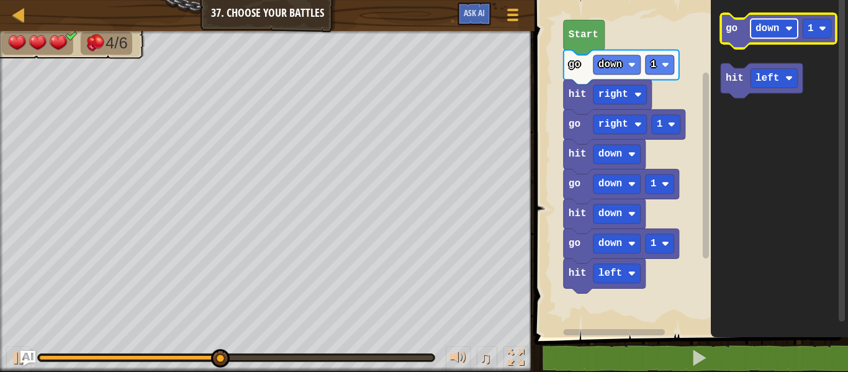
click at [758, 35] on rect "Blockly Workspace" at bounding box center [774, 28] width 47 height 19
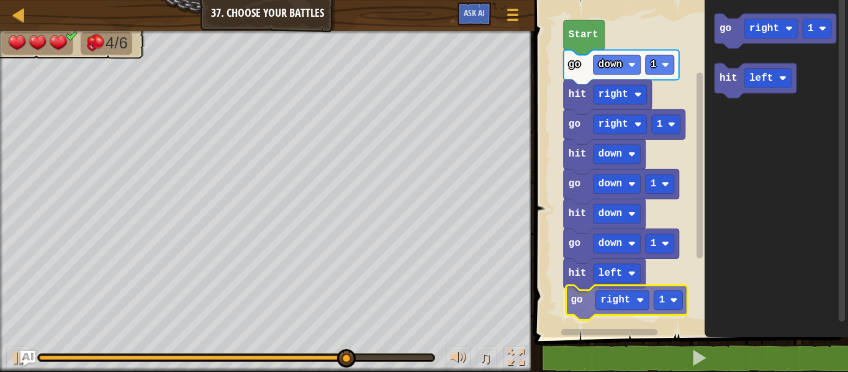
click at [615, 288] on div "Start go down 1 hit right go right 1 hit down go down 1 hit down go down 1 hit …" at bounding box center [689, 165] width 317 height 343
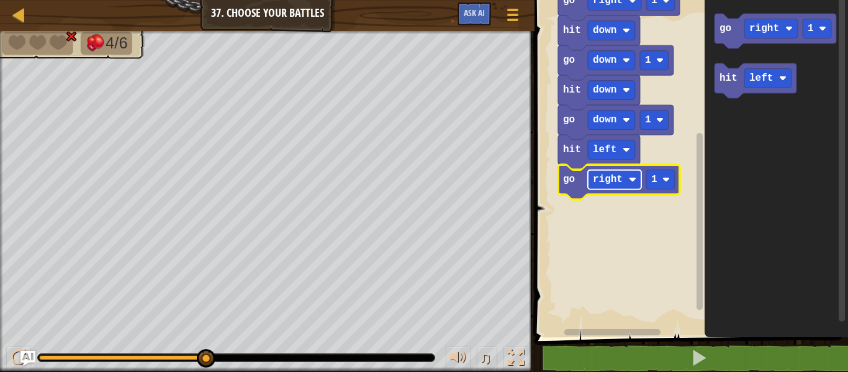
click at [618, 184] on text "right" at bounding box center [608, 179] width 30 height 11
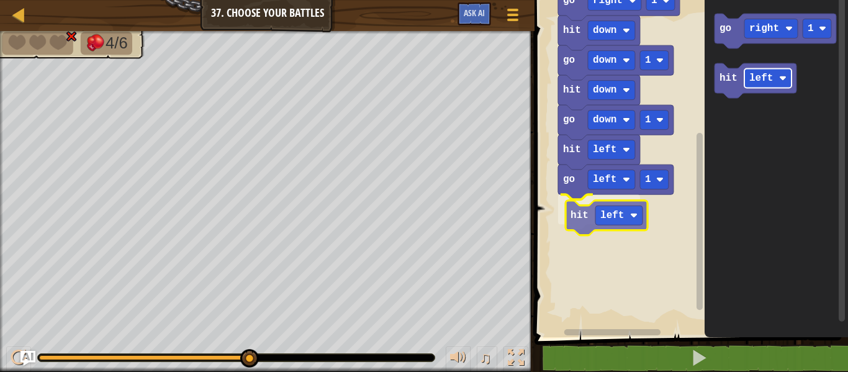
click at [611, 212] on div "Start go down 1 hit right go right 1 hit down go down 1 hit down go down 1 hit …" at bounding box center [689, 165] width 317 height 343
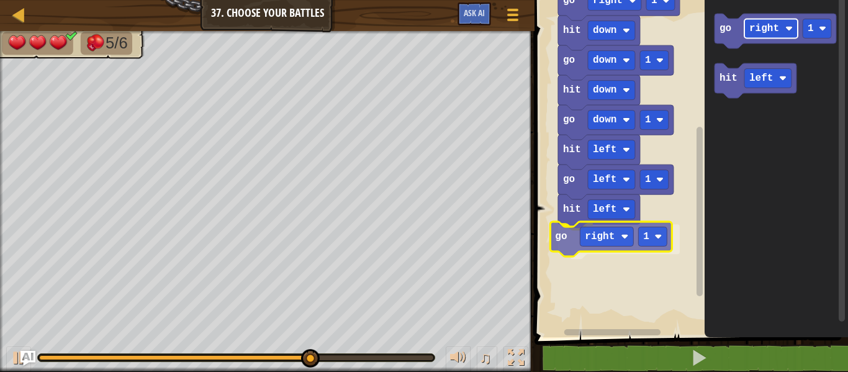
click at [610, 232] on div "Start go down 1 hit right go right 1 hit down go down 1 hit down go down 1 hit …" at bounding box center [689, 165] width 317 height 343
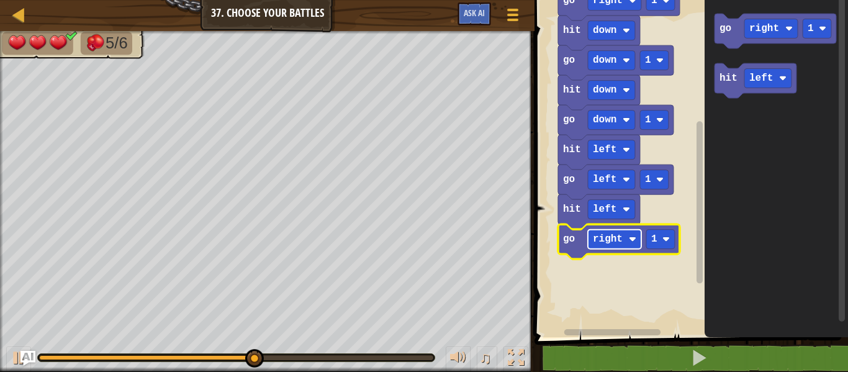
click at [592, 248] on rect "Blockly Workspace" at bounding box center [614, 239] width 53 height 19
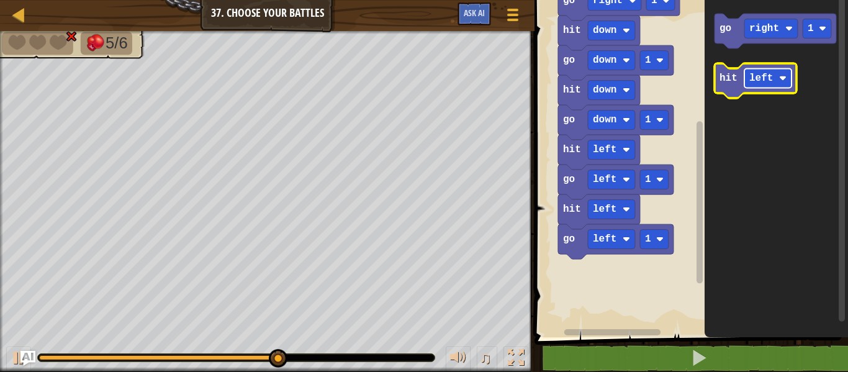
click at [758, 84] on rect "Blockly Workspace" at bounding box center [768, 78] width 47 height 19
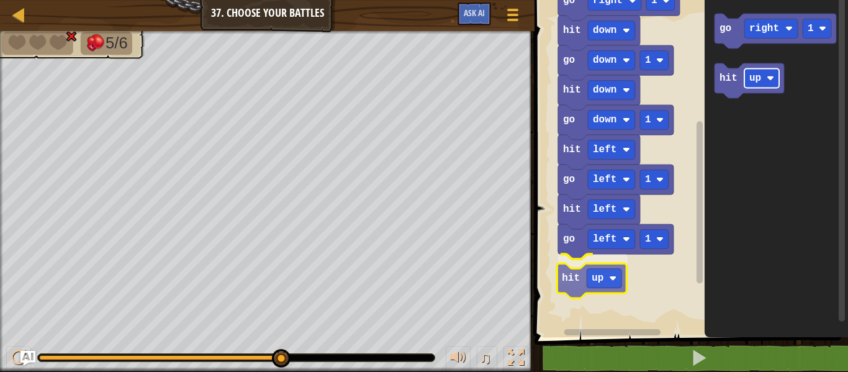
click at [596, 281] on div "Start go down 1 hit right go right 1 hit down go down 1 hit down go down 1 hit …" at bounding box center [689, 165] width 317 height 343
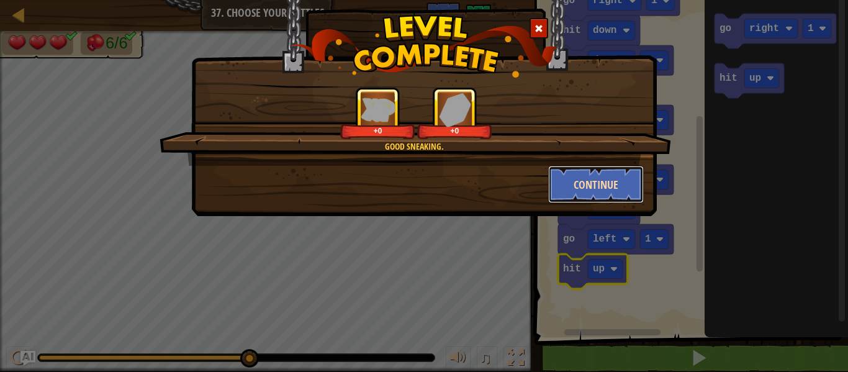
click at [569, 186] on button "Continue" at bounding box center [596, 184] width 96 height 37
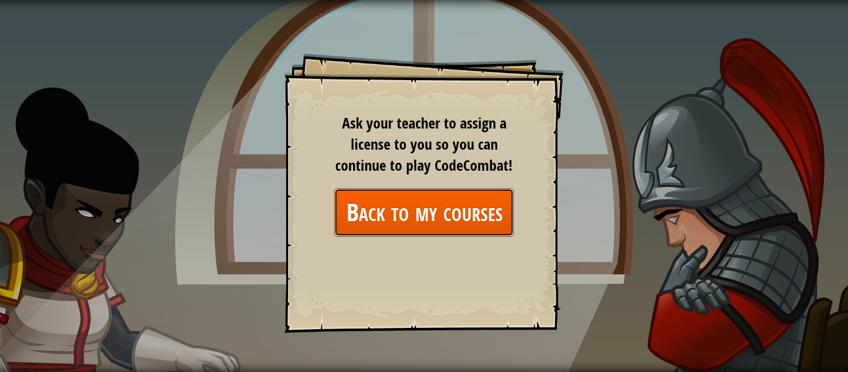
click at [457, 210] on link "Back to my courses" at bounding box center [424, 212] width 180 height 48
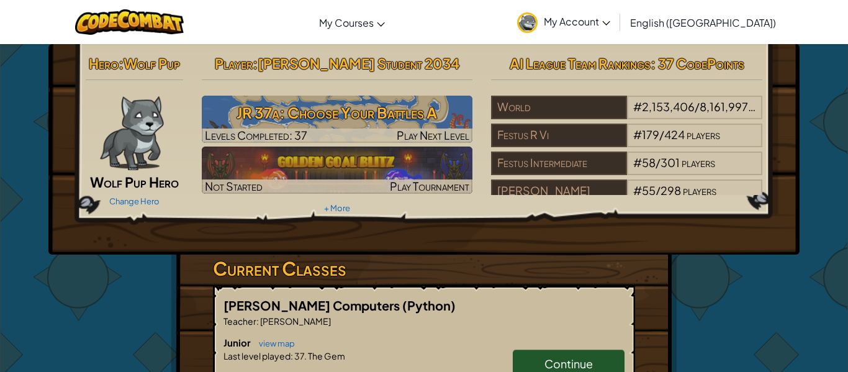
click at [398, 89] on hr at bounding box center [337, 85] width 271 height 13
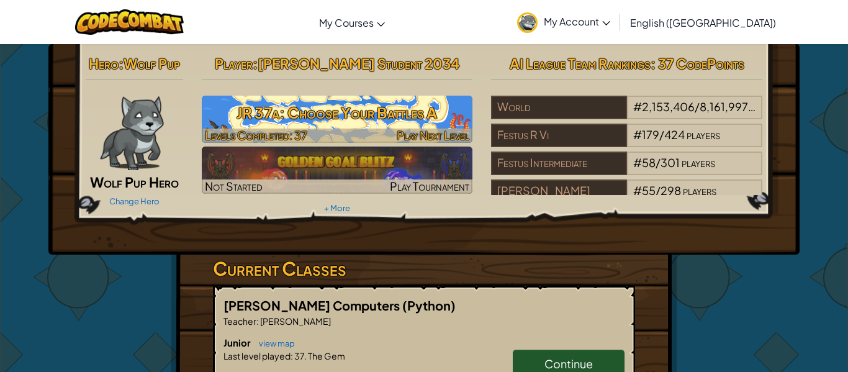
click at [392, 99] on h3 "JR 37a: Choose Your Battles A" at bounding box center [337, 113] width 271 height 28
